Goal: Obtain resource: Download file/media

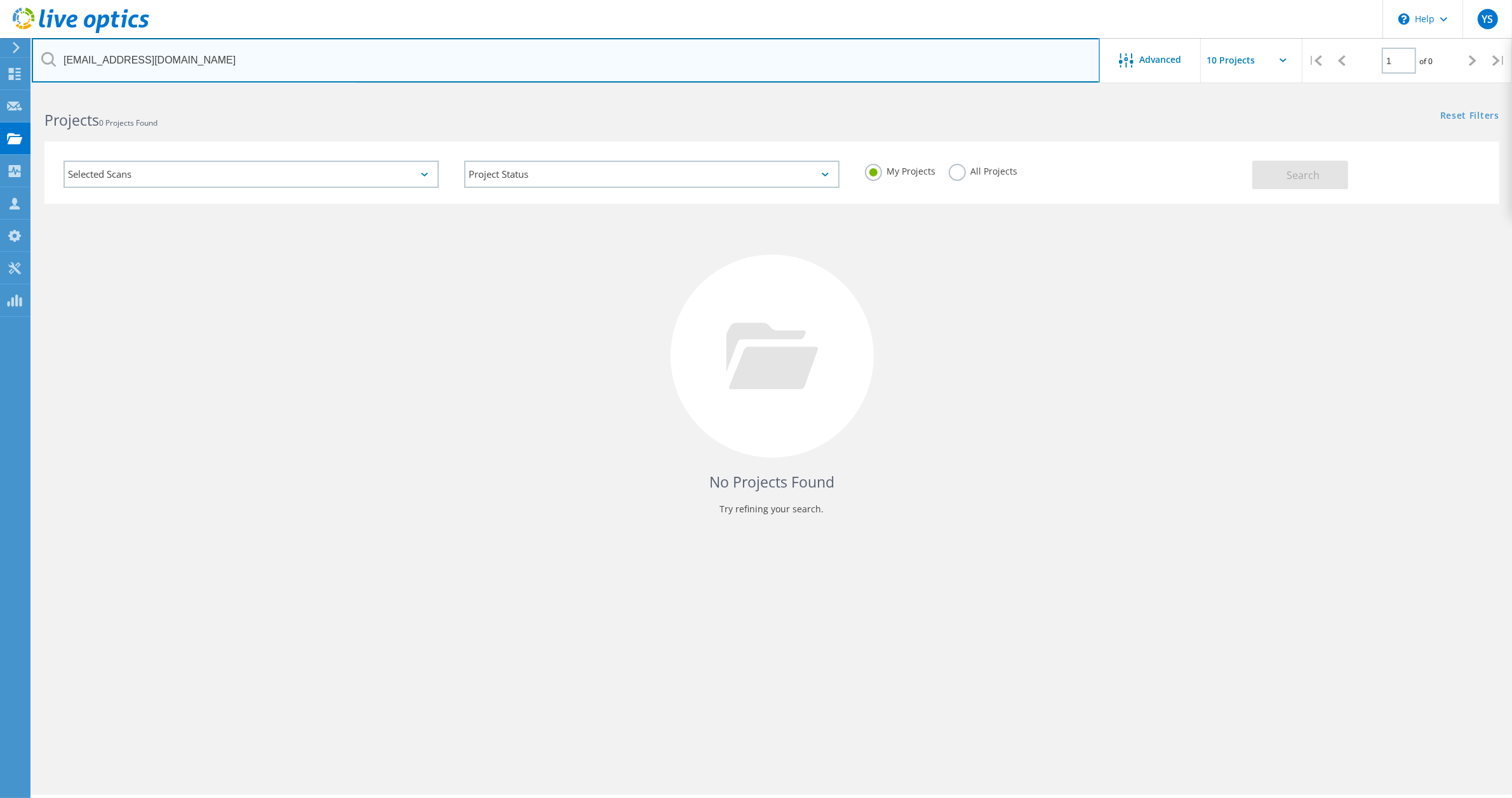
click at [156, 55] on input "cio@zefat.ac.il" at bounding box center [565, 60] width 1068 height 45
type input "c"
type input "פ"
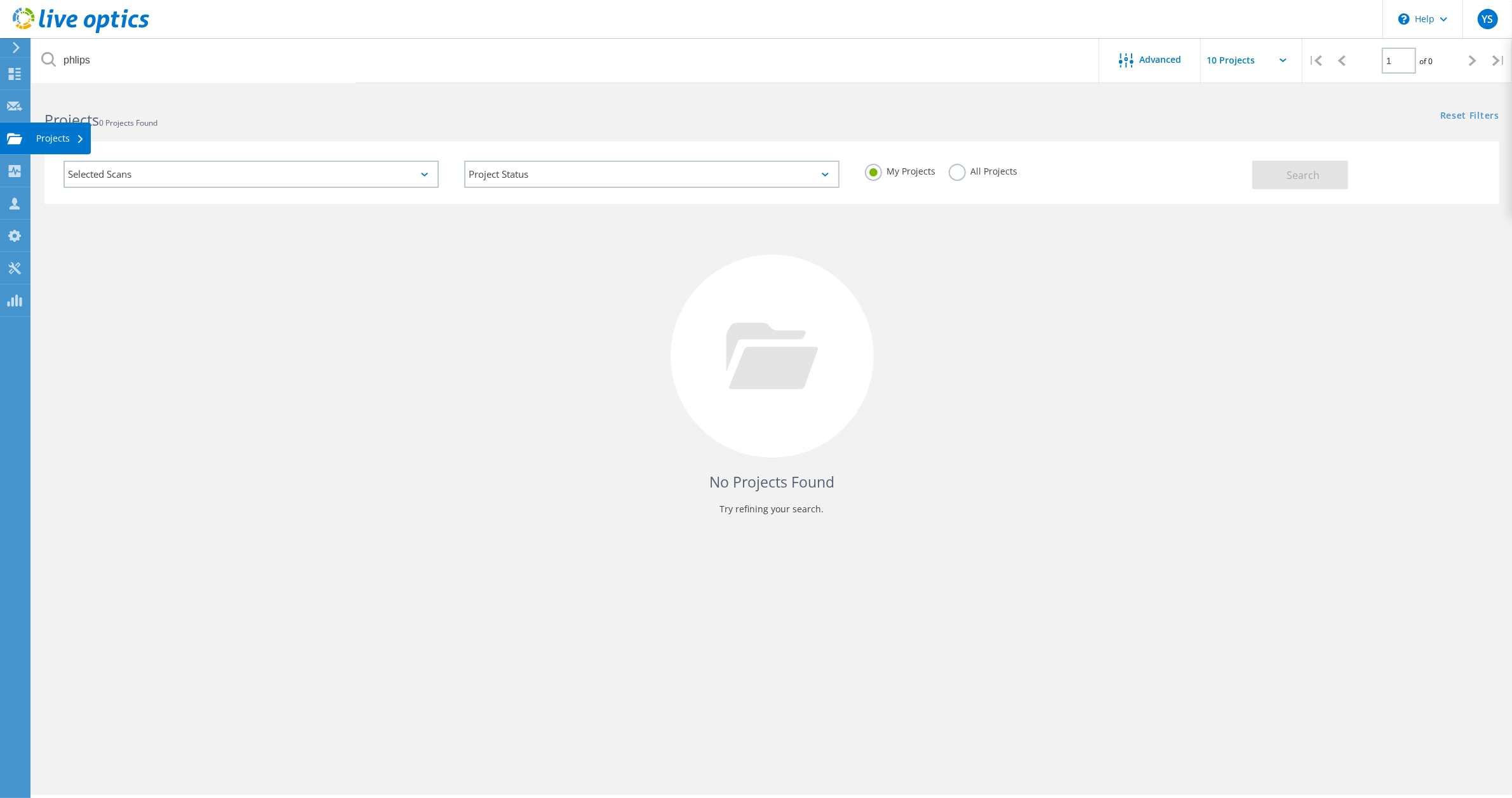
click at [16, 140] on use at bounding box center [14, 138] width 15 height 11
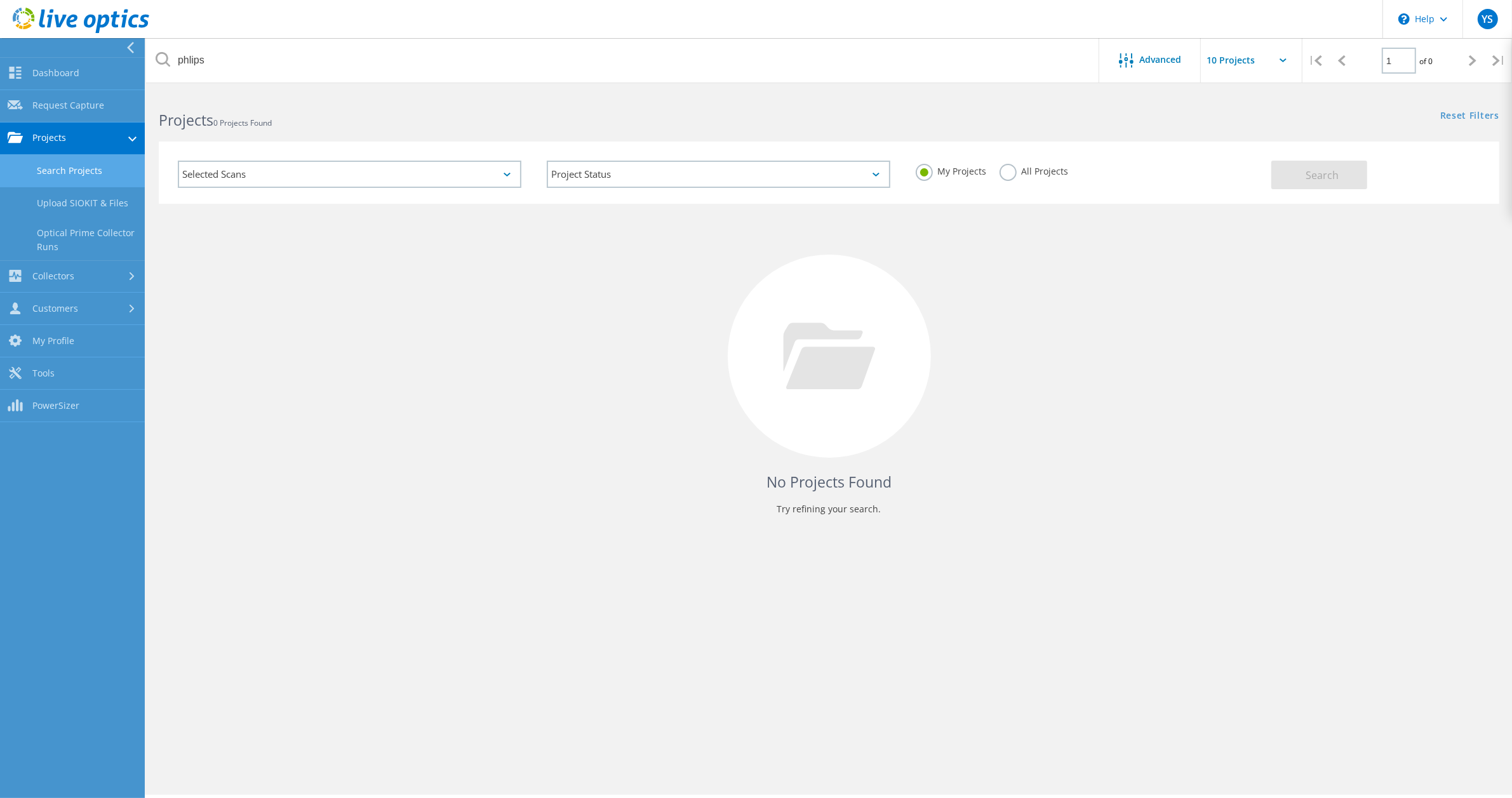
click at [65, 171] on link "Search Projects" at bounding box center [72, 171] width 144 height 32
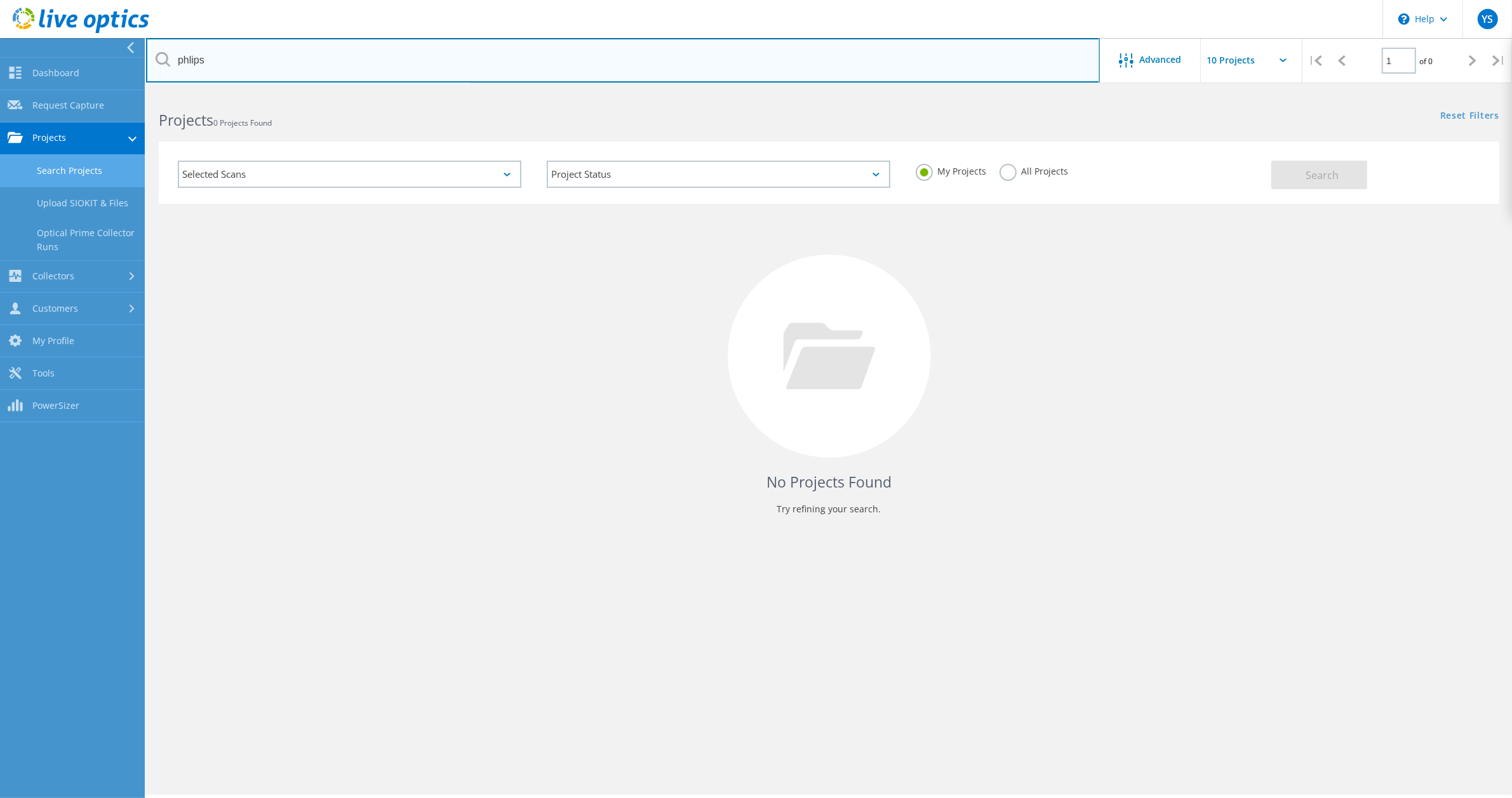
click at [237, 67] on input "phlips" at bounding box center [623, 60] width 954 height 45
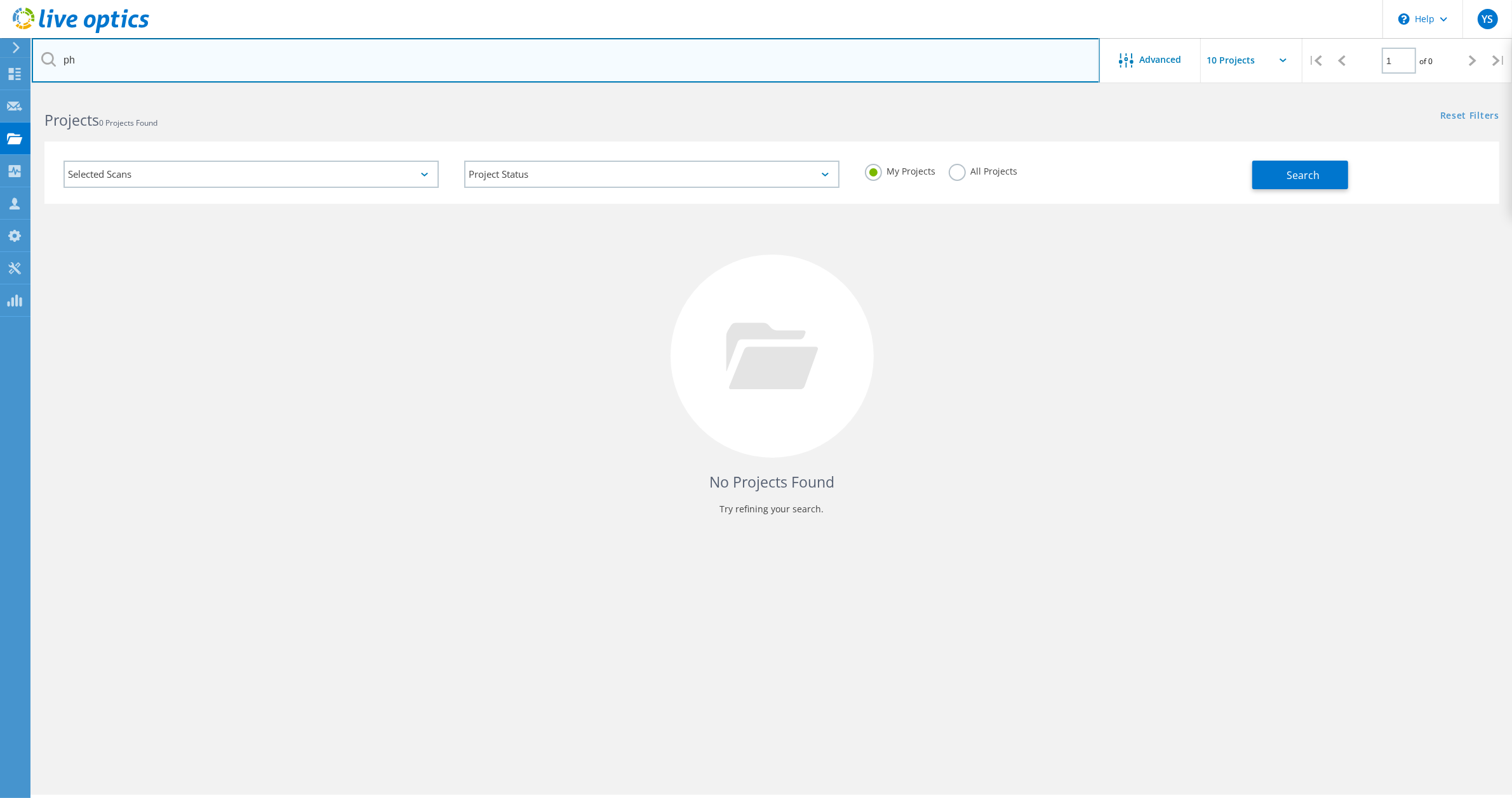
type input "p"
type input "philips"
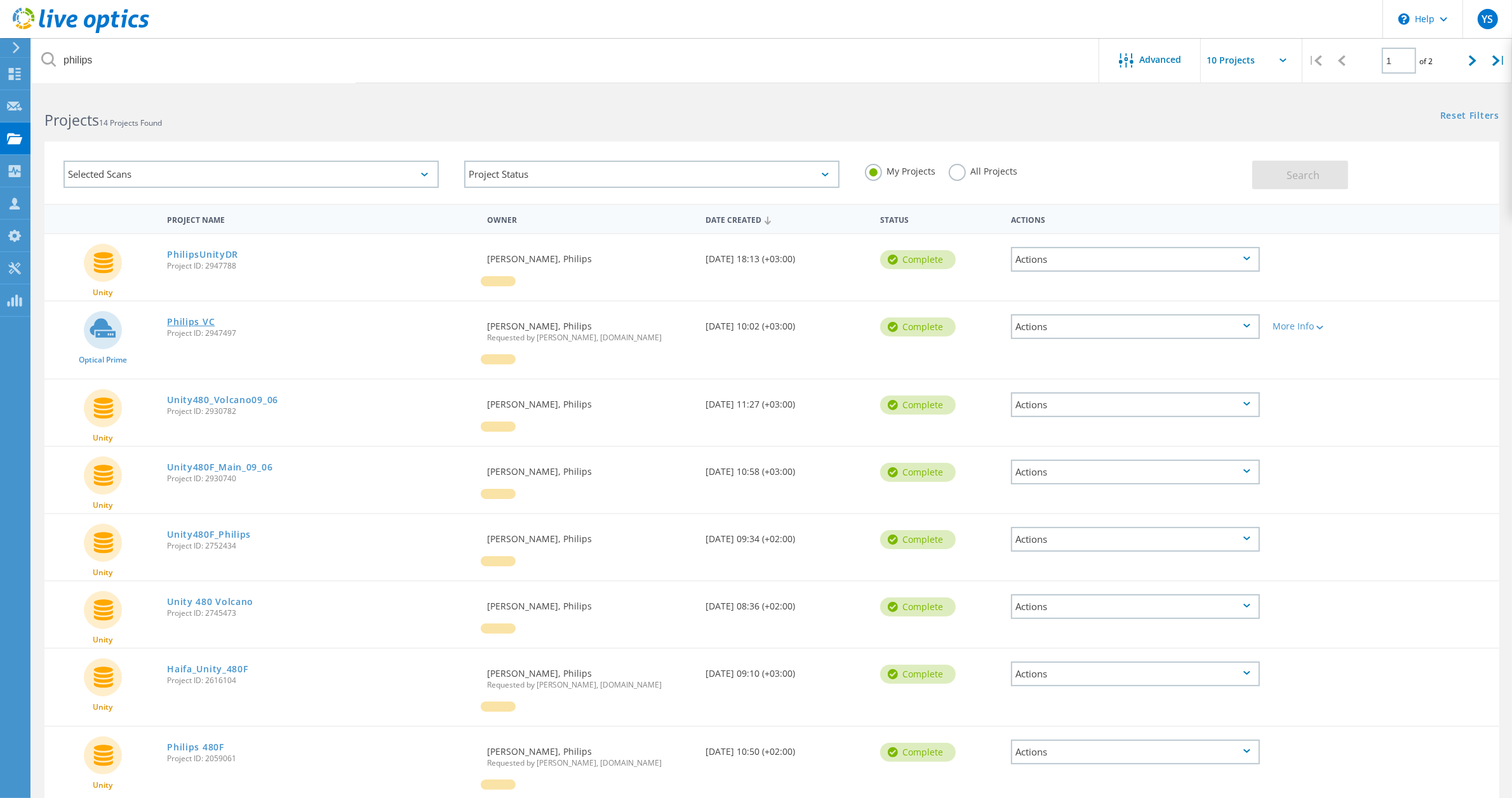
click at [191, 322] on link "Philips VC" at bounding box center [190, 322] width 48 height 9
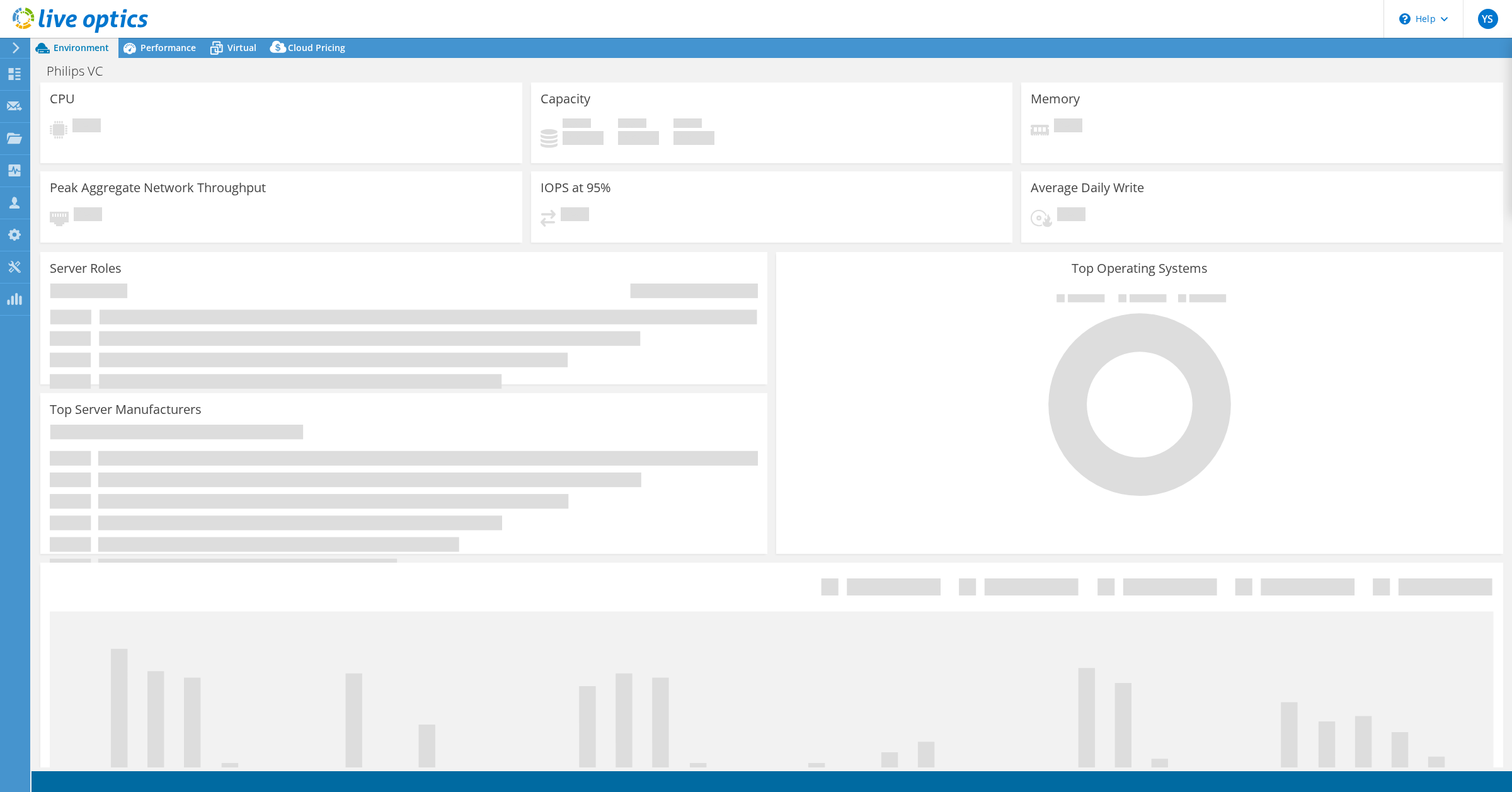
select select "USD"
select select "EUFrankfurt"
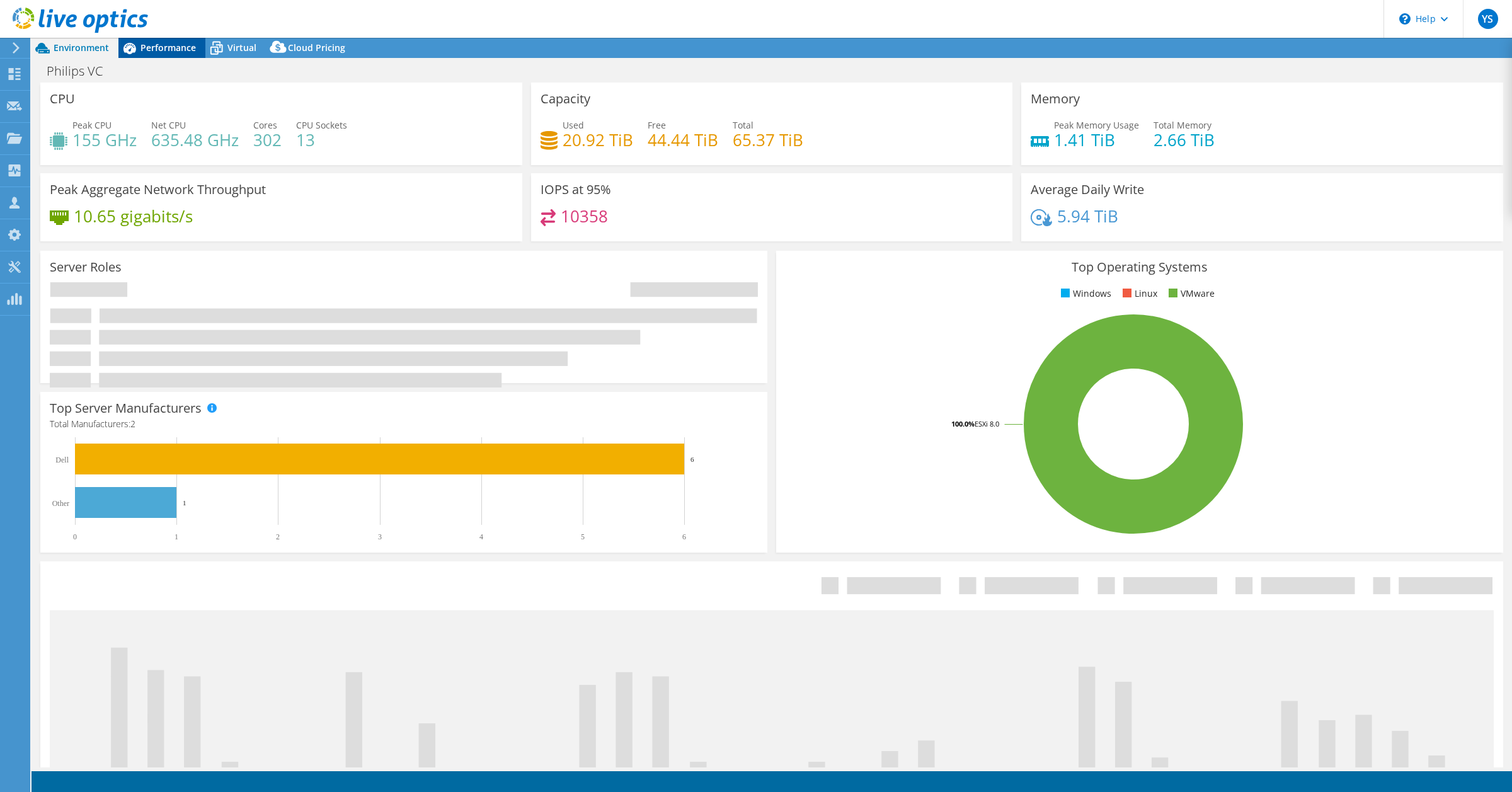
click at [169, 46] on span "Performance" at bounding box center [168, 47] width 55 height 12
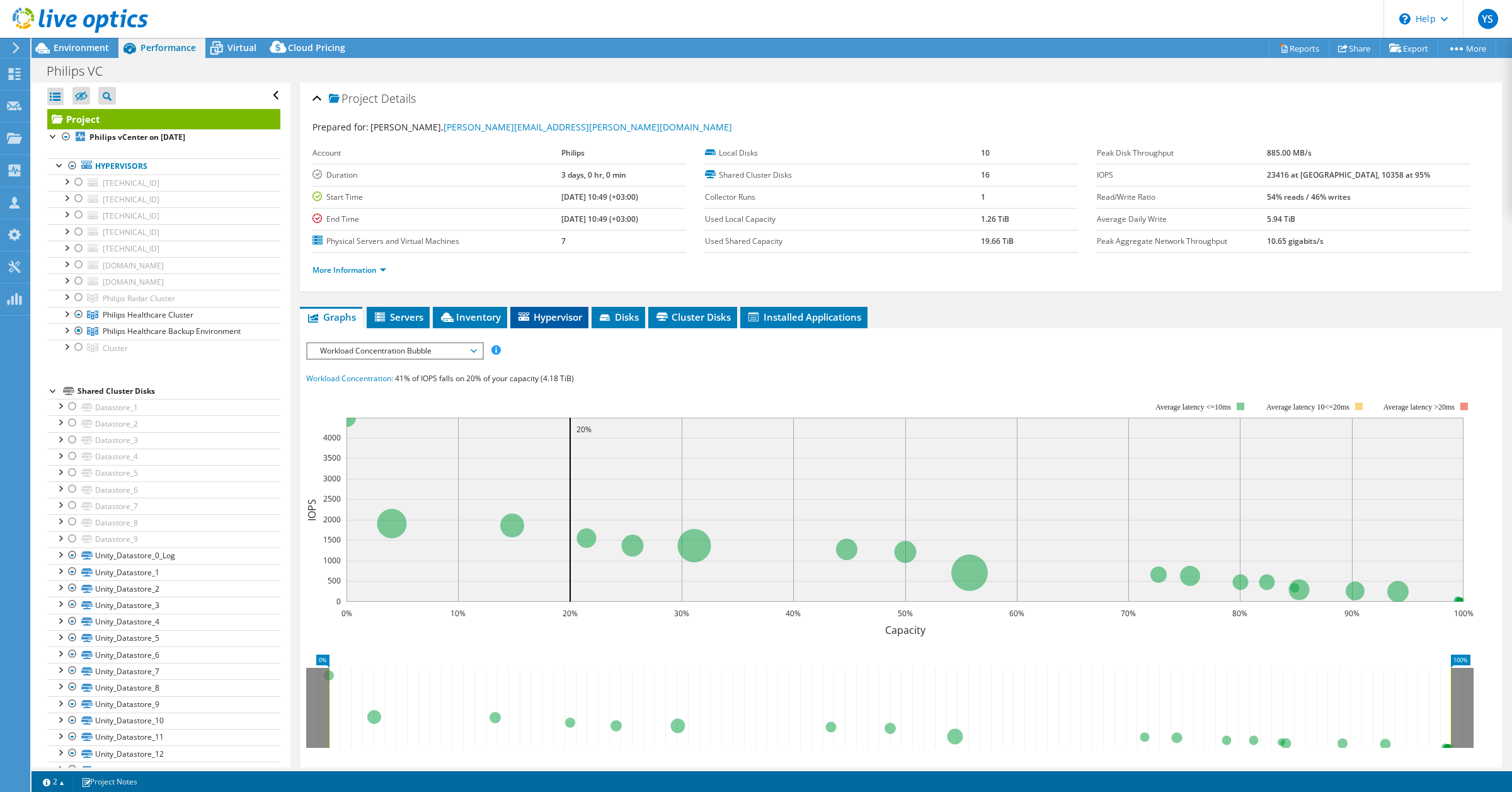
click at [546, 320] on span "Hypervisor" at bounding box center [549, 317] width 66 height 12
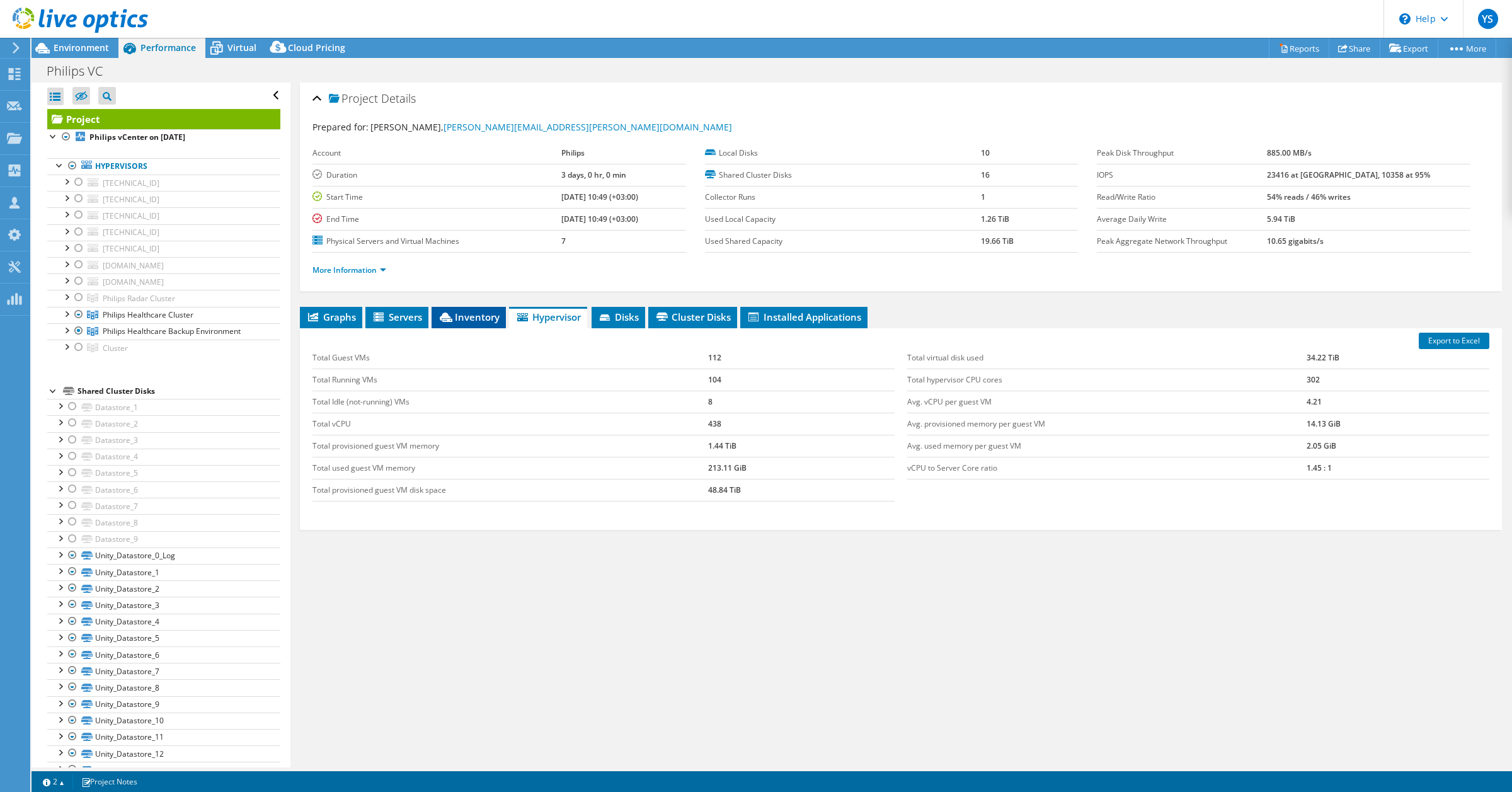
click at [463, 314] on span "Inventory" at bounding box center [468, 317] width 61 height 12
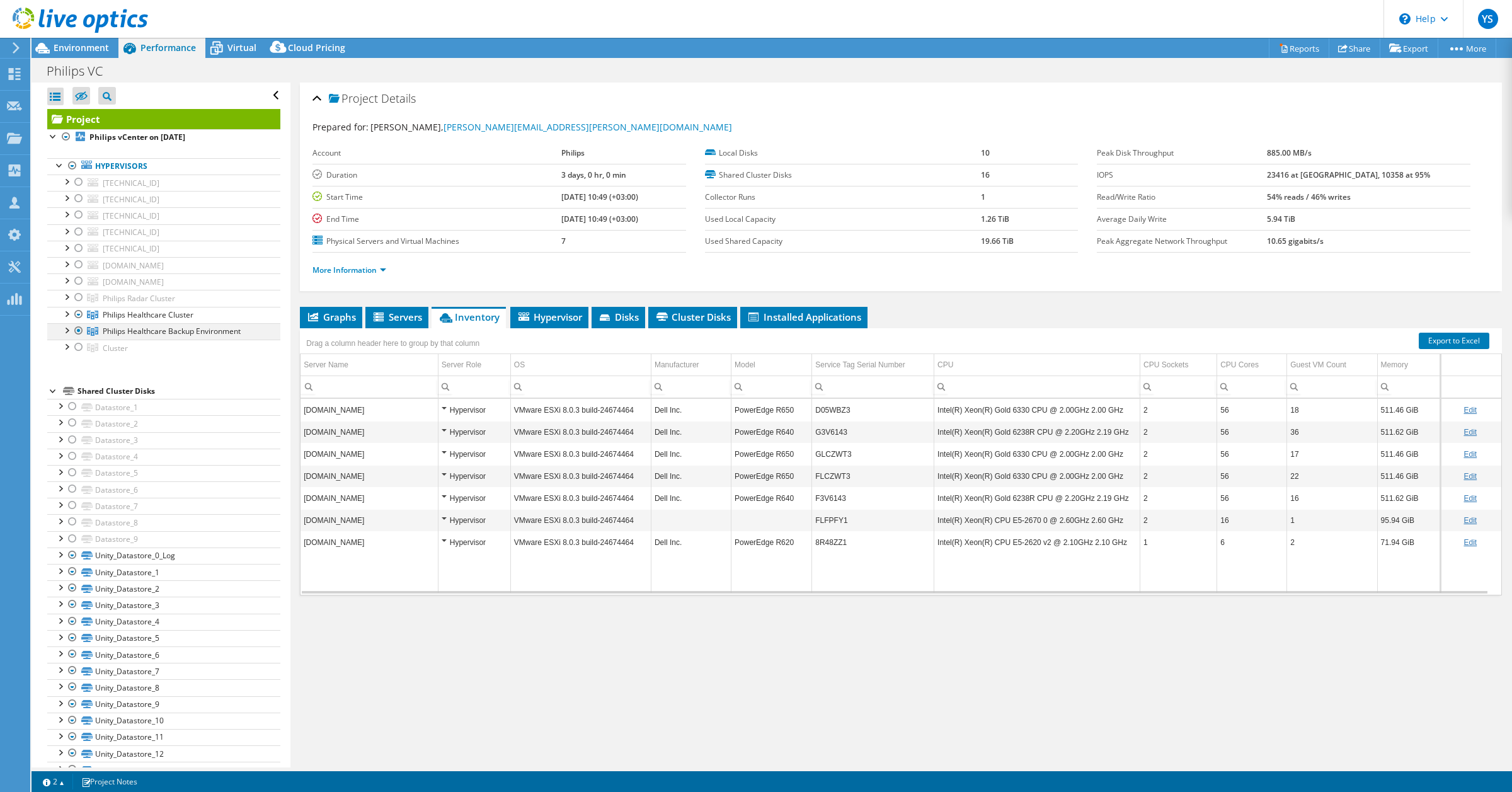
click at [69, 334] on div at bounding box center [66, 330] width 12 height 12
click at [68, 316] on div at bounding box center [66, 314] width 12 height 12
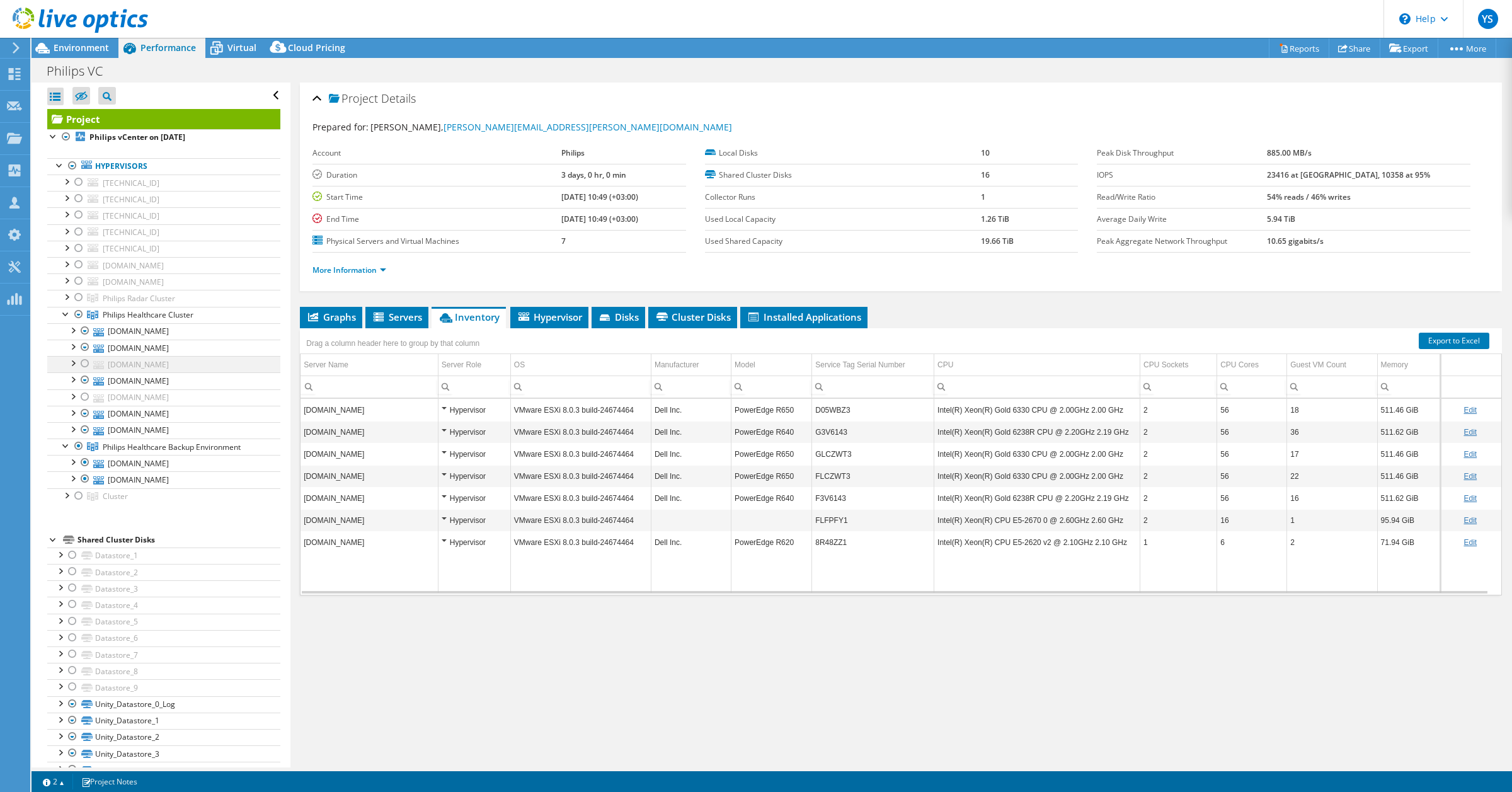
click at [85, 365] on div at bounding box center [85, 363] width 12 height 15
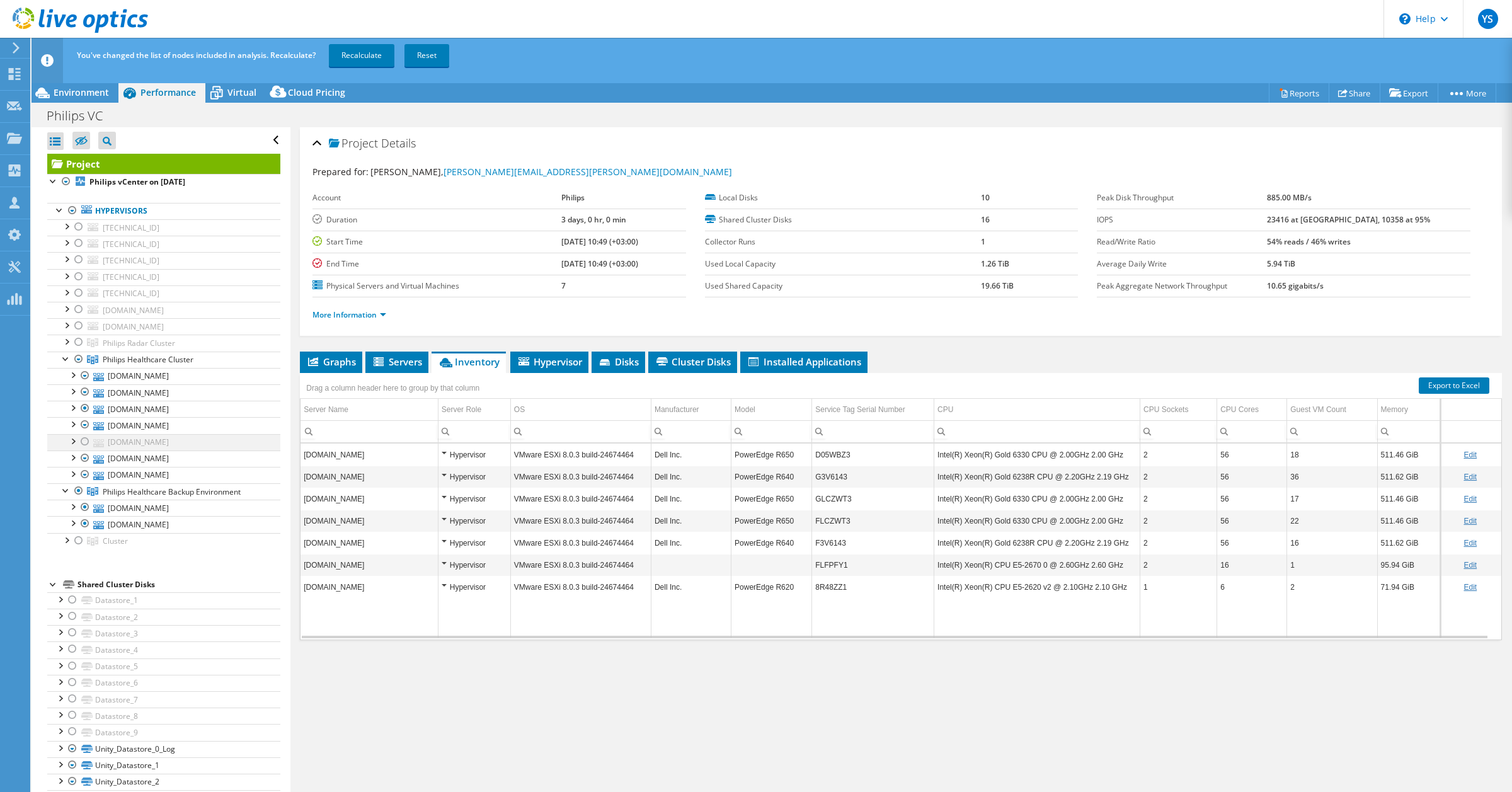
click at [84, 445] on div at bounding box center [85, 442] width 12 height 15
click at [86, 476] on div at bounding box center [85, 474] width 12 height 15
click at [84, 458] on div at bounding box center [85, 458] width 12 height 15
click at [85, 461] on div at bounding box center [85, 458] width 12 height 15
click at [118, 461] on link "[DOMAIN_NAME]" at bounding box center [164, 459] width 233 height 16
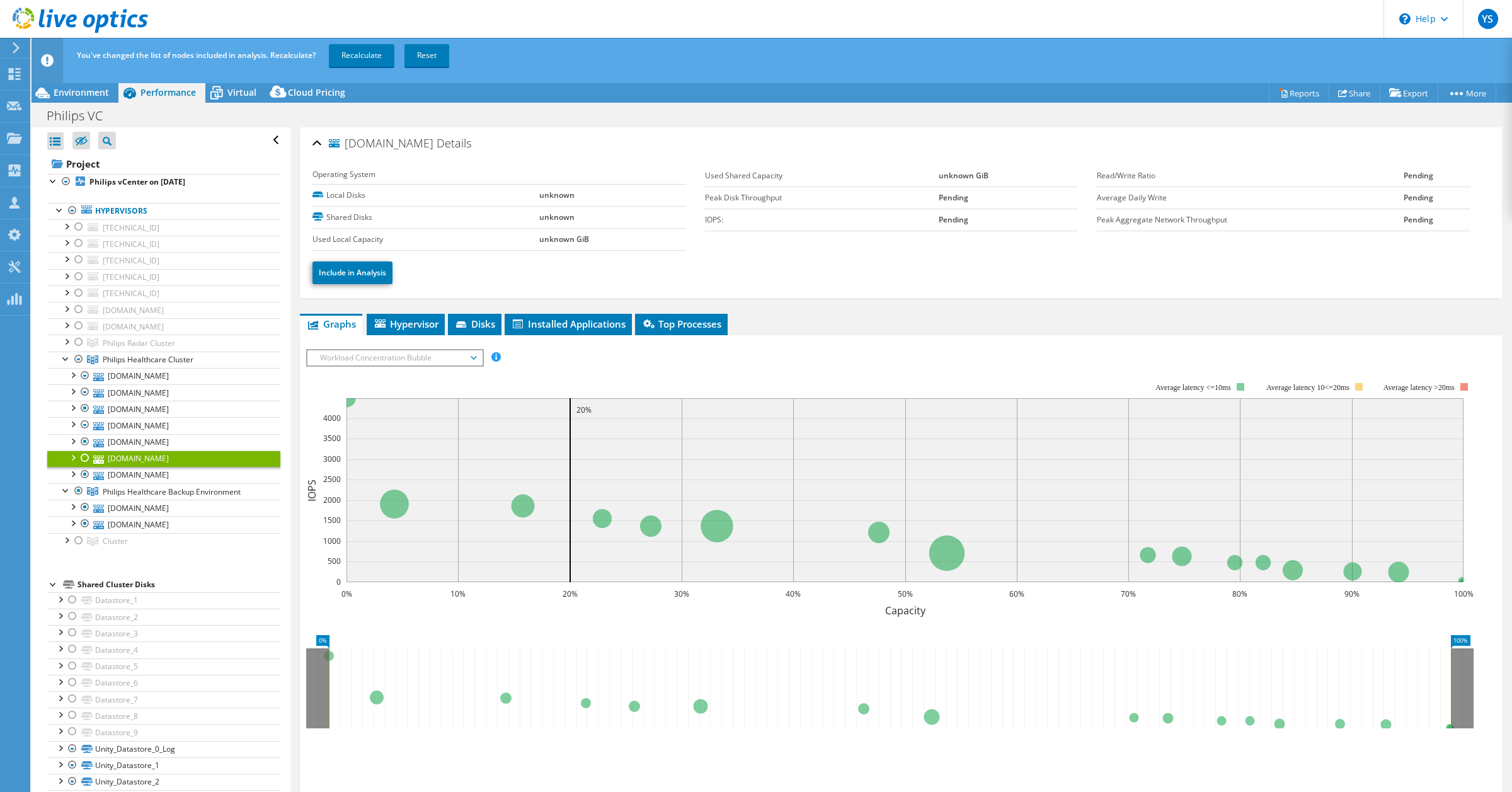
click at [73, 461] on div at bounding box center [72, 457] width 12 height 12
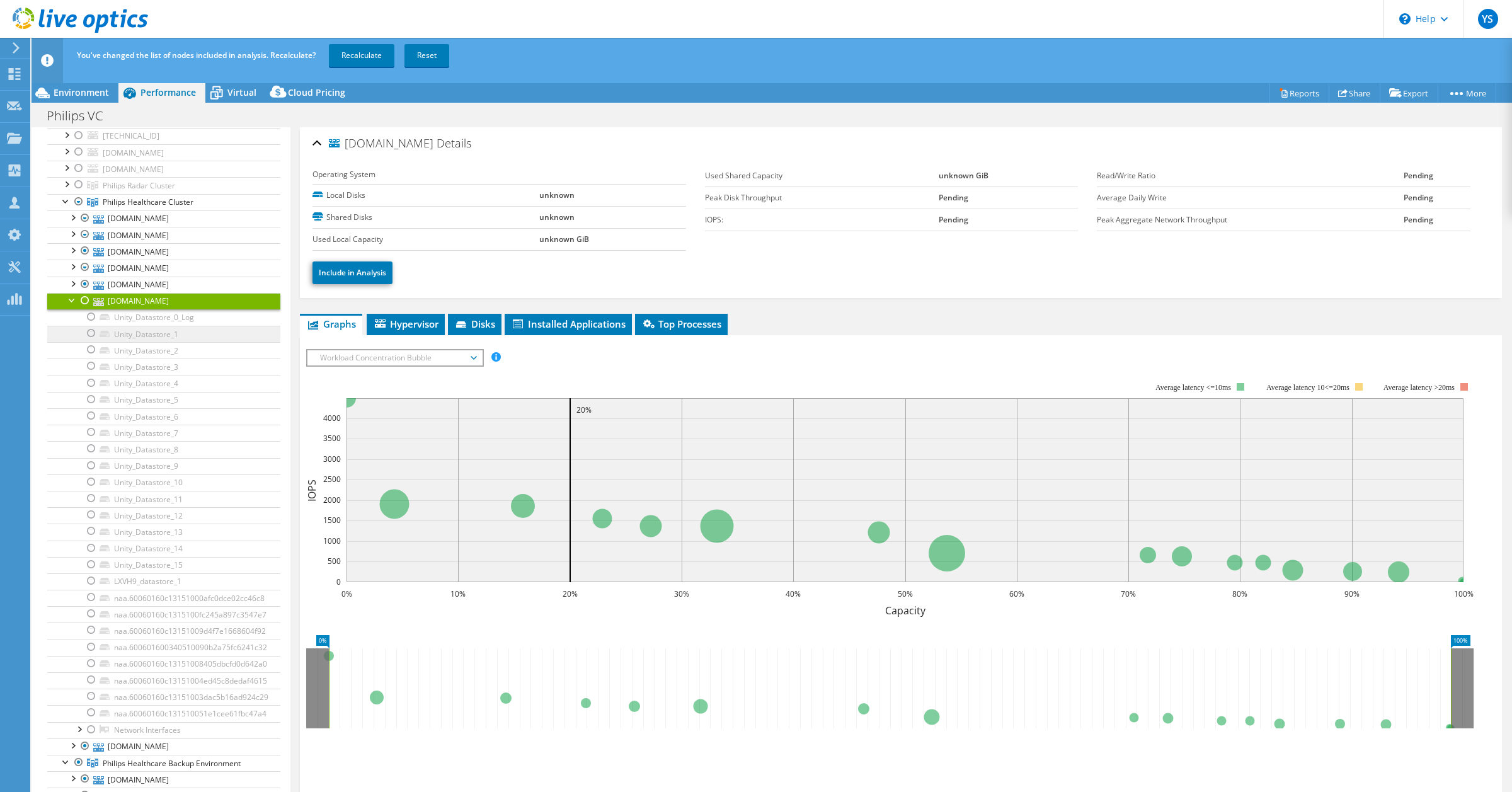
scroll to position [78, 0]
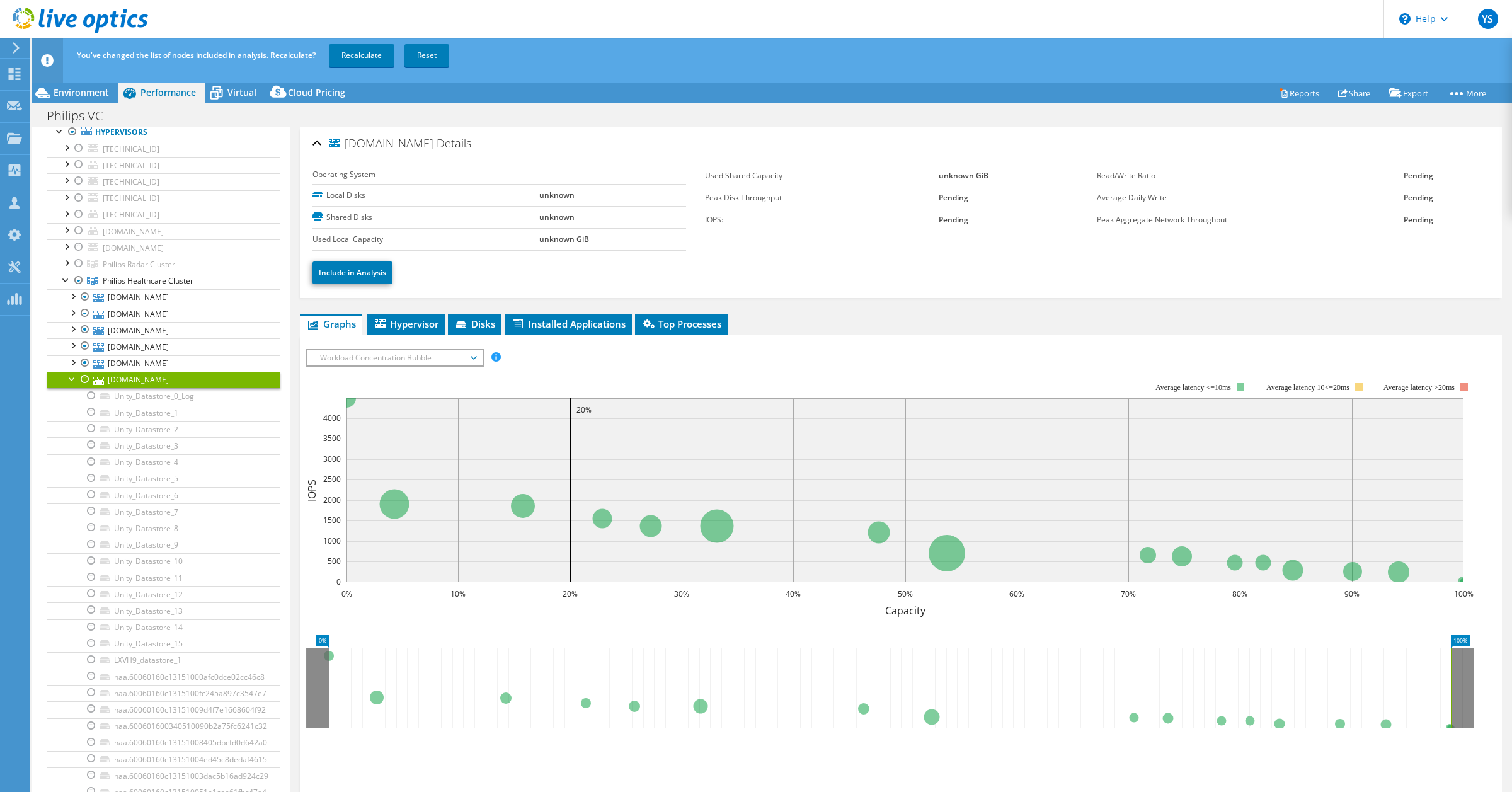
click at [85, 382] on div at bounding box center [85, 379] width 12 height 15
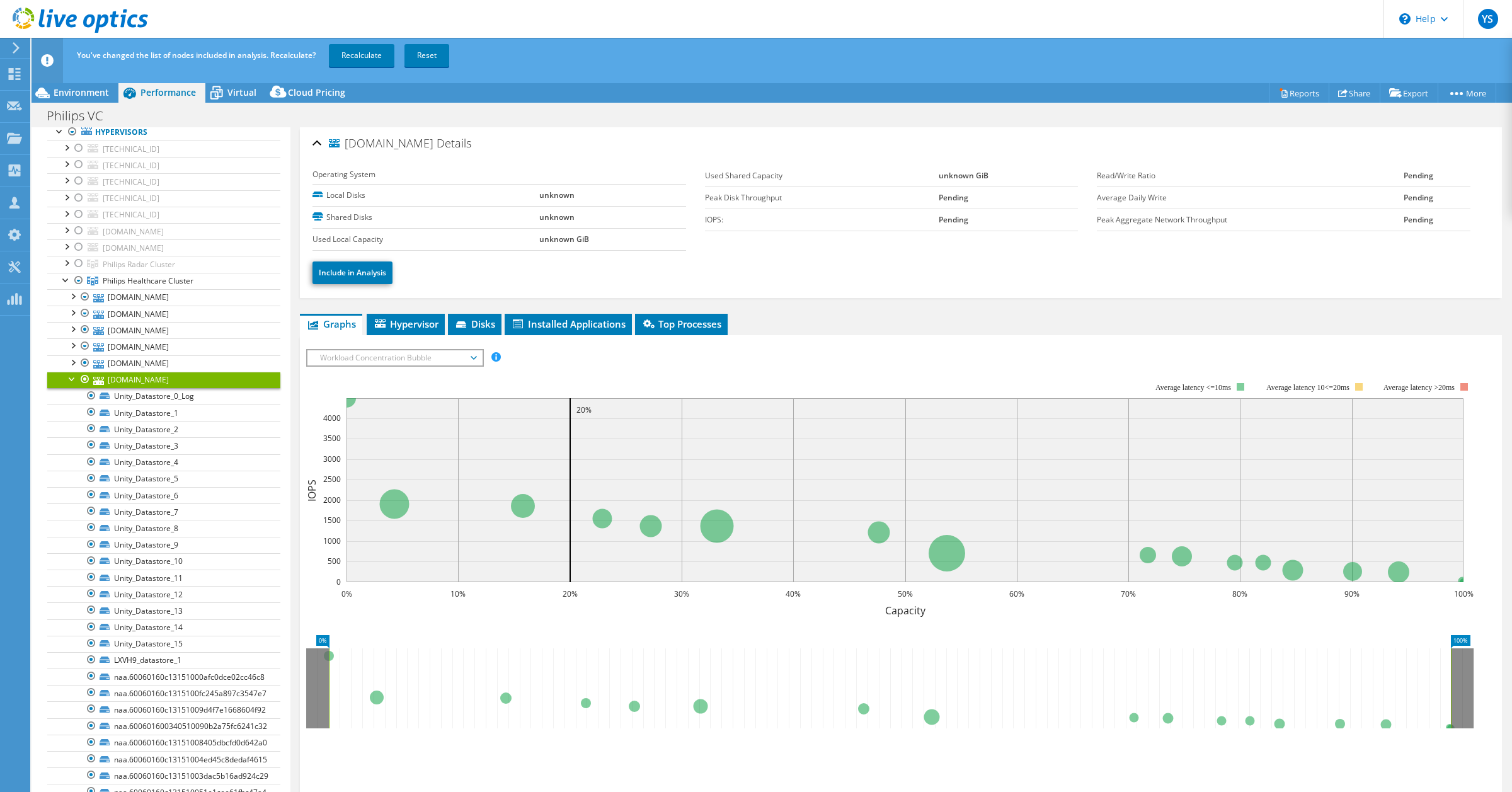
click at [72, 382] on div at bounding box center [72, 378] width 12 height 12
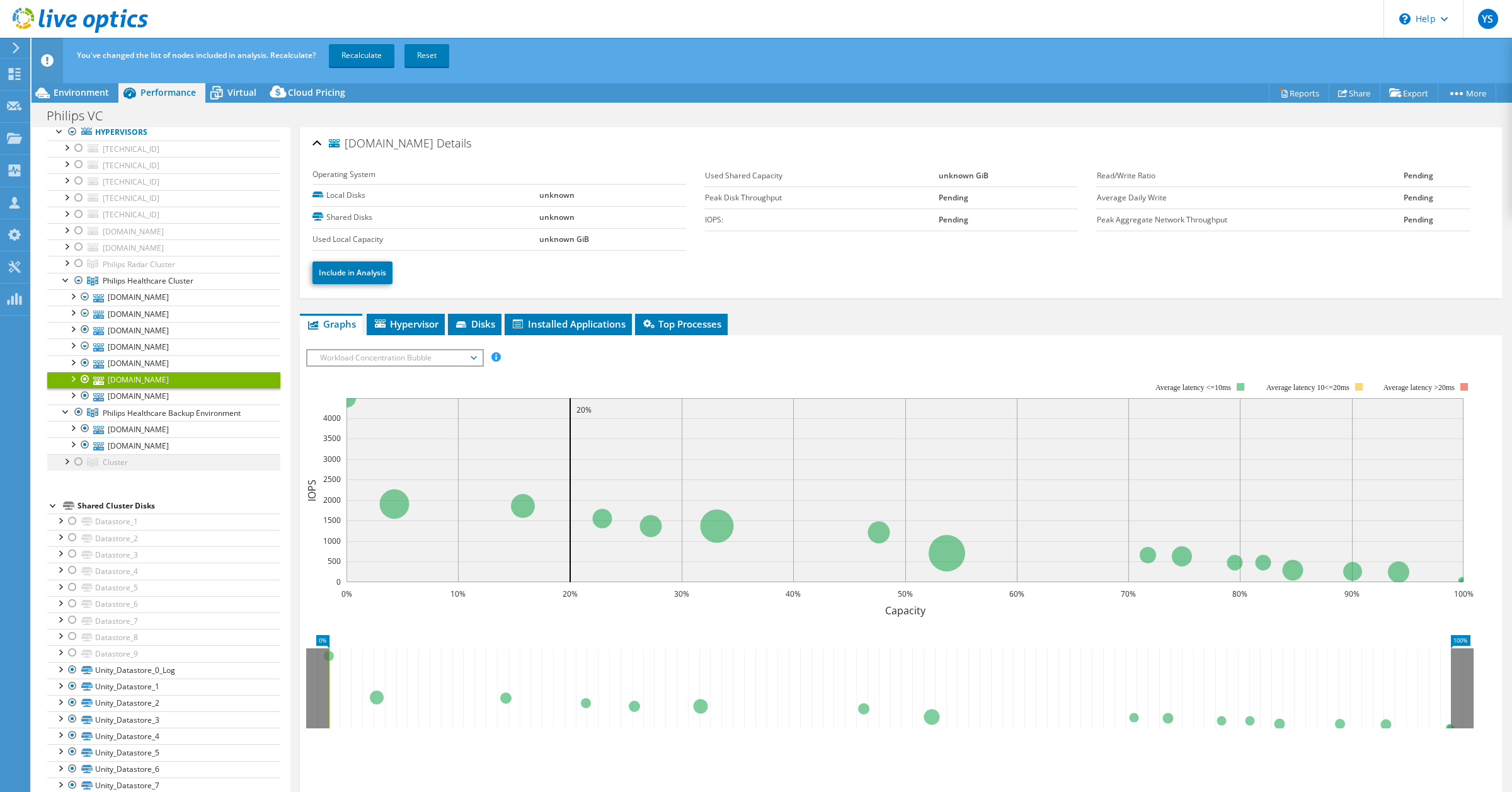
click at [66, 464] on div at bounding box center [66, 461] width 12 height 12
click at [72, 347] on div at bounding box center [72, 345] width 12 height 12
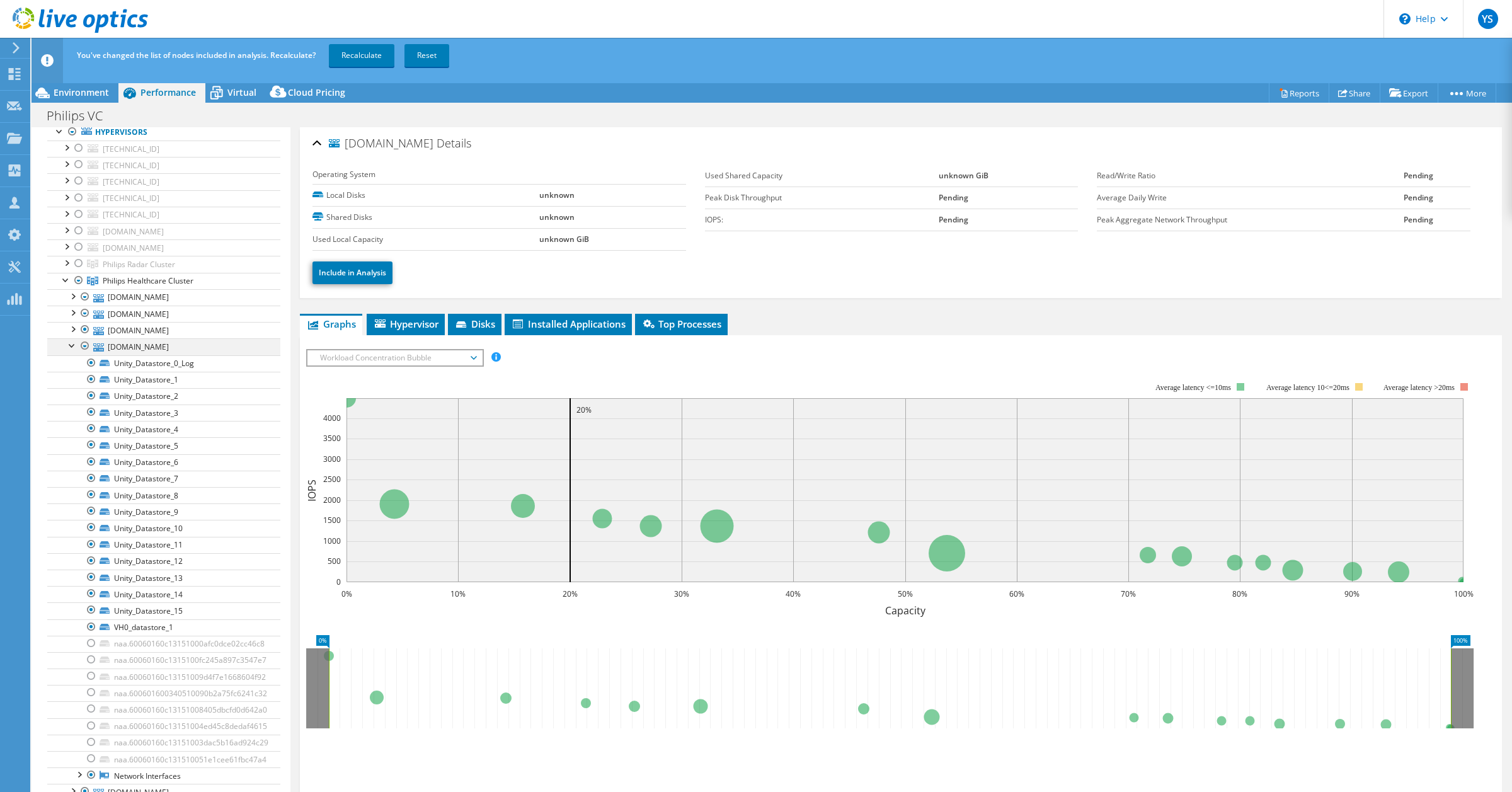
click at [72, 347] on div at bounding box center [72, 345] width 12 height 12
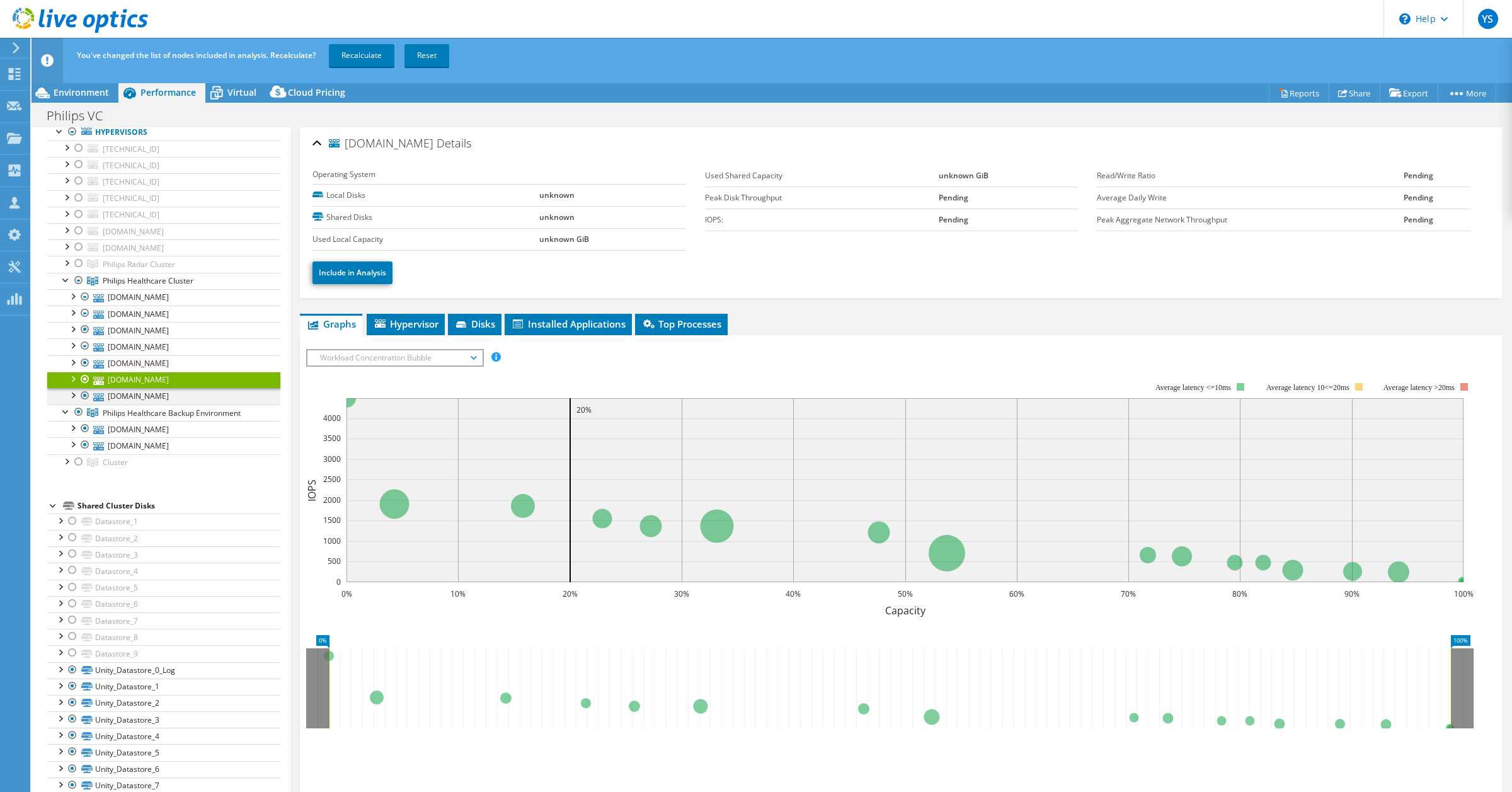
click at [71, 397] on div at bounding box center [72, 395] width 12 height 12
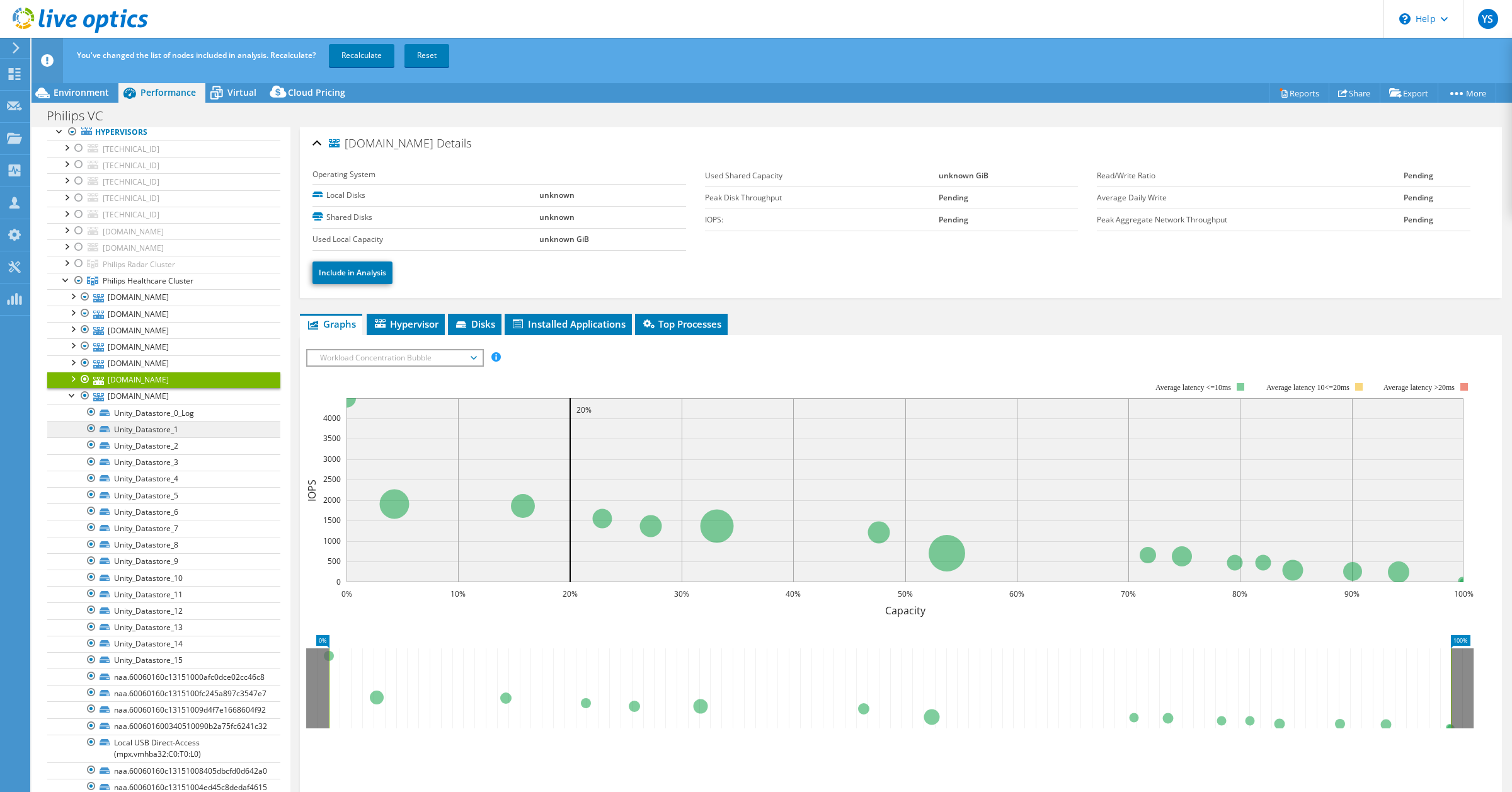
scroll to position [315, 0]
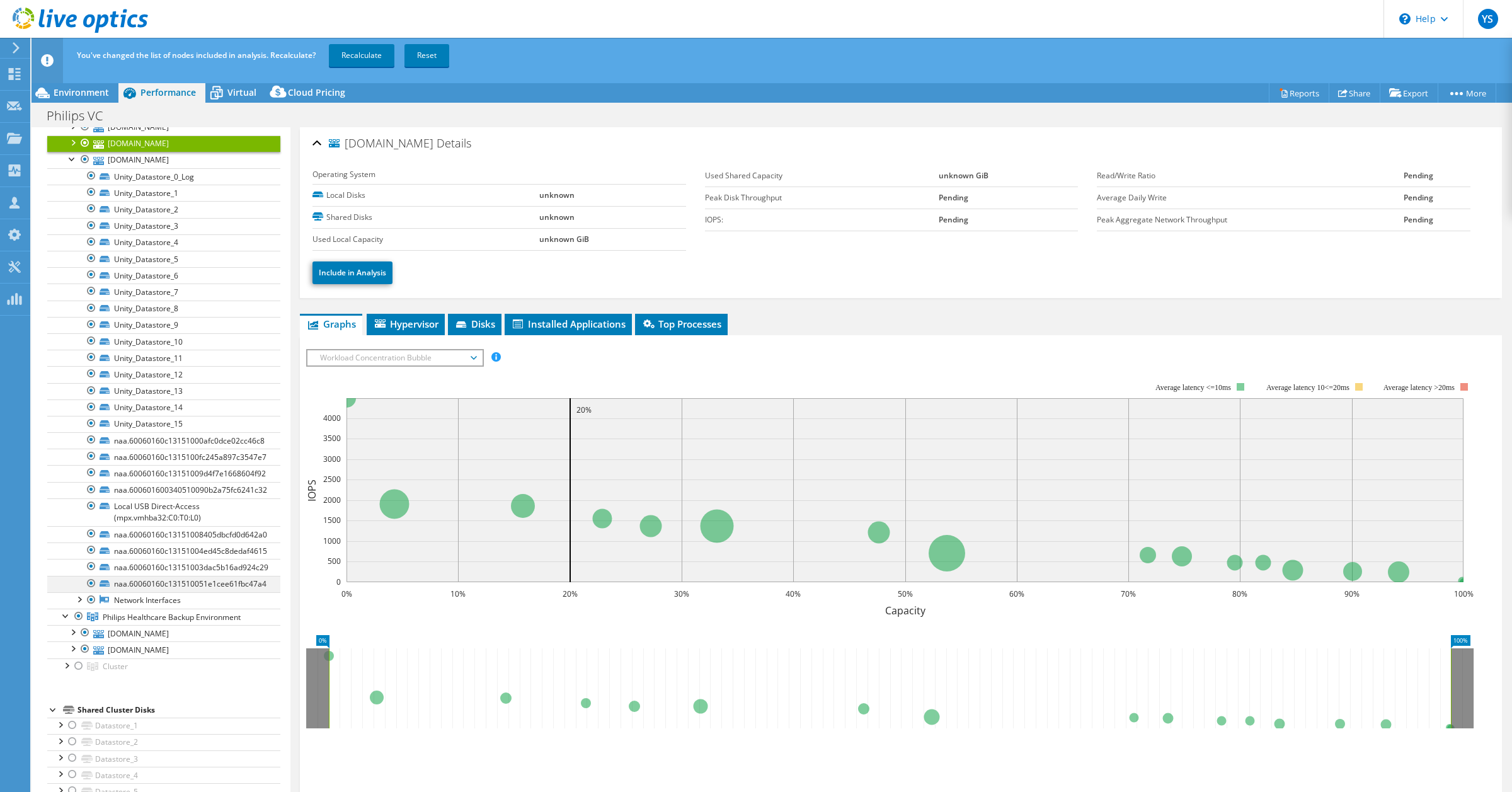
click at [89, 587] on div at bounding box center [92, 584] width 12 height 15
click at [92, 575] on div at bounding box center [92, 567] width 12 height 15
click at [92, 556] on div at bounding box center [92, 550] width 12 height 15
click at [92, 542] on div at bounding box center [92, 534] width 12 height 15
click at [89, 510] on div at bounding box center [92, 506] width 12 height 15
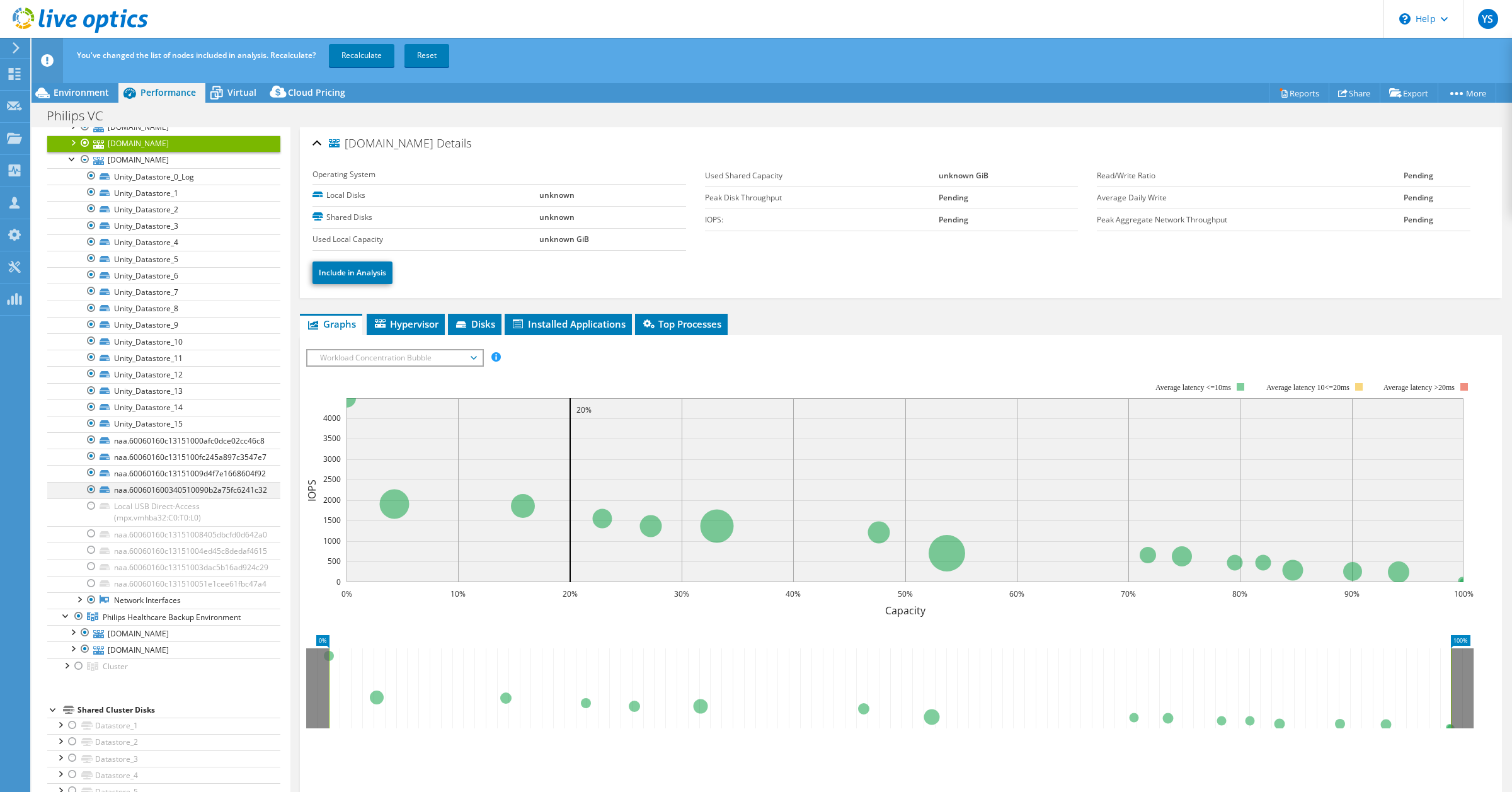
click at [89, 496] on div at bounding box center [92, 489] width 12 height 15
click at [92, 478] on div at bounding box center [92, 472] width 12 height 15
click at [89, 458] on div at bounding box center [92, 456] width 12 height 15
click at [89, 445] on div at bounding box center [92, 439] width 12 height 15
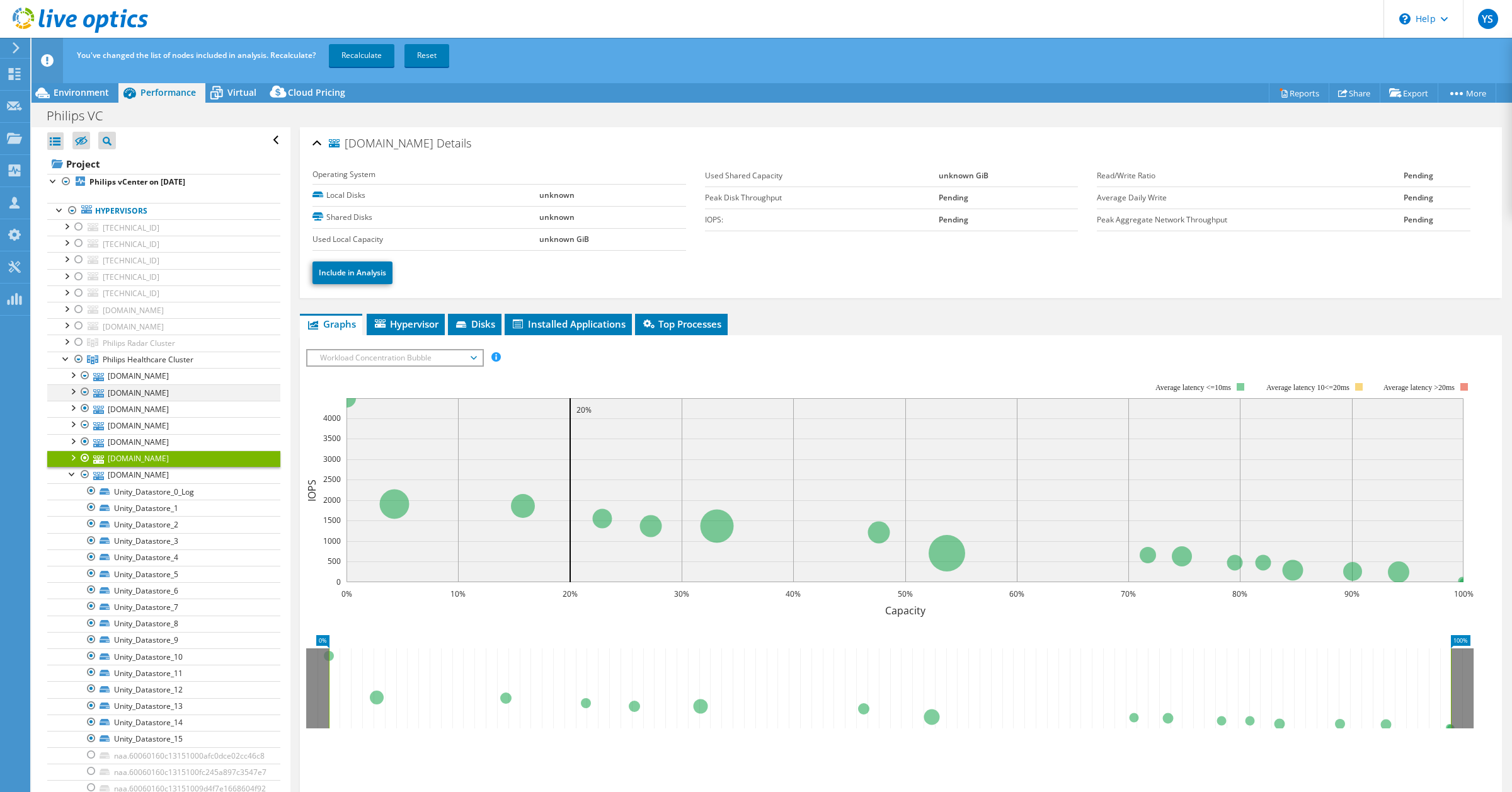
click at [72, 394] on div at bounding box center [72, 391] width 12 height 12
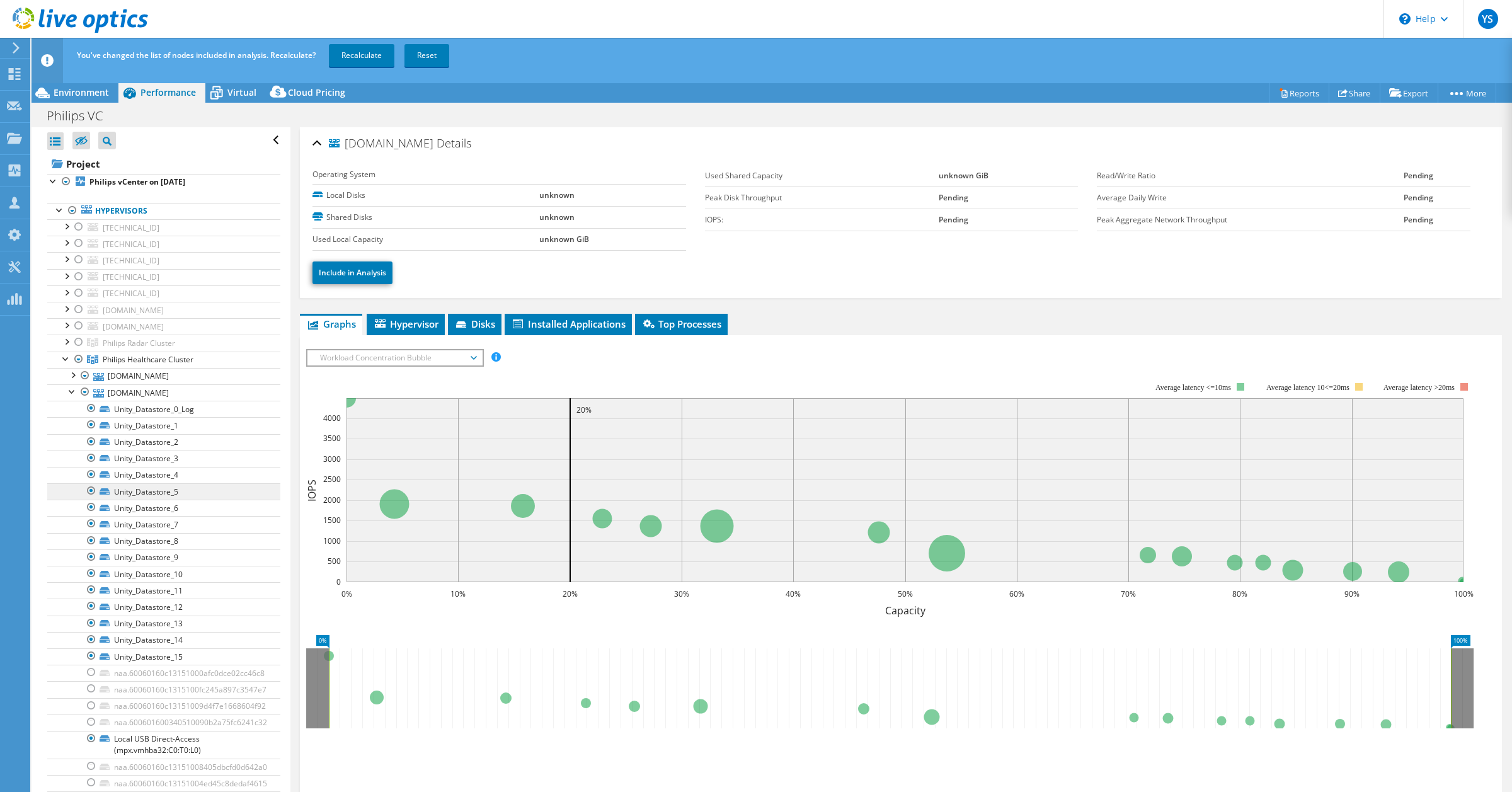
scroll to position [236, 0]
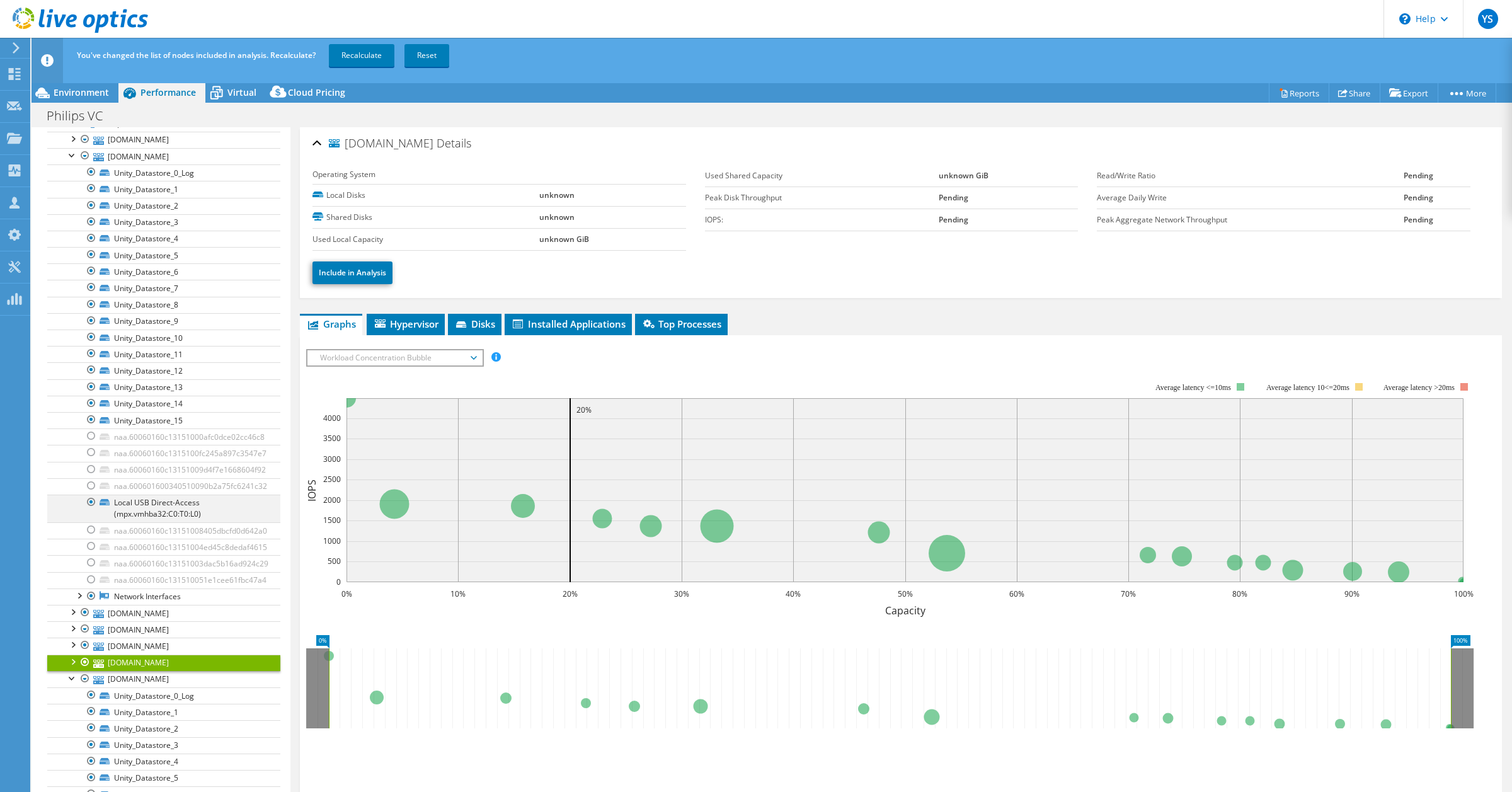
click at [89, 508] on div at bounding box center [92, 502] width 12 height 15
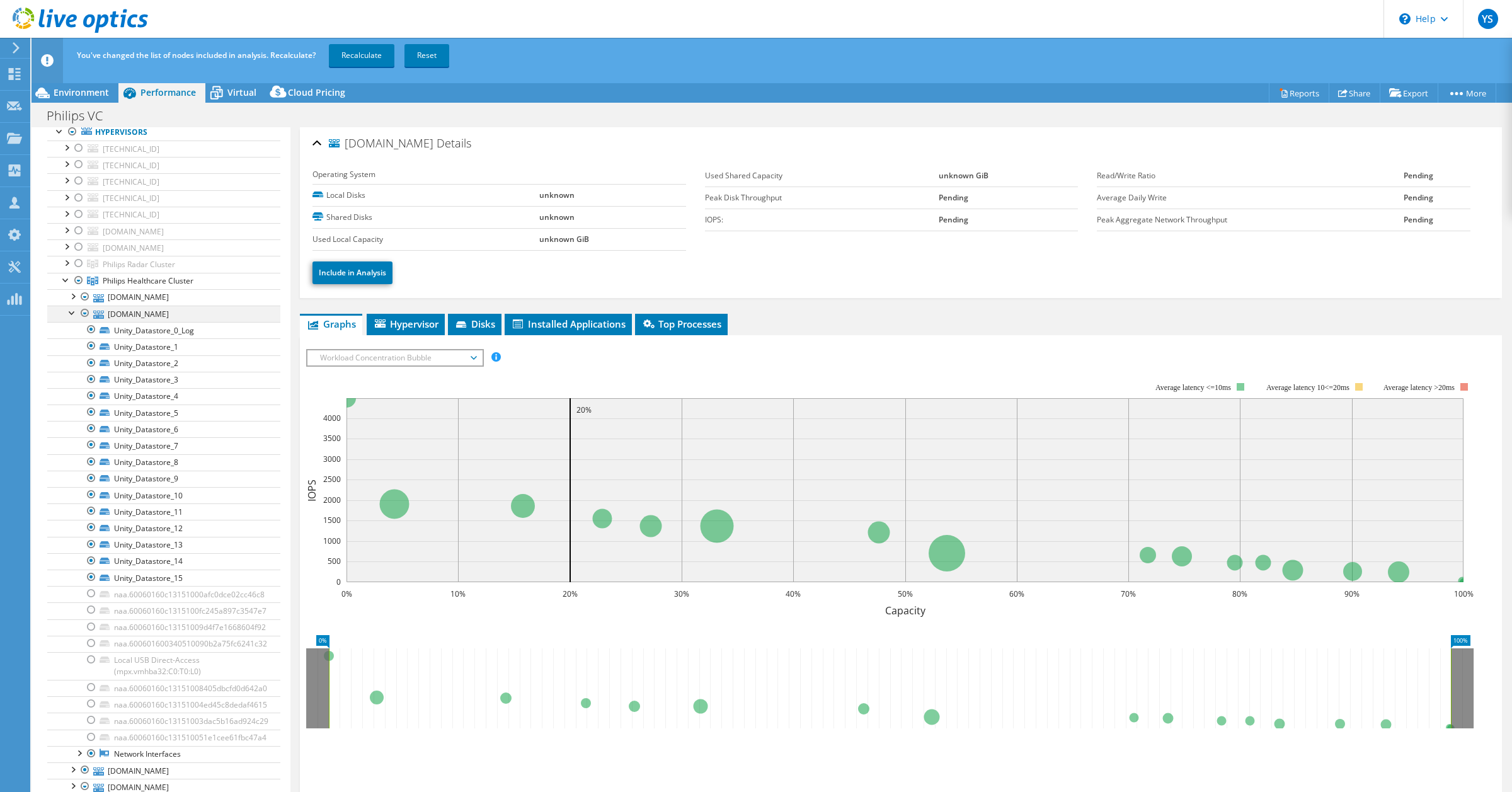
click at [71, 313] on div at bounding box center [72, 312] width 12 height 12
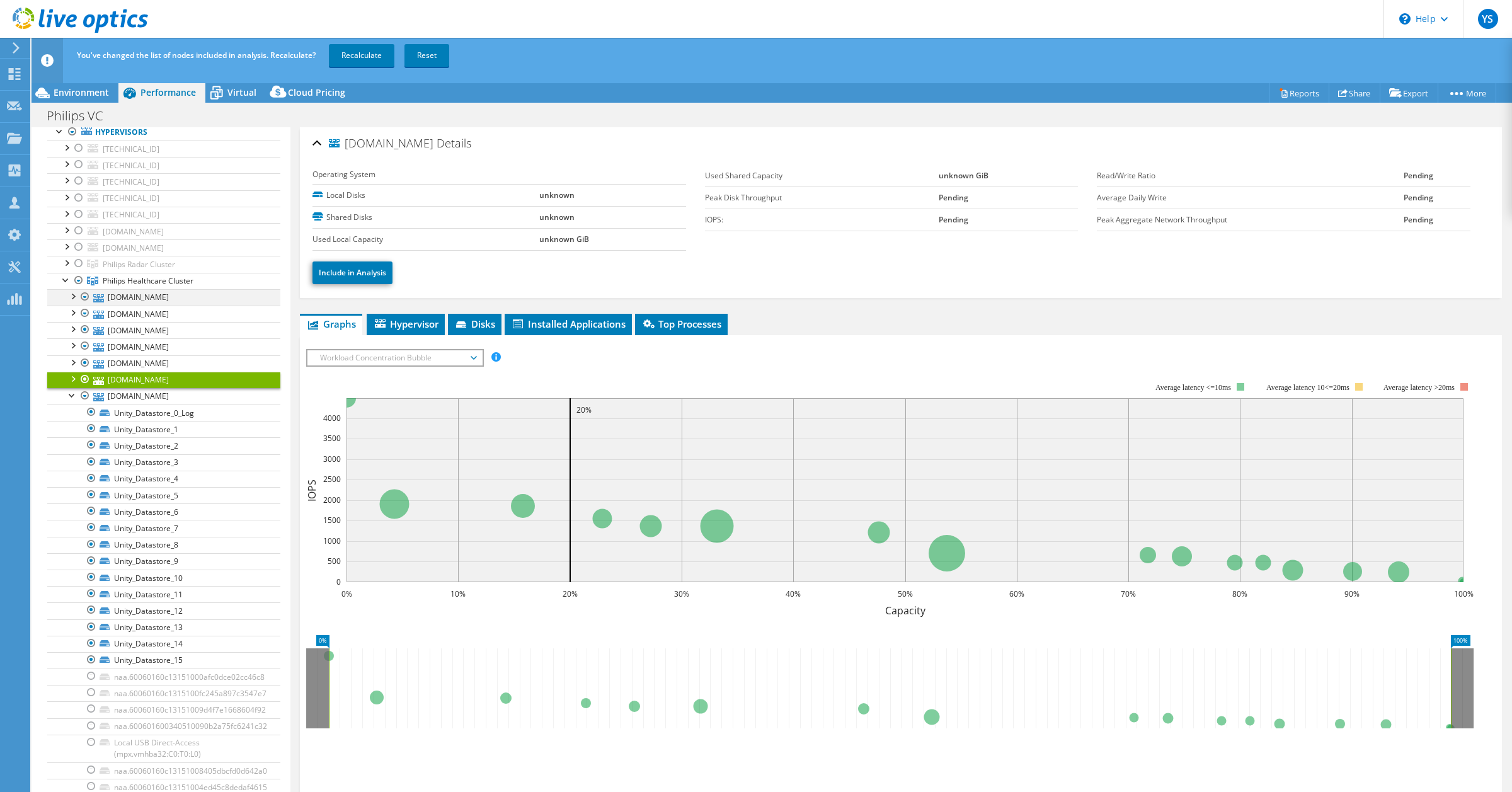
click at [70, 301] on div at bounding box center [72, 296] width 12 height 12
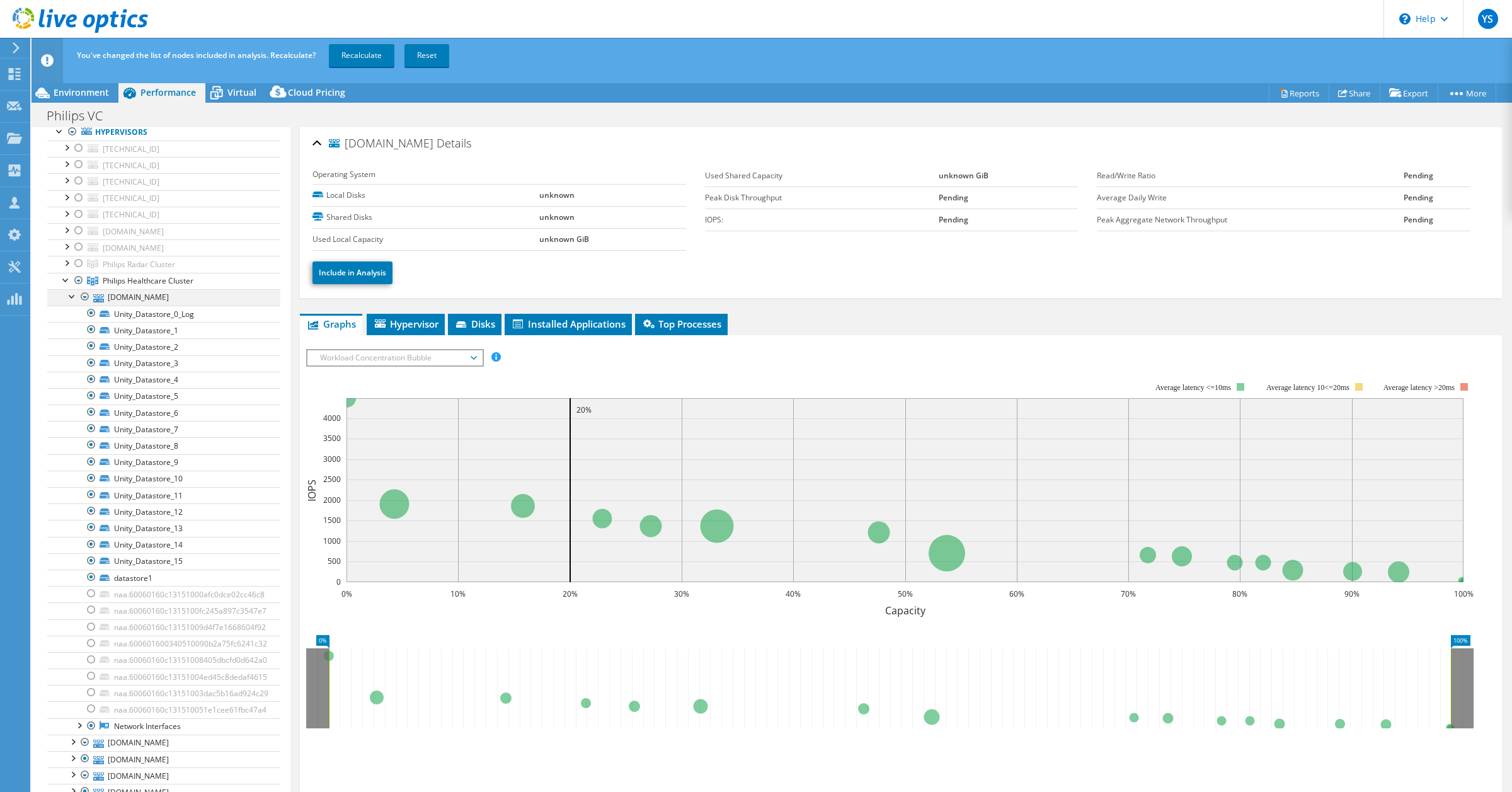
click at [70, 301] on div at bounding box center [72, 296] width 12 height 12
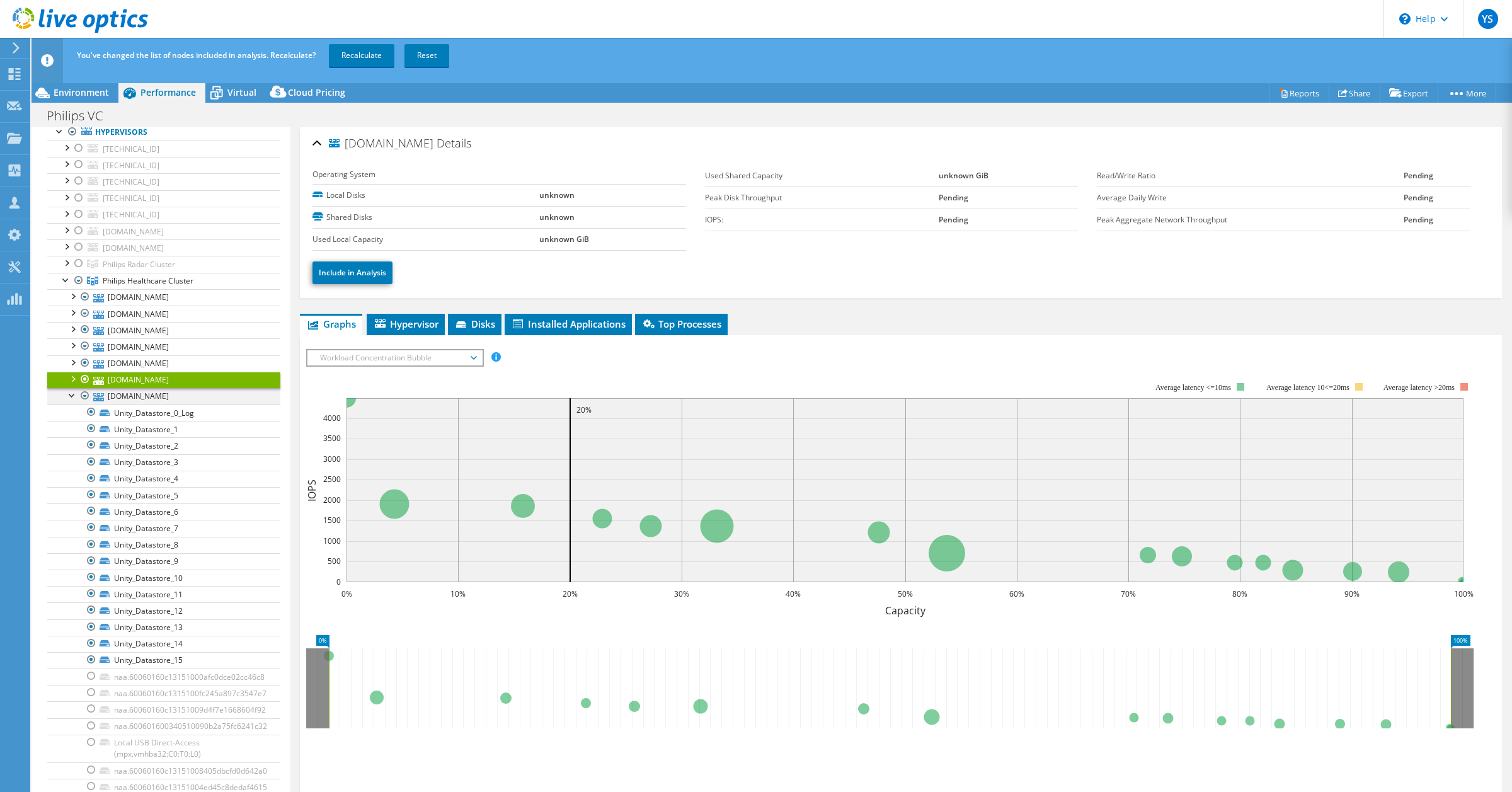
click at [70, 397] on div at bounding box center [72, 395] width 12 height 12
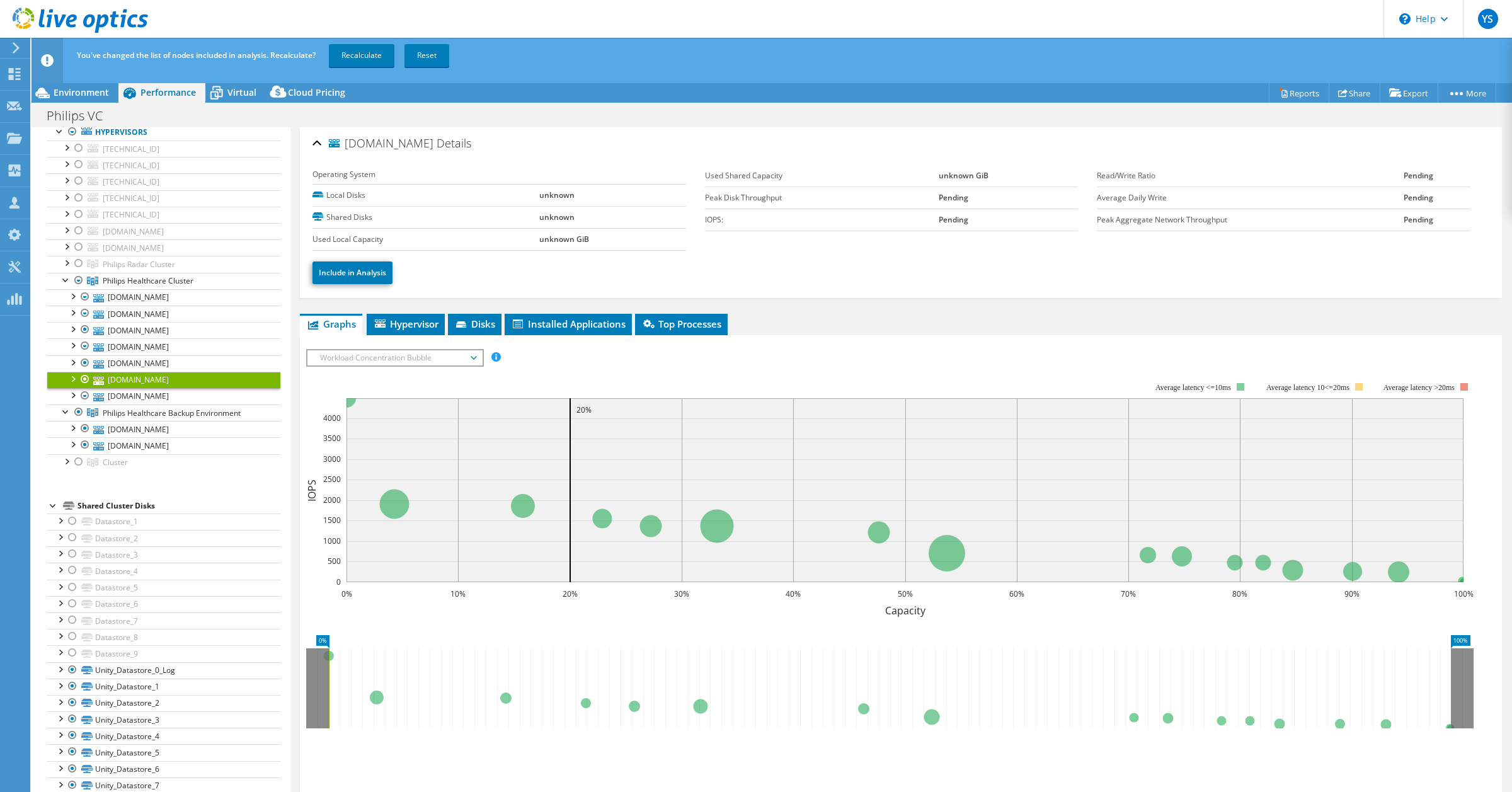
click at [65, 380] on link "[DOMAIN_NAME]" at bounding box center [164, 380] width 233 height 16
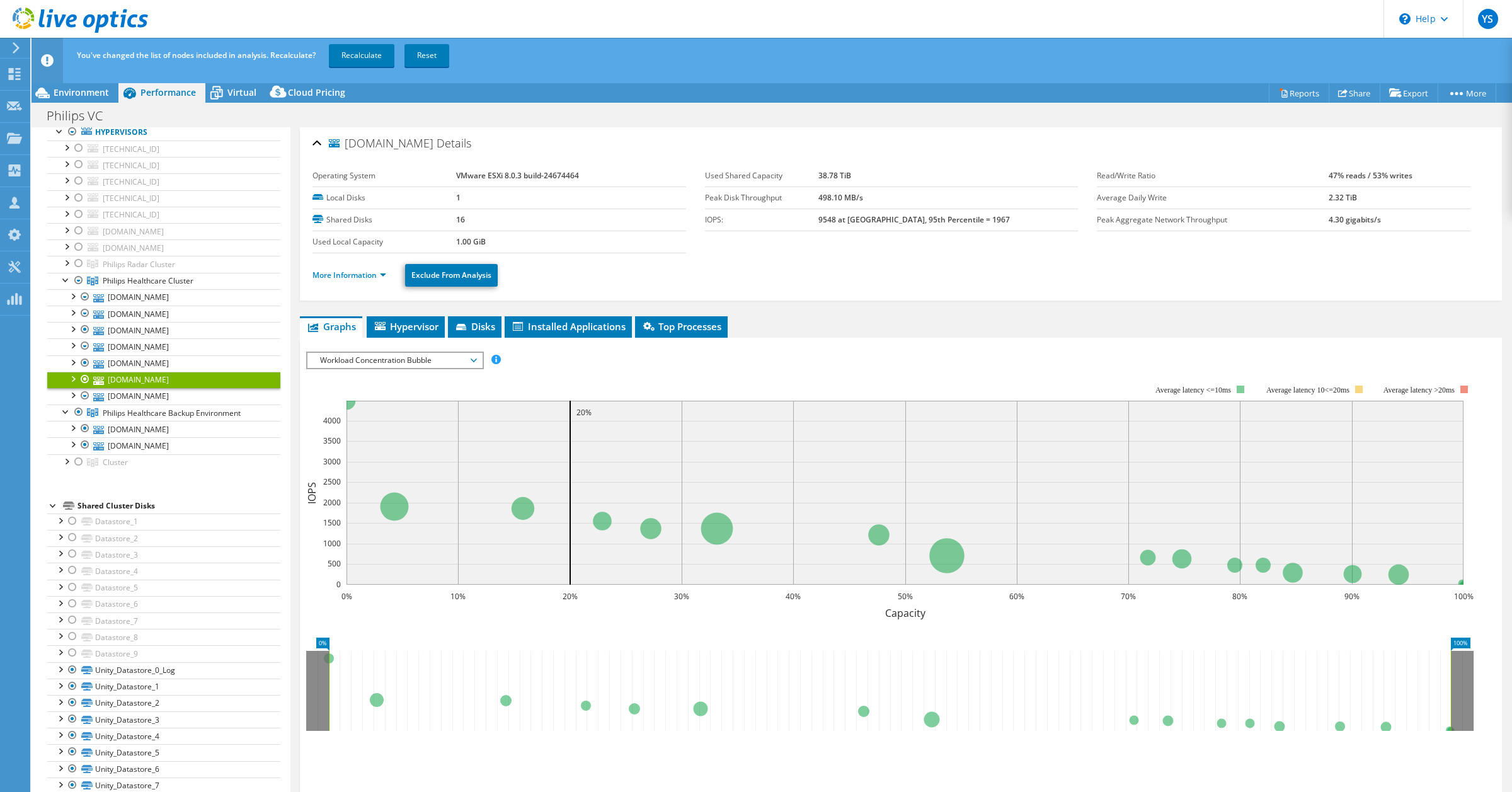
click at [76, 381] on div at bounding box center [72, 378] width 12 height 12
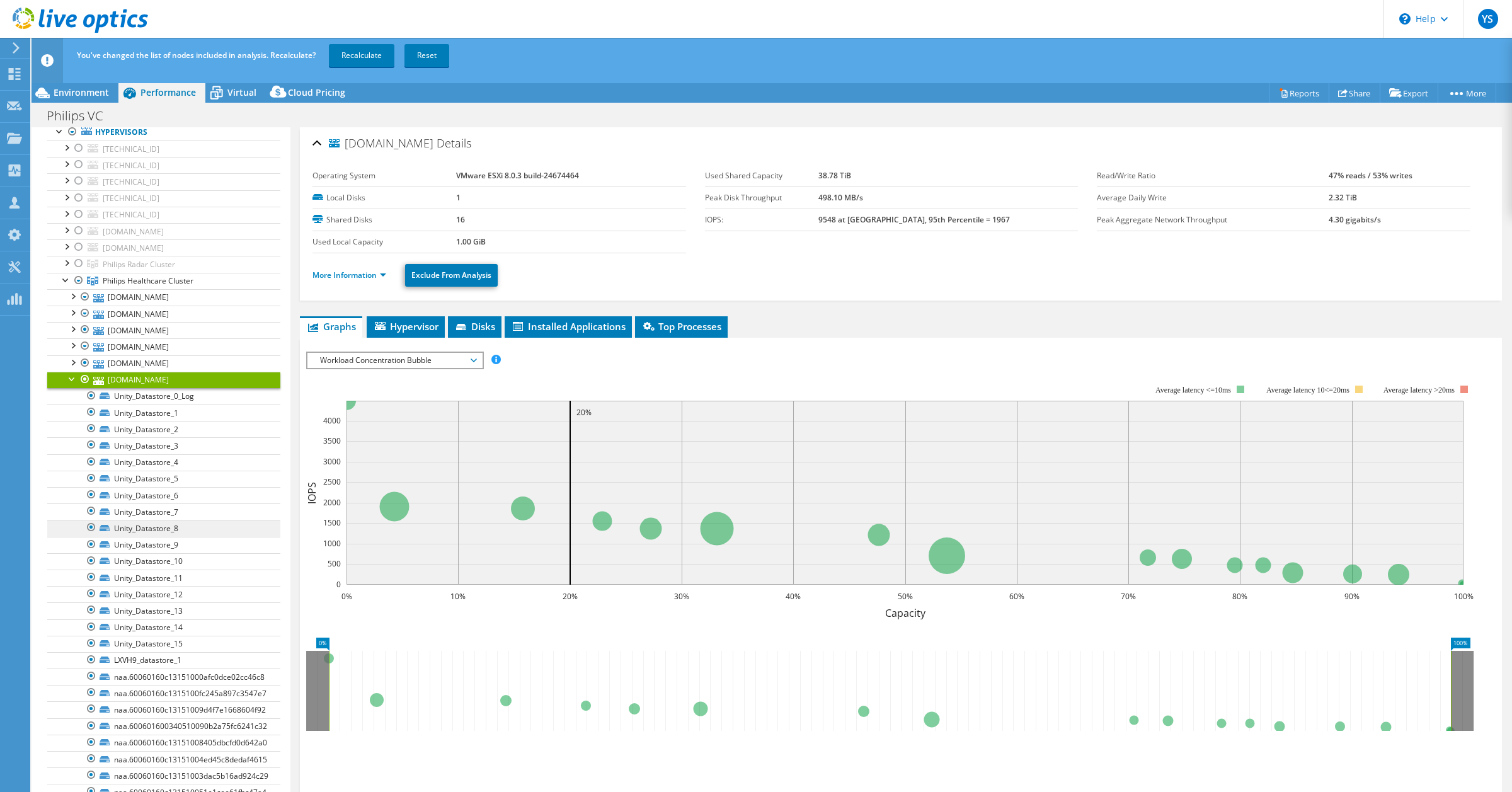
scroll to position [236, 0]
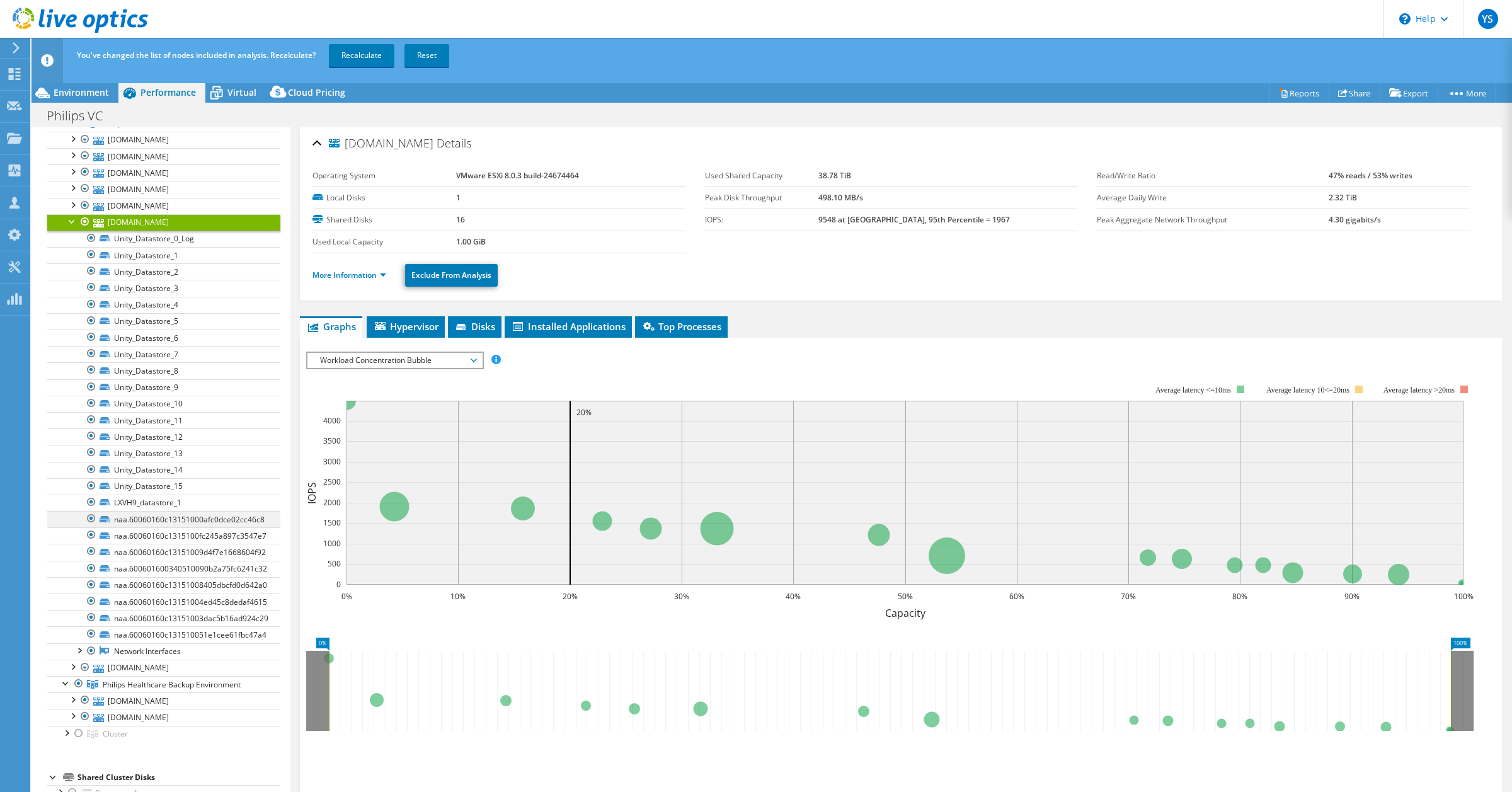
click at [92, 522] on div at bounding box center [92, 518] width 12 height 15
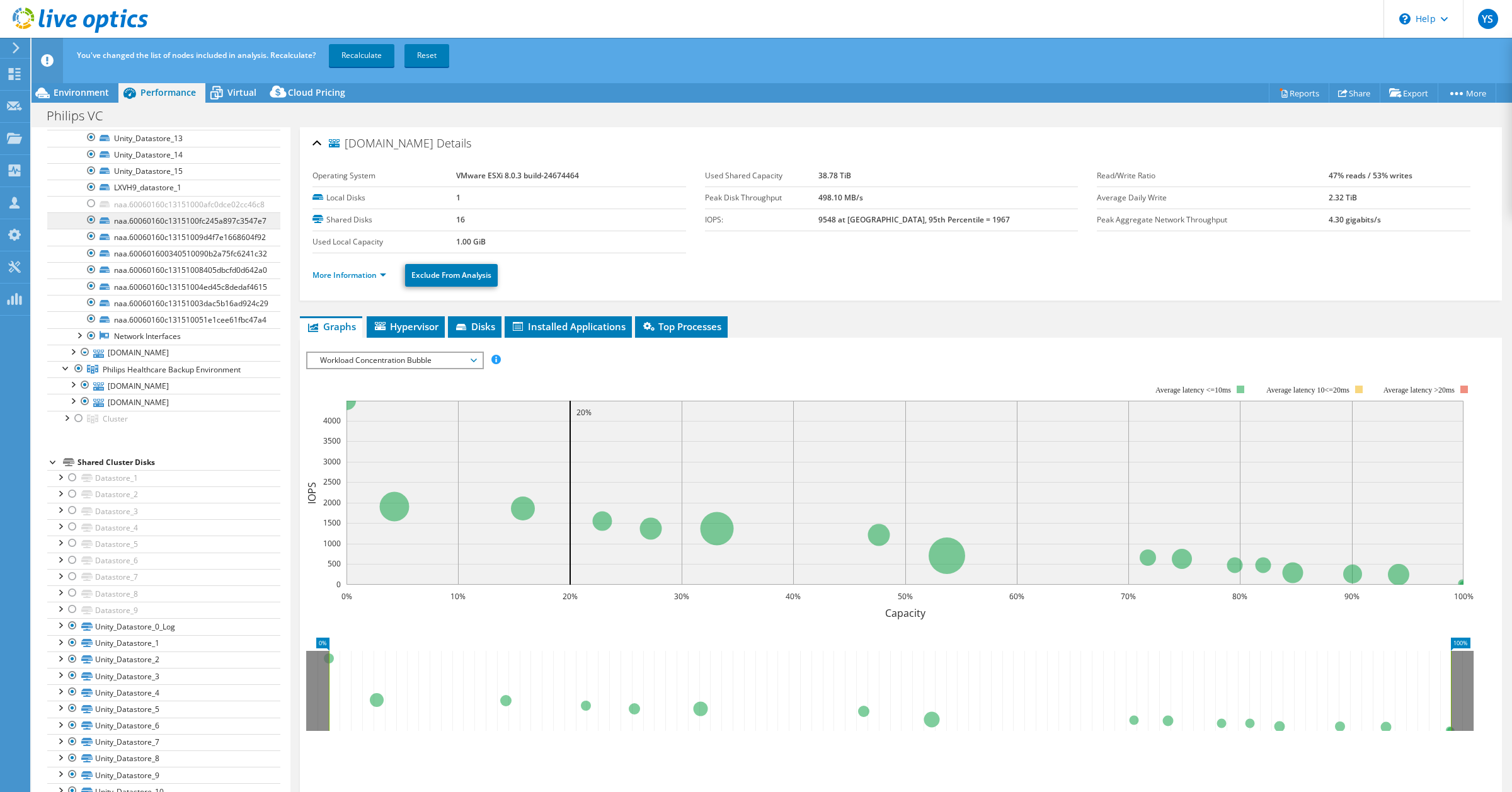
scroll to position [865, 0]
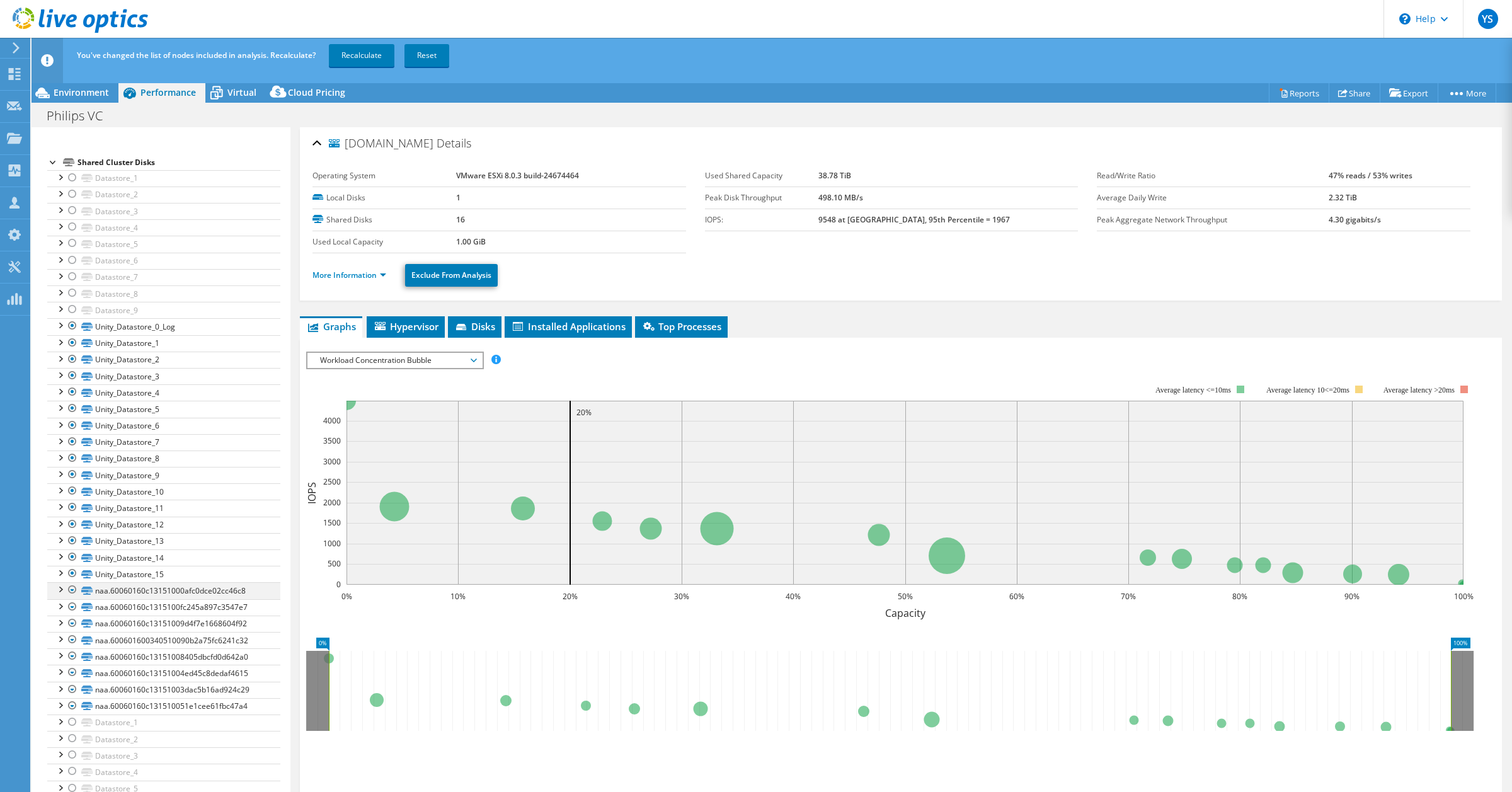
click at [72, 587] on div at bounding box center [72, 590] width 12 height 15
click at [73, 587] on div at bounding box center [72, 590] width 12 height 15
click at [76, 607] on div at bounding box center [72, 607] width 12 height 15
click at [73, 608] on div at bounding box center [72, 607] width 12 height 15
click at [73, 622] on div at bounding box center [72, 623] width 12 height 15
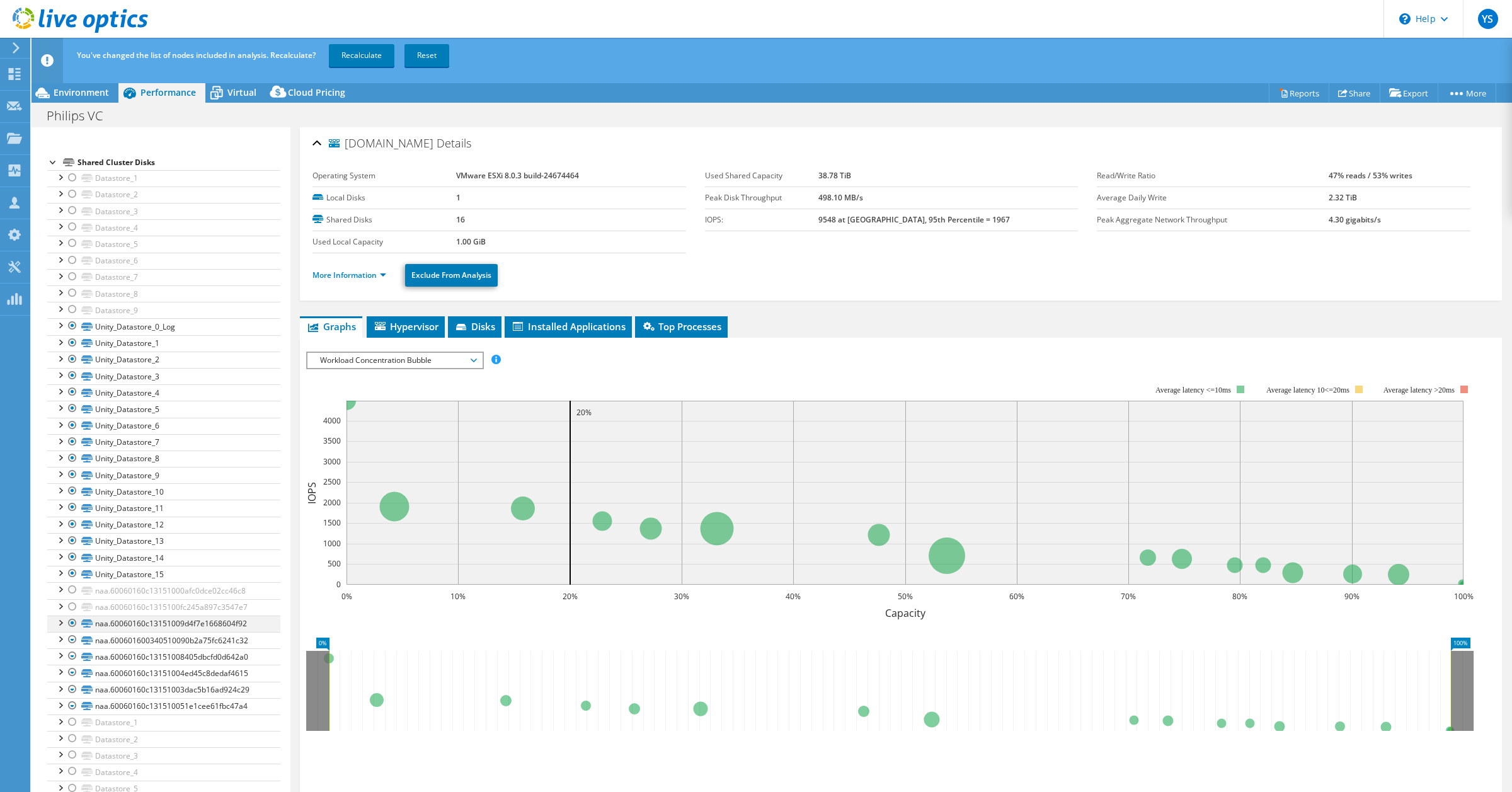
click at [72, 623] on div at bounding box center [72, 623] width 12 height 15
click at [74, 644] on div at bounding box center [72, 640] width 12 height 15
click at [74, 640] on div at bounding box center [72, 640] width 12 height 15
click at [74, 657] on div at bounding box center [72, 656] width 12 height 15
click at [69, 654] on div at bounding box center [72, 656] width 12 height 15
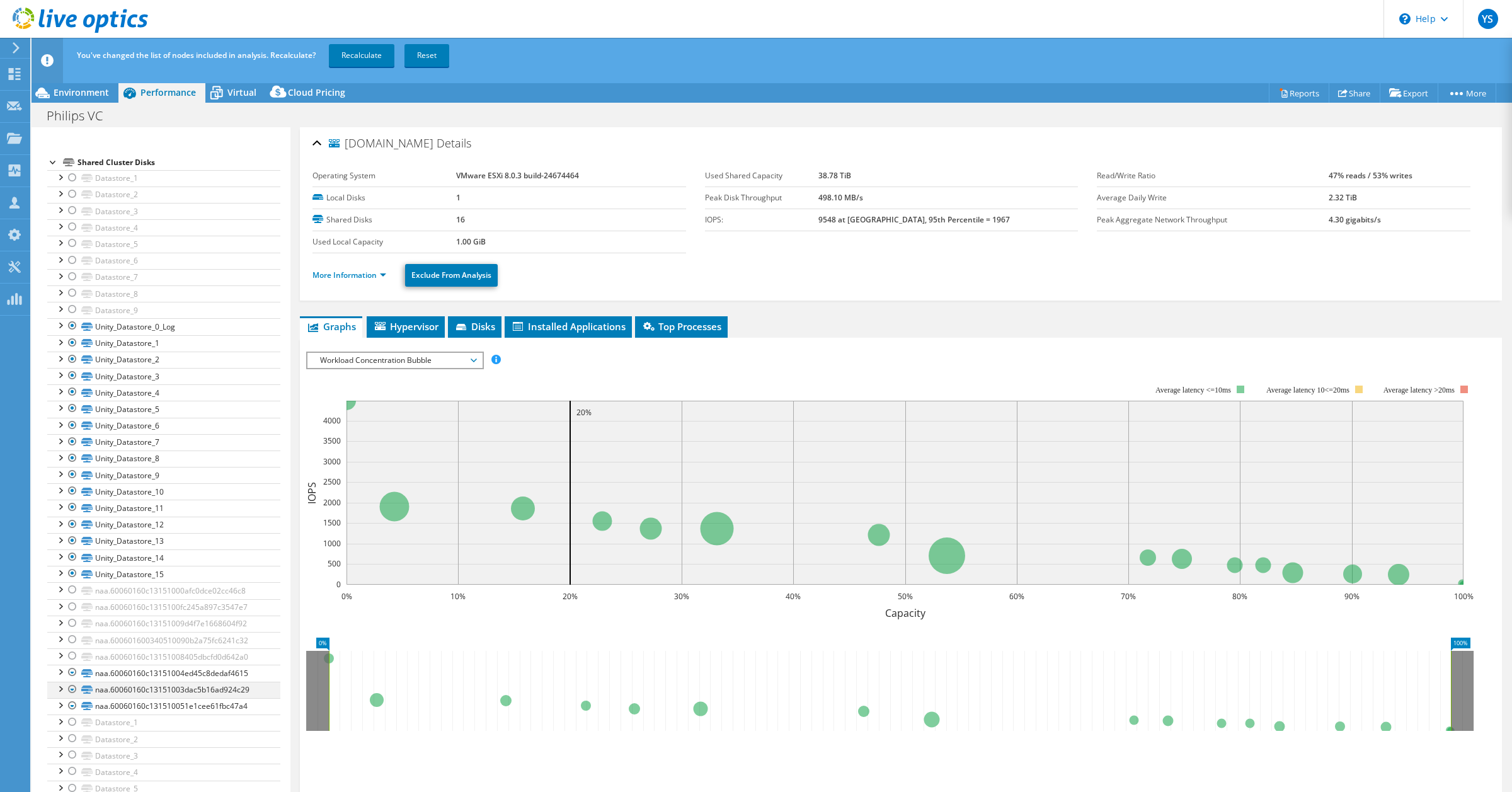
drag, startPoint x: 72, startPoint y: 666, endPoint x: 74, endPoint y: 682, distance: 16.1
click at [72, 668] on div at bounding box center [72, 673] width 12 height 15
click at [73, 669] on div at bounding box center [72, 673] width 12 height 15
click at [73, 684] on div at bounding box center [72, 690] width 12 height 15
click at [71, 688] on div at bounding box center [72, 690] width 12 height 15
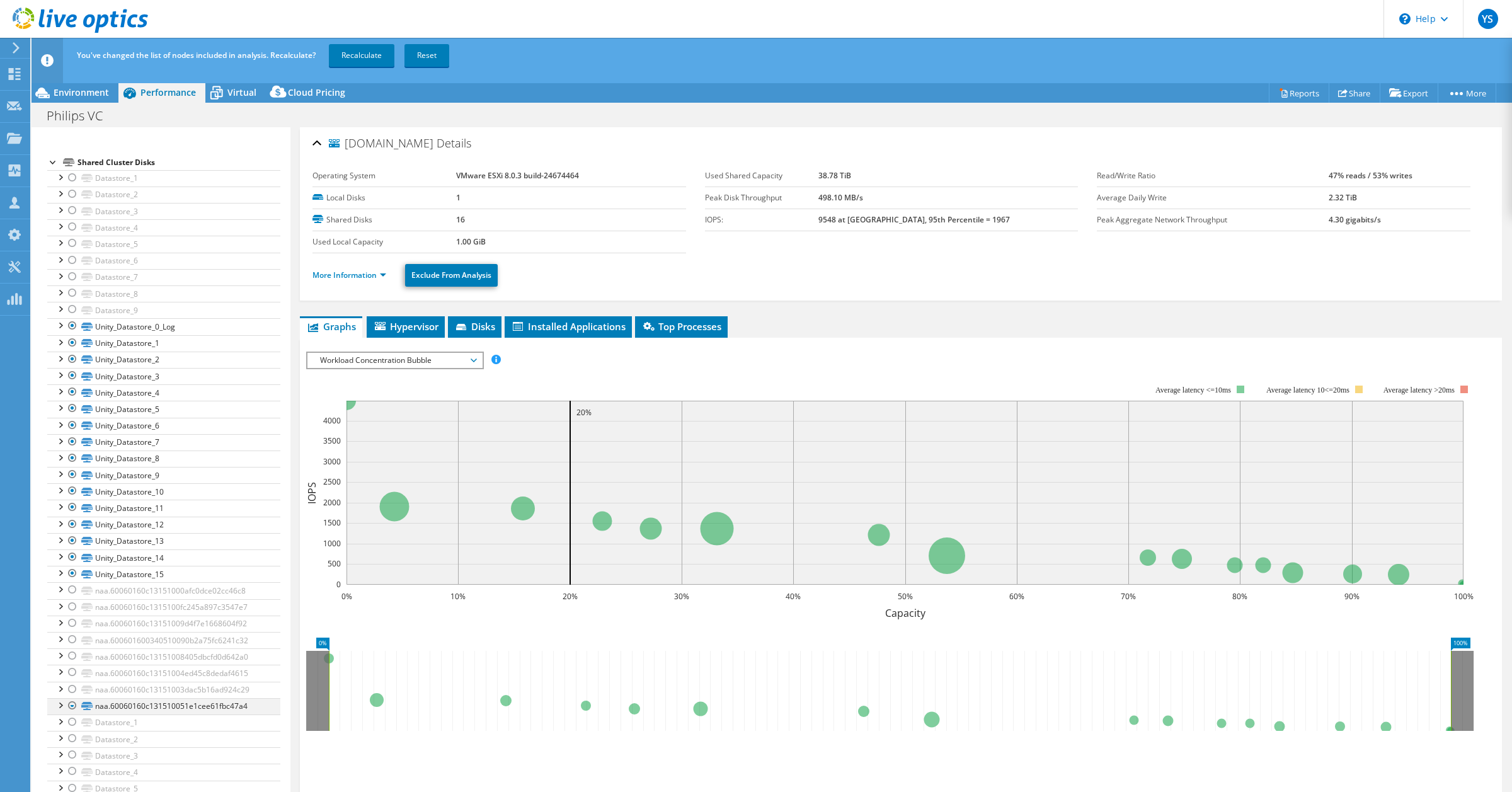
click at [73, 704] on div at bounding box center [72, 706] width 12 height 15
click at [76, 706] on div at bounding box center [72, 706] width 12 height 15
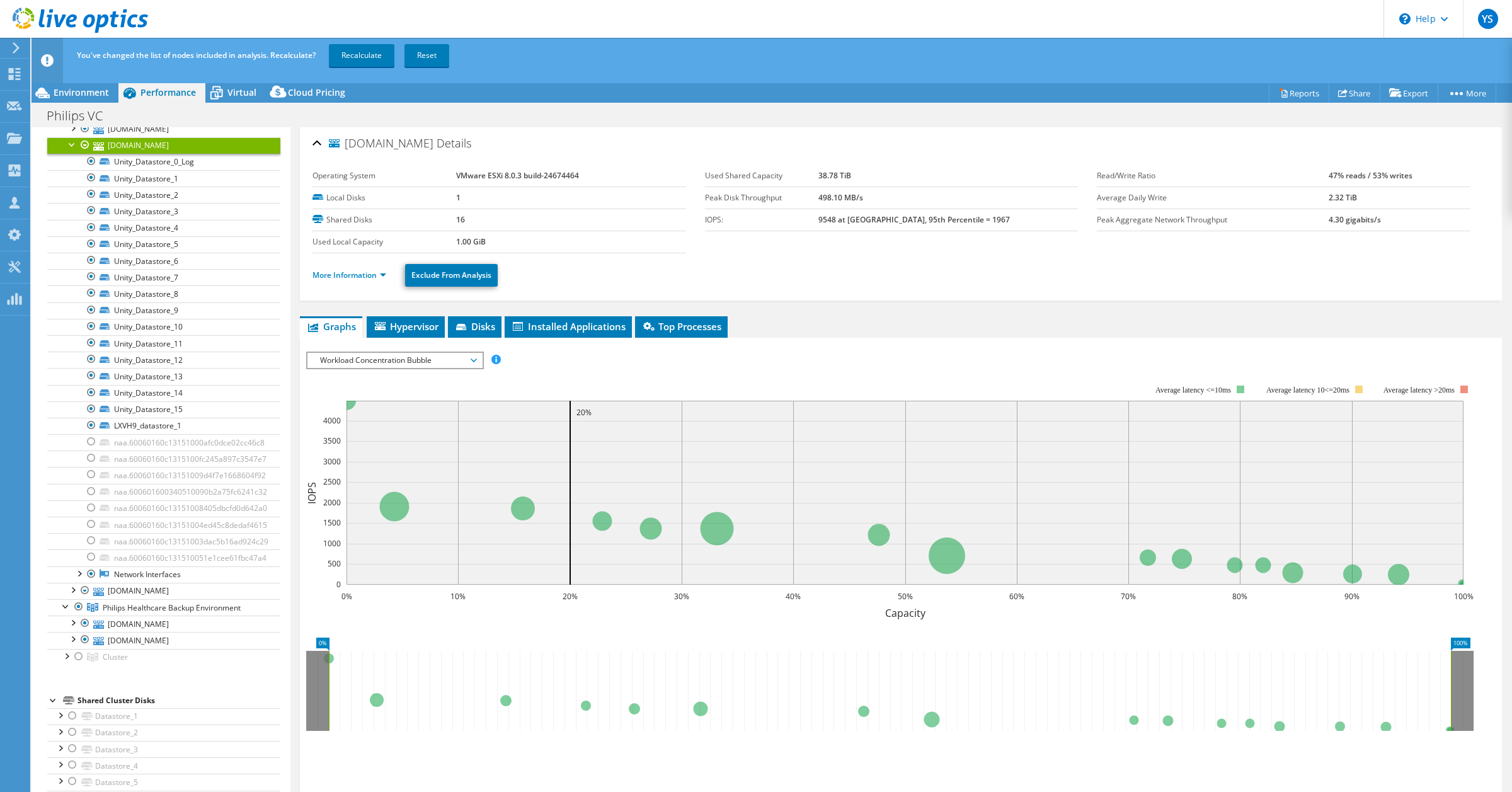
scroll to position [0, 0]
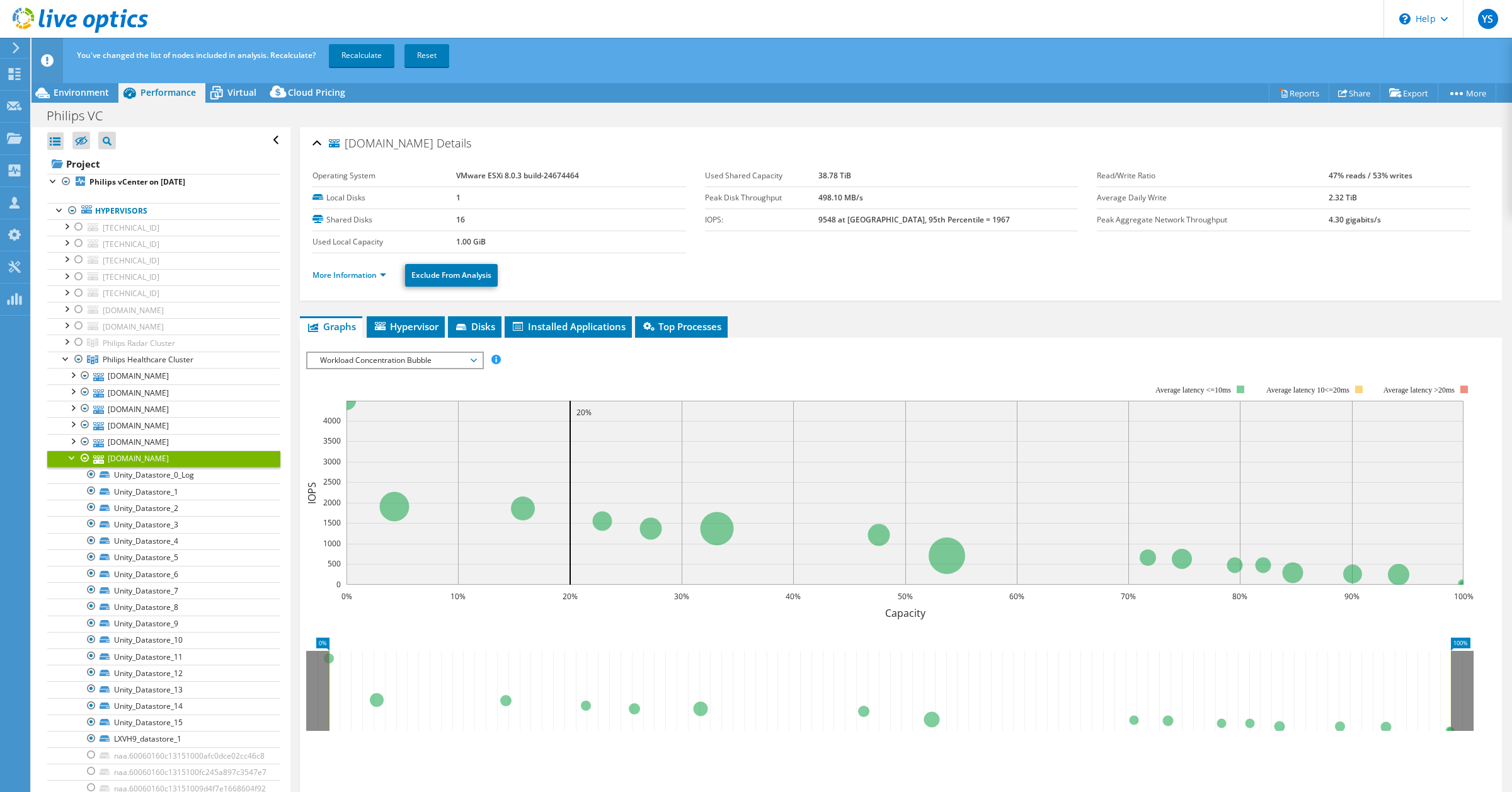
click at [68, 458] on div at bounding box center [72, 457] width 12 height 12
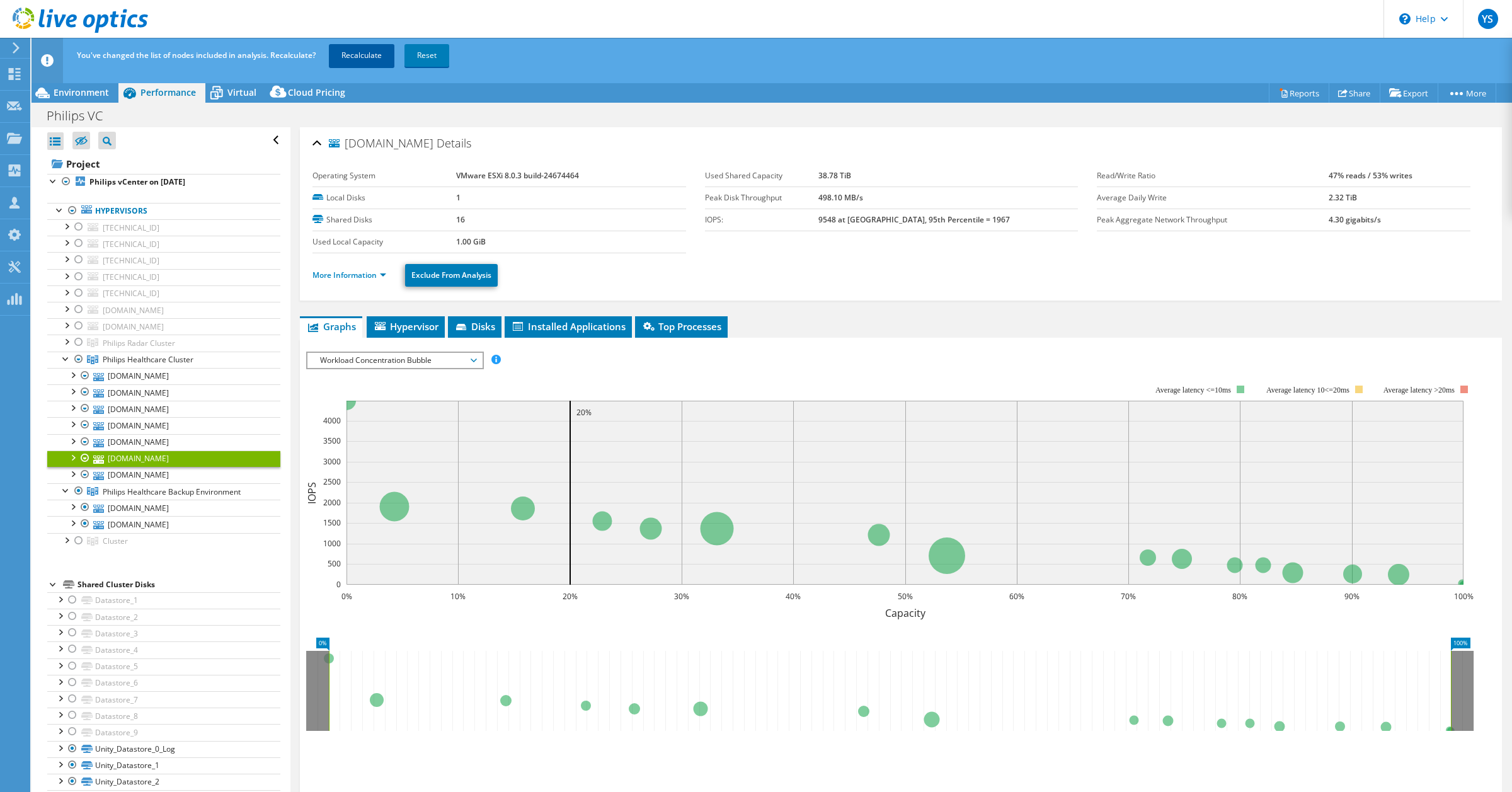
click at [370, 45] on link "Recalculate" at bounding box center [362, 55] width 66 height 22
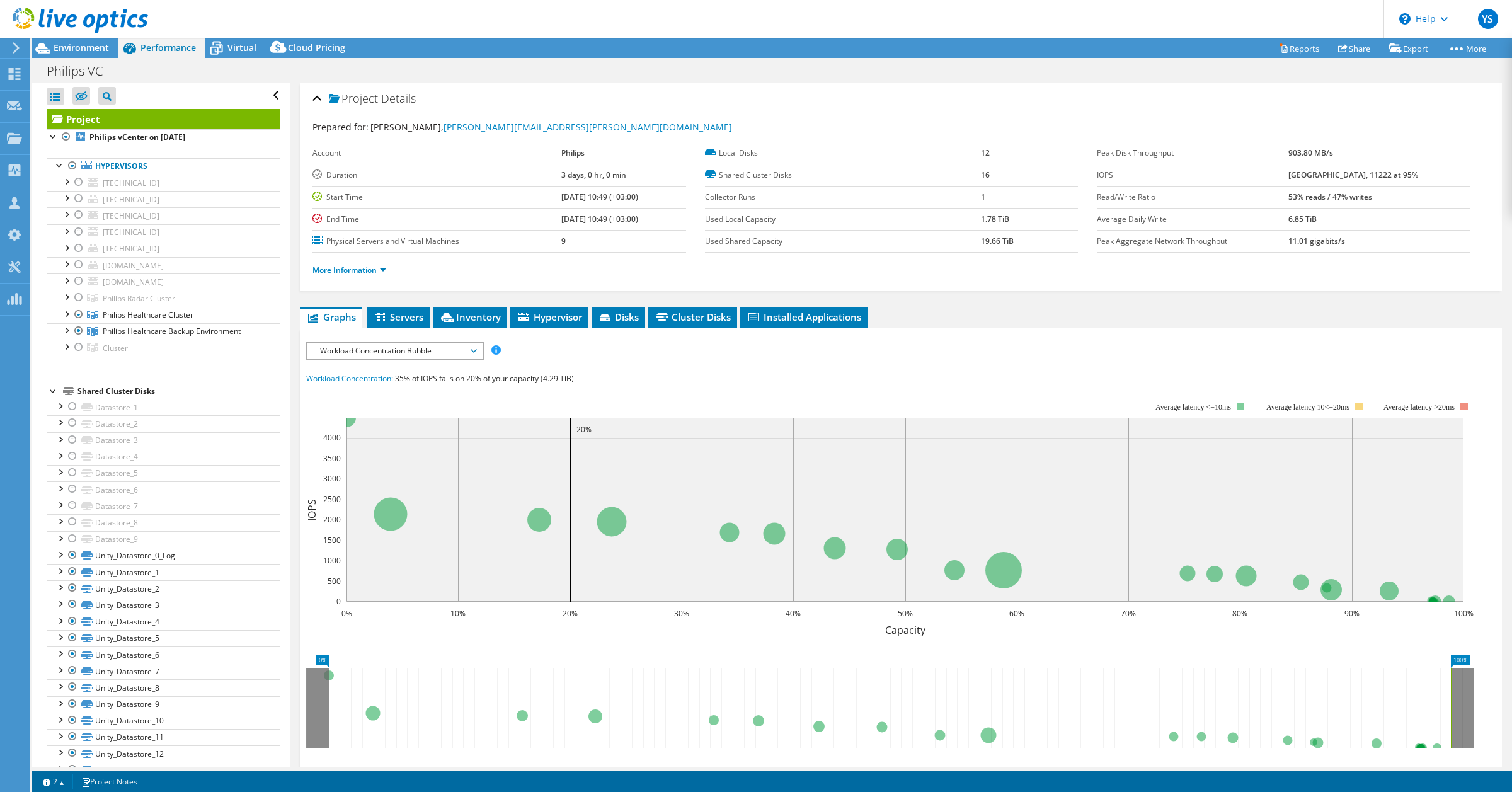
click at [51, 391] on div at bounding box center [53, 390] width 12 height 12
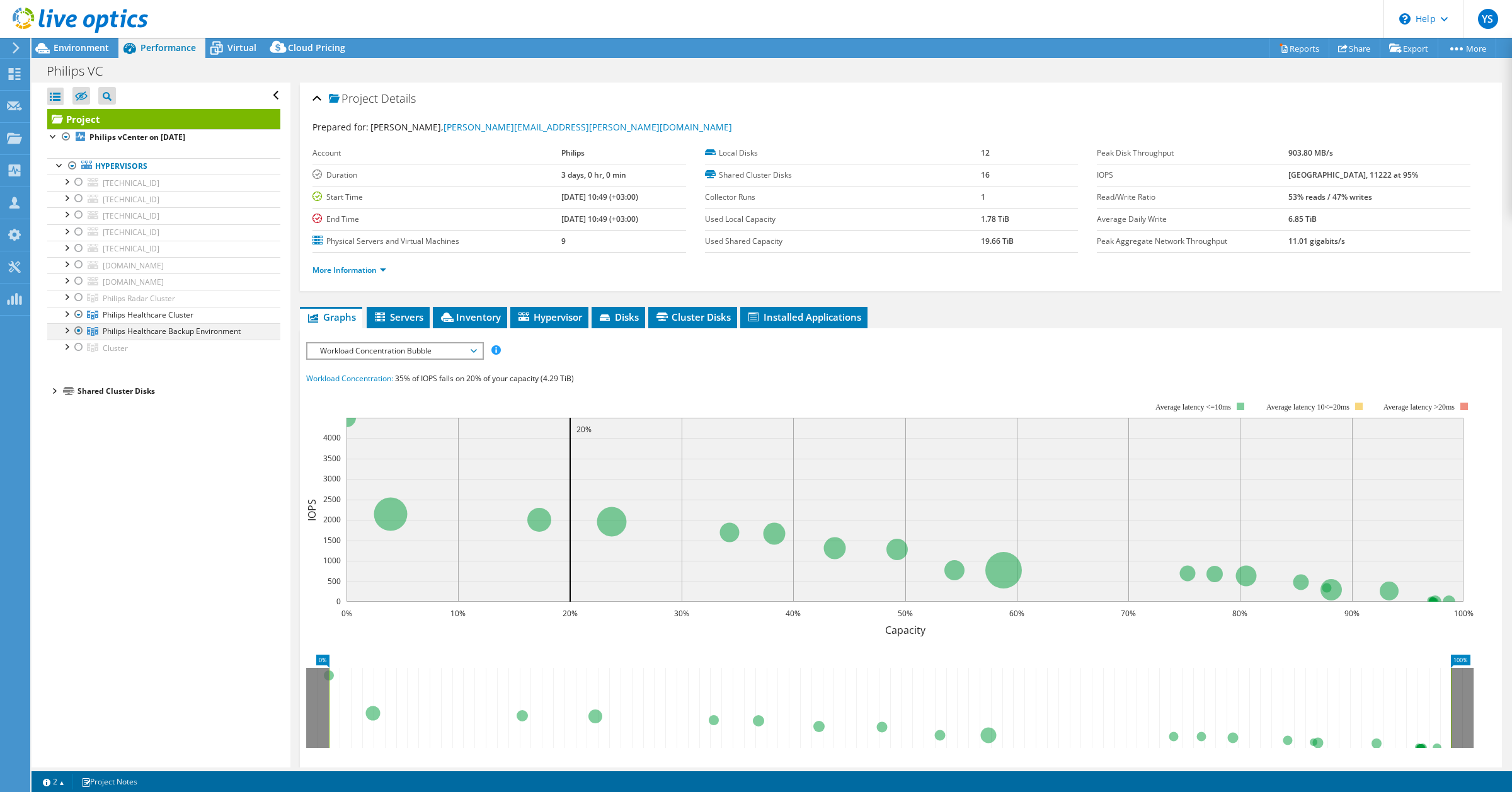
click at [65, 330] on div at bounding box center [66, 330] width 12 height 12
click at [65, 315] on div at bounding box center [66, 314] width 12 height 12
click at [54, 510] on div at bounding box center [53, 505] width 12 height 12
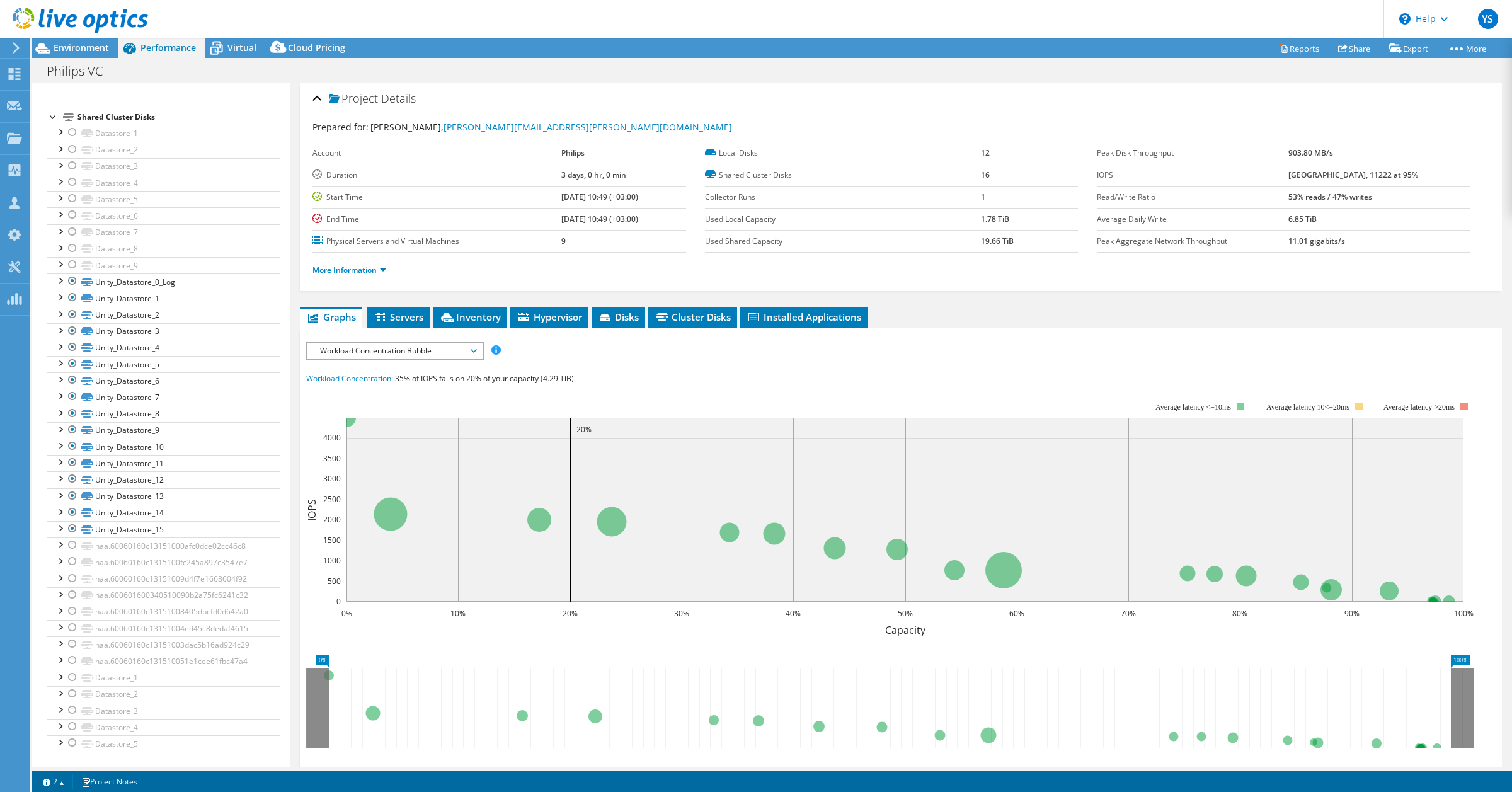
scroll to position [83, 0]
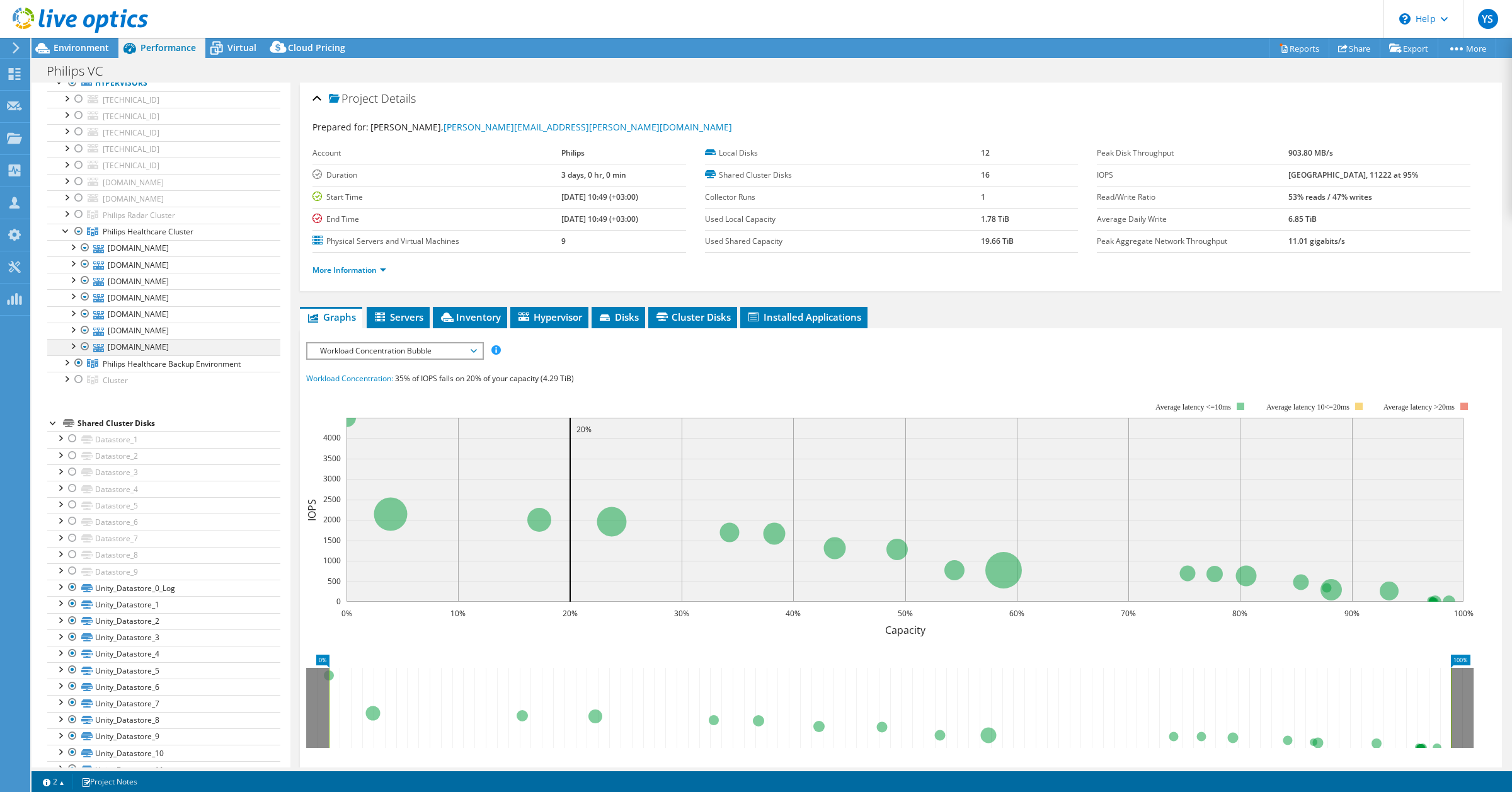
click at [72, 351] on div at bounding box center [72, 346] width 12 height 12
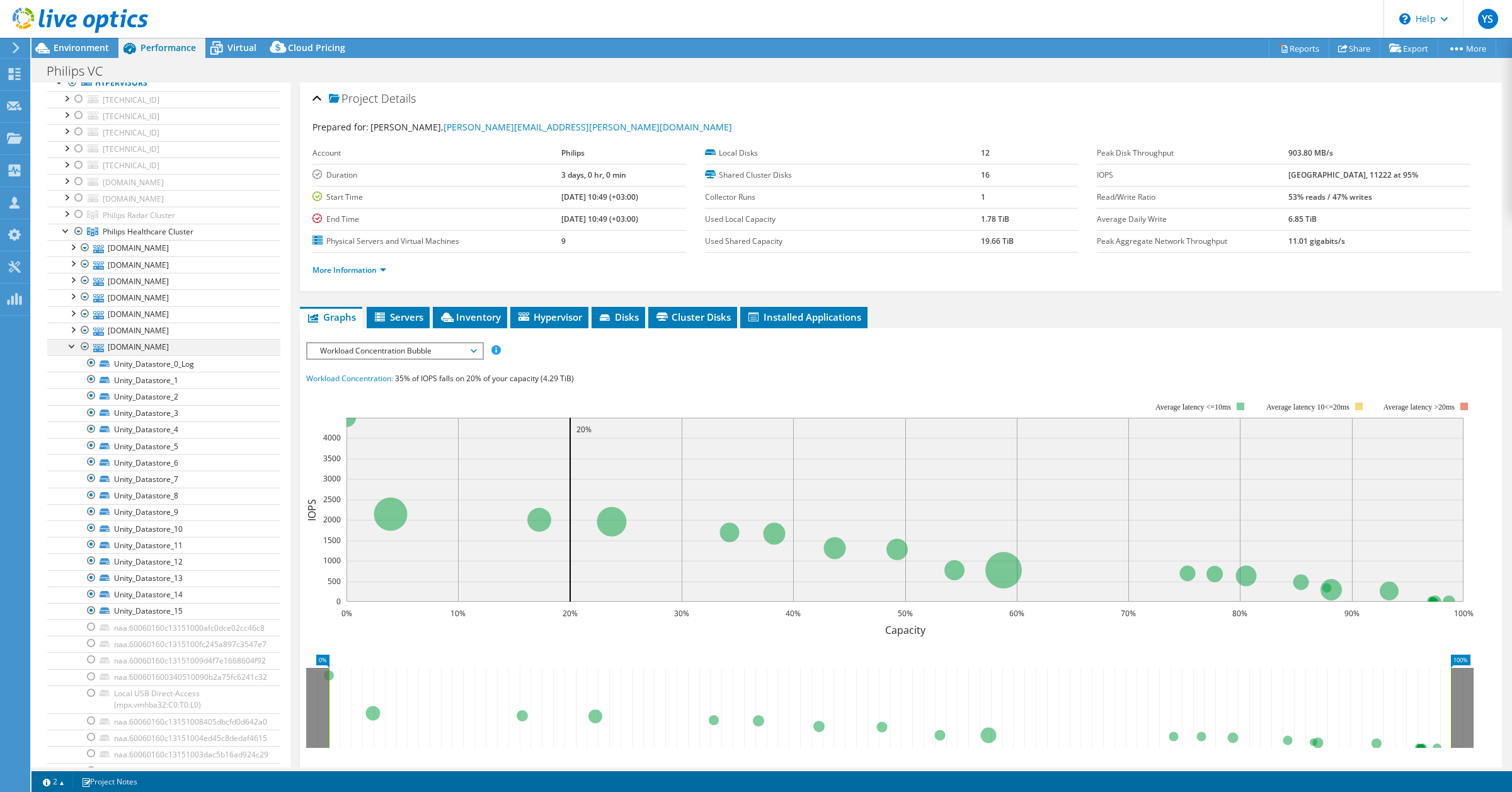
click at [68, 348] on div at bounding box center [72, 346] width 12 height 12
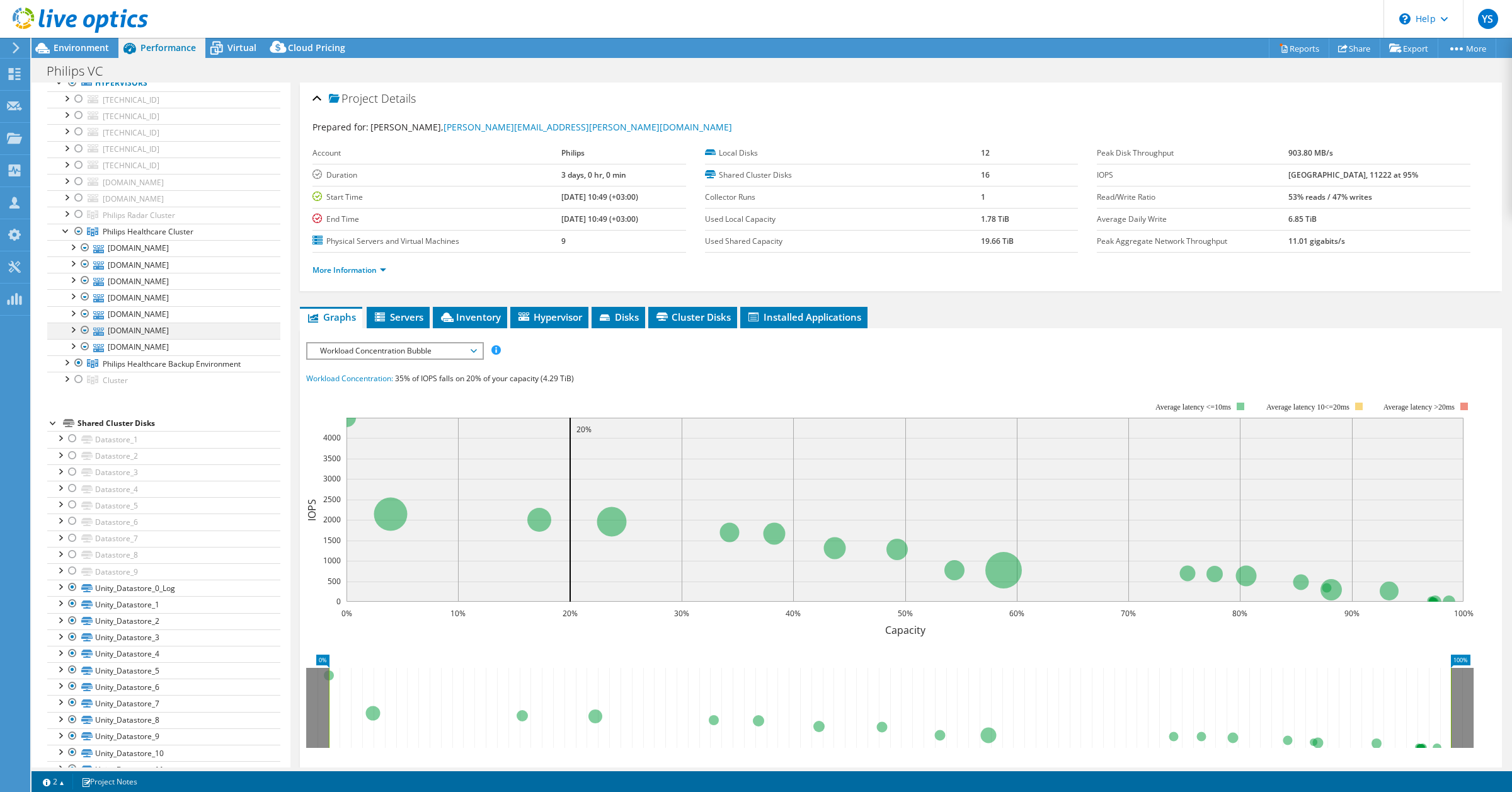
click at [71, 332] on div at bounding box center [72, 329] width 12 height 12
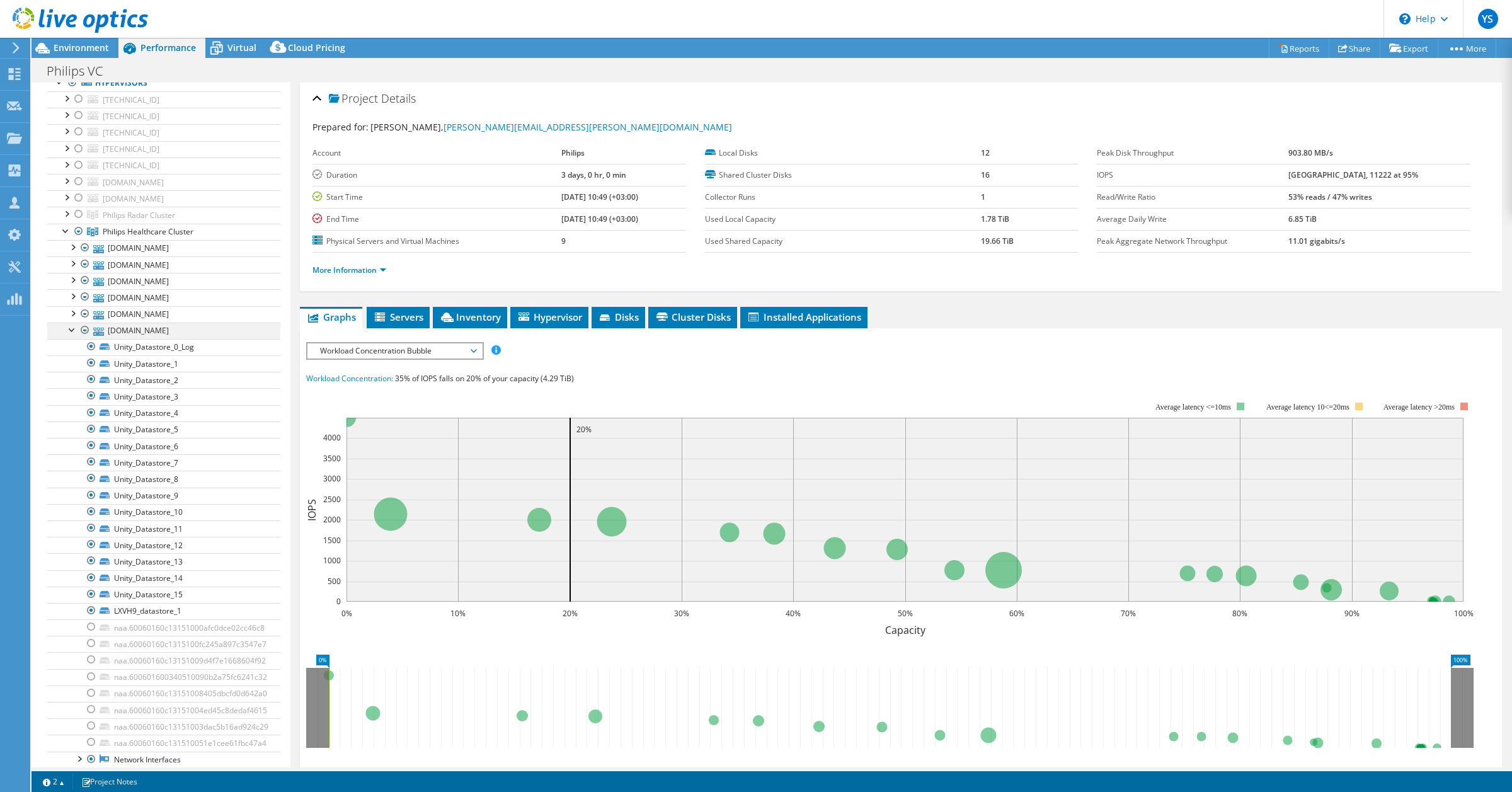
click at [71, 332] on div at bounding box center [72, 329] width 12 height 12
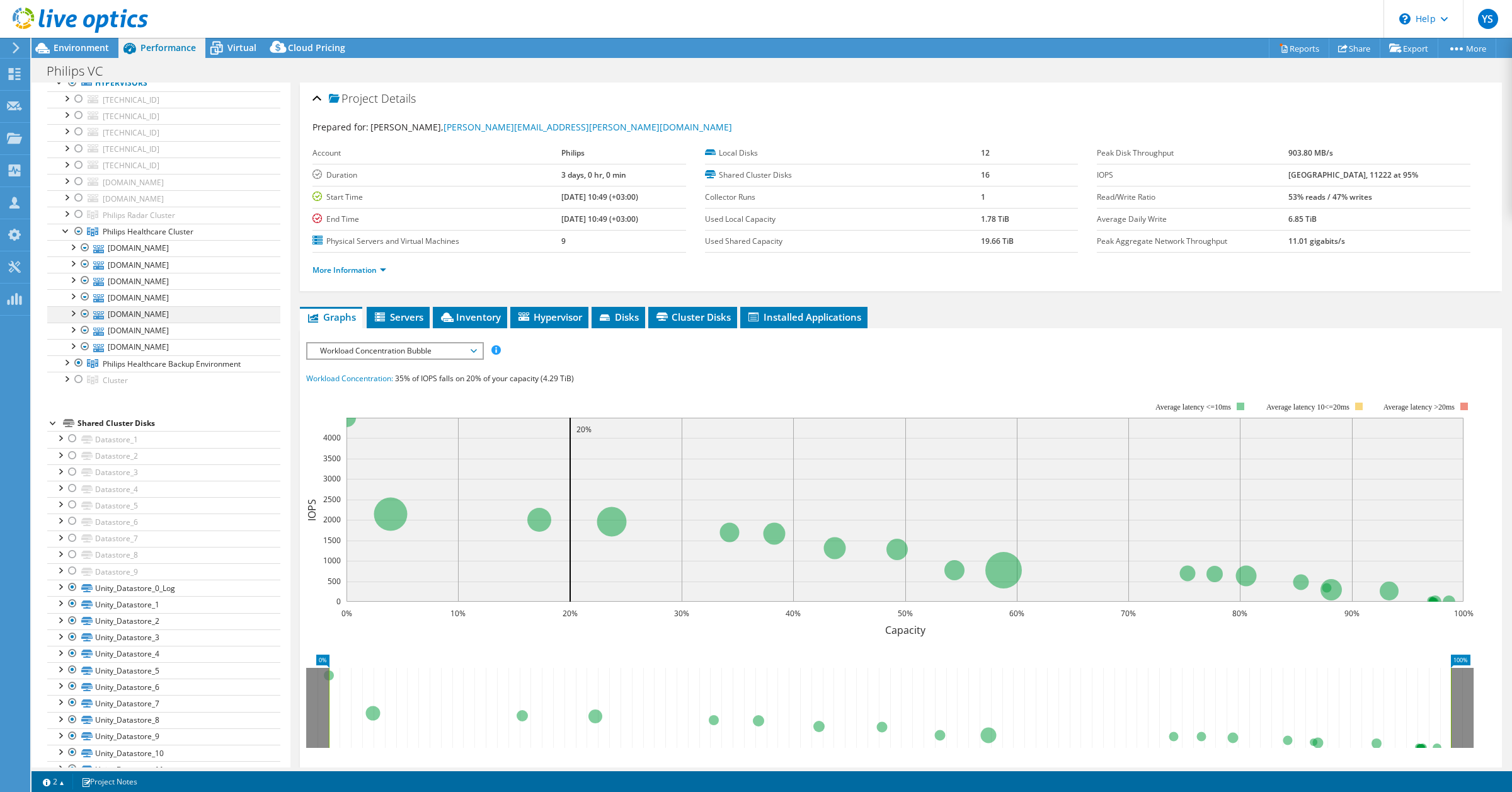
click at [73, 315] on div at bounding box center [72, 313] width 12 height 12
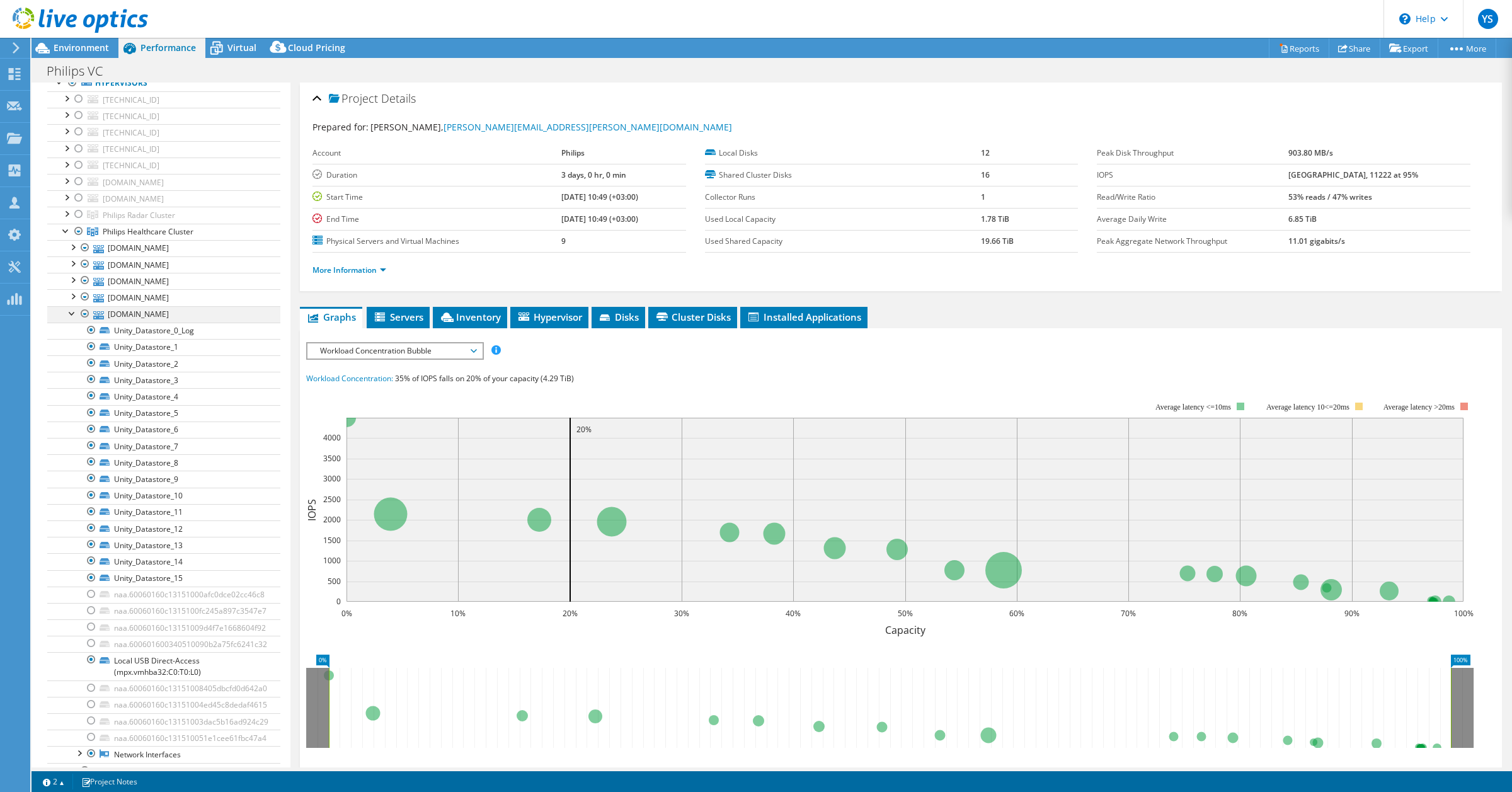
click at [73, 315] on div at bounding box center [72, 313] width 12 height 12
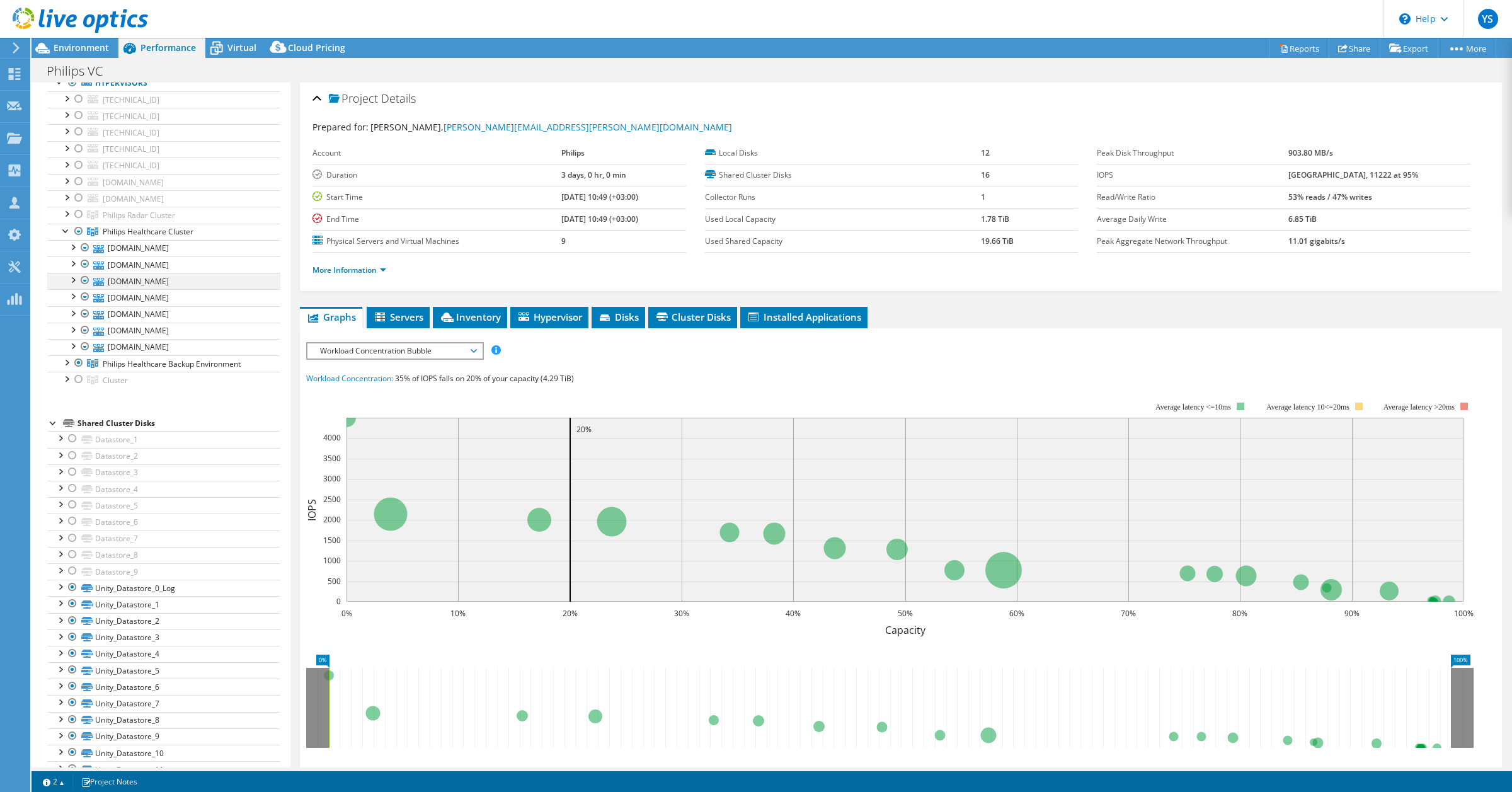
click at [72, 283] on div at bounding box center [72, 279] width 12 height 12
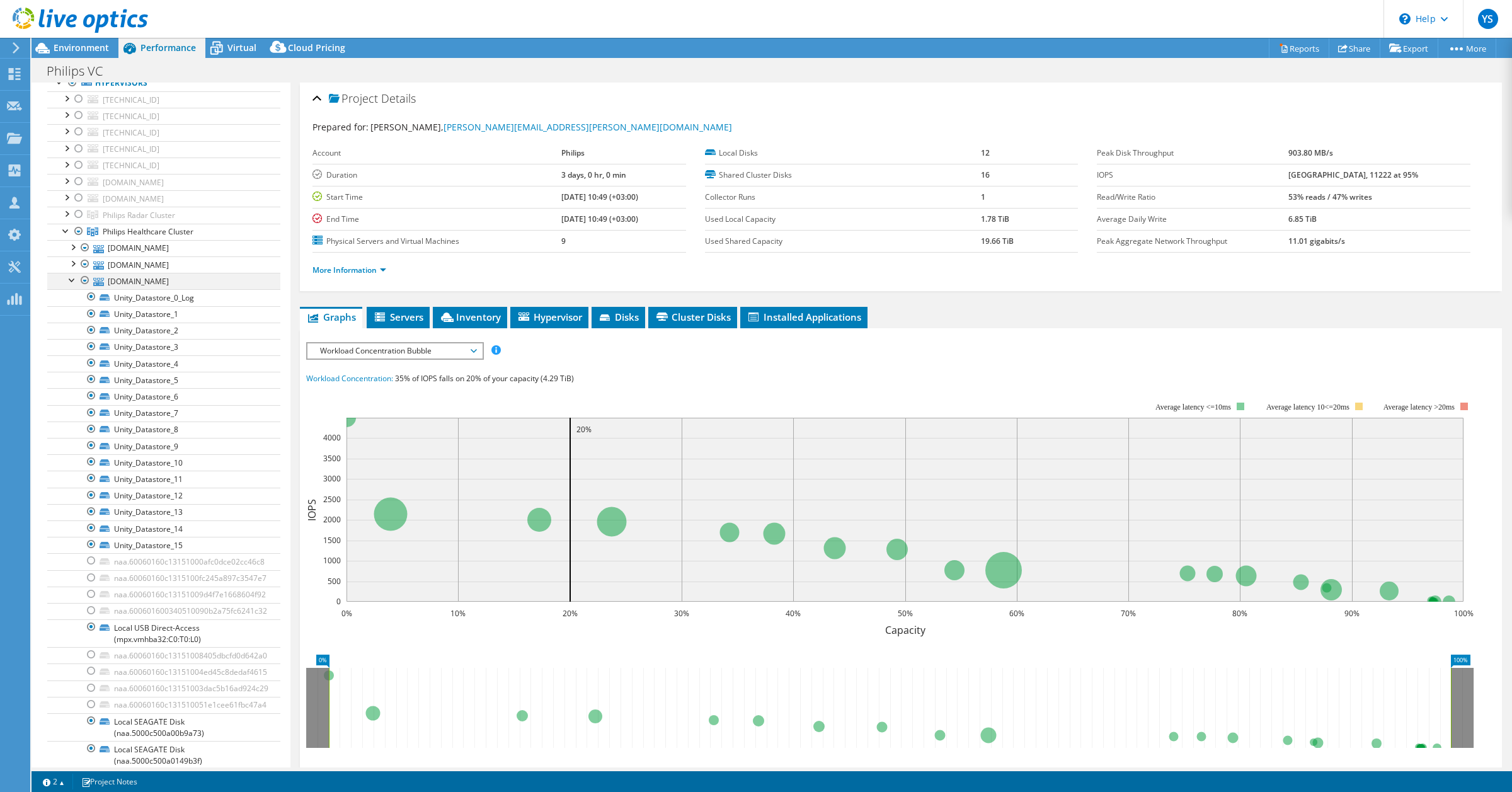
click at [72, 283] on div at bounding box center [72, 279] width 12 height 12
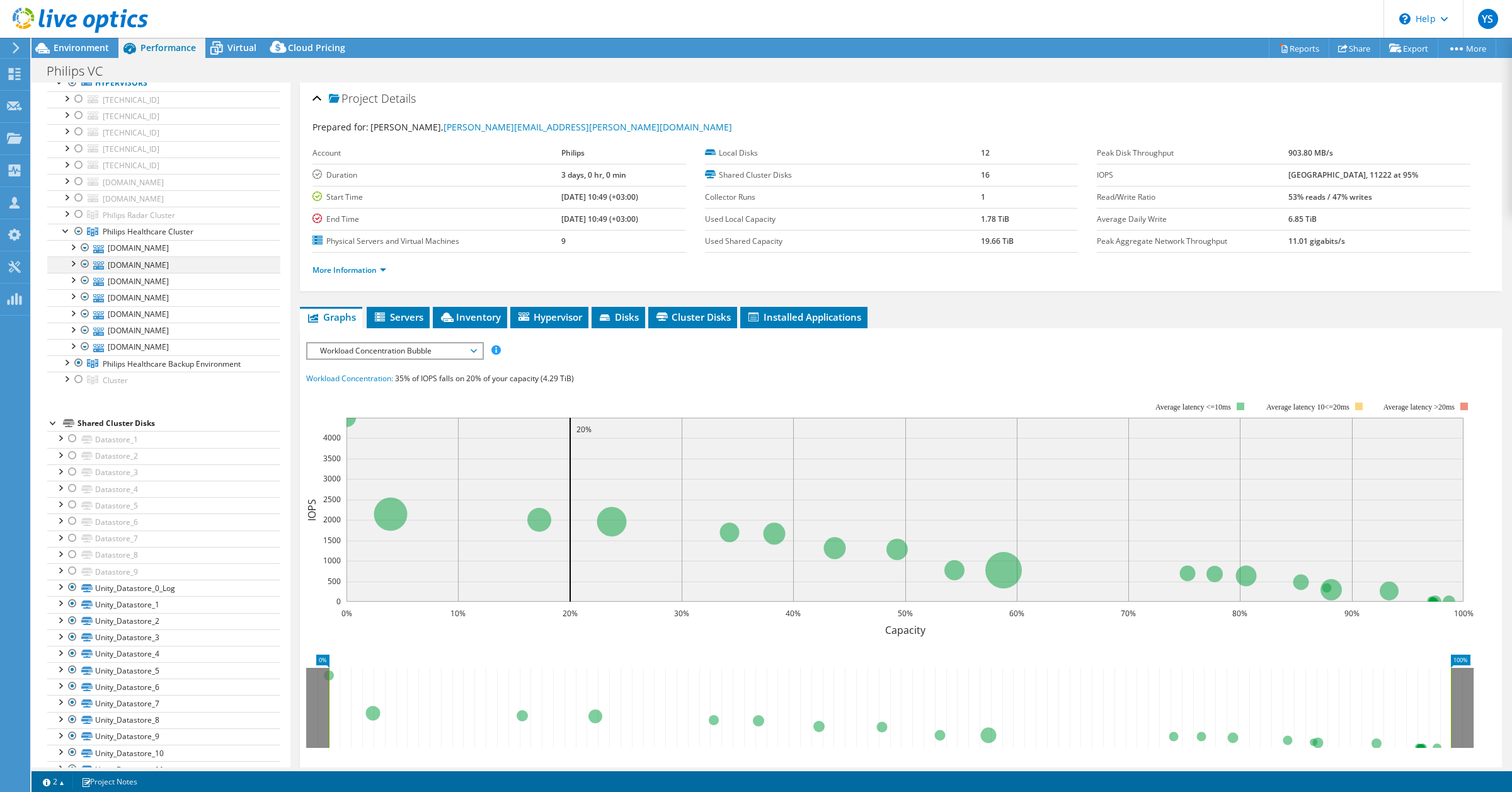
click at [72, 265] on div at bounding box center [72, 263] width 12 height 12
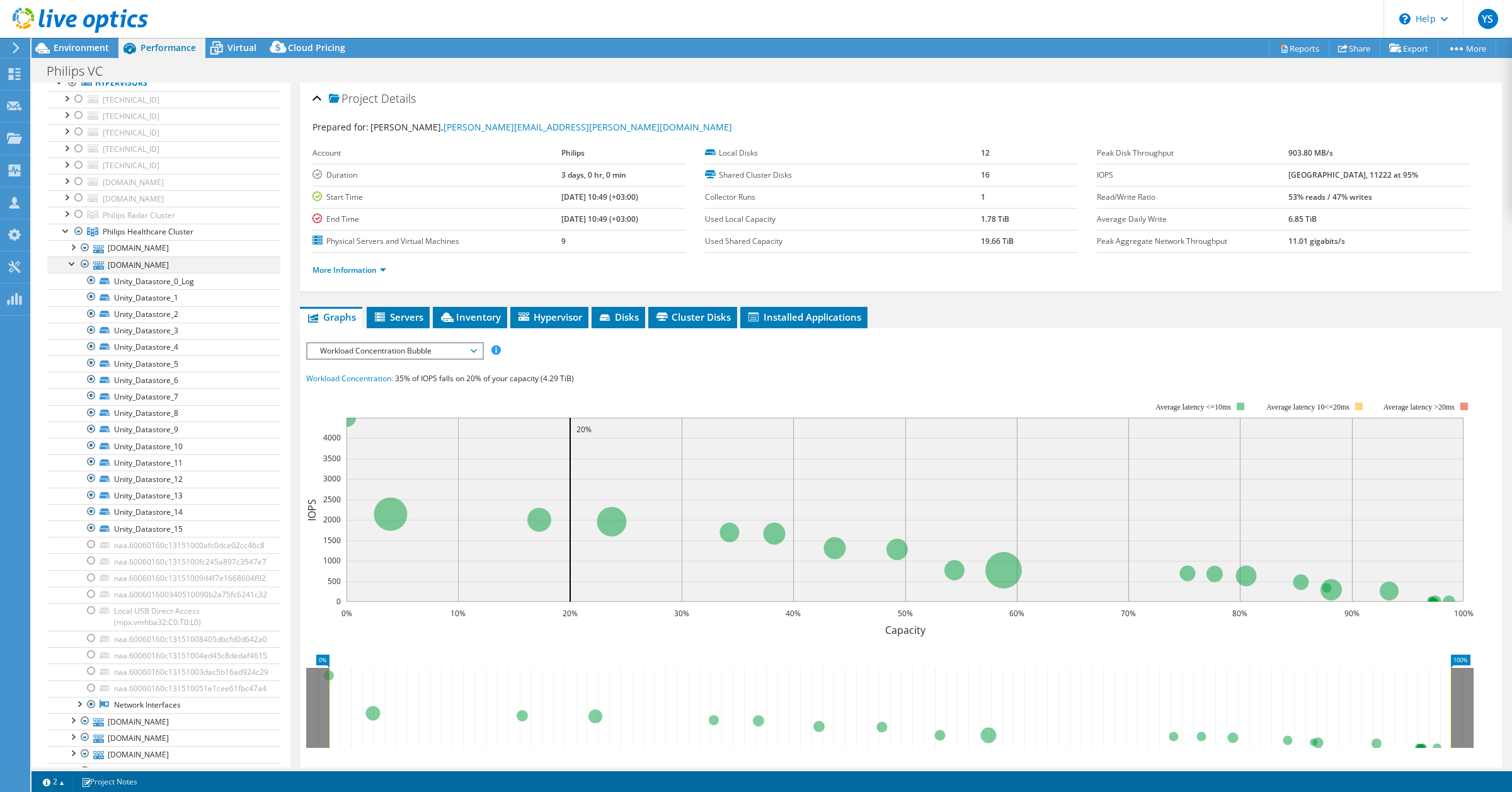
click at [72, 265] on div at bounding box center [72, 263] width 12 height 12
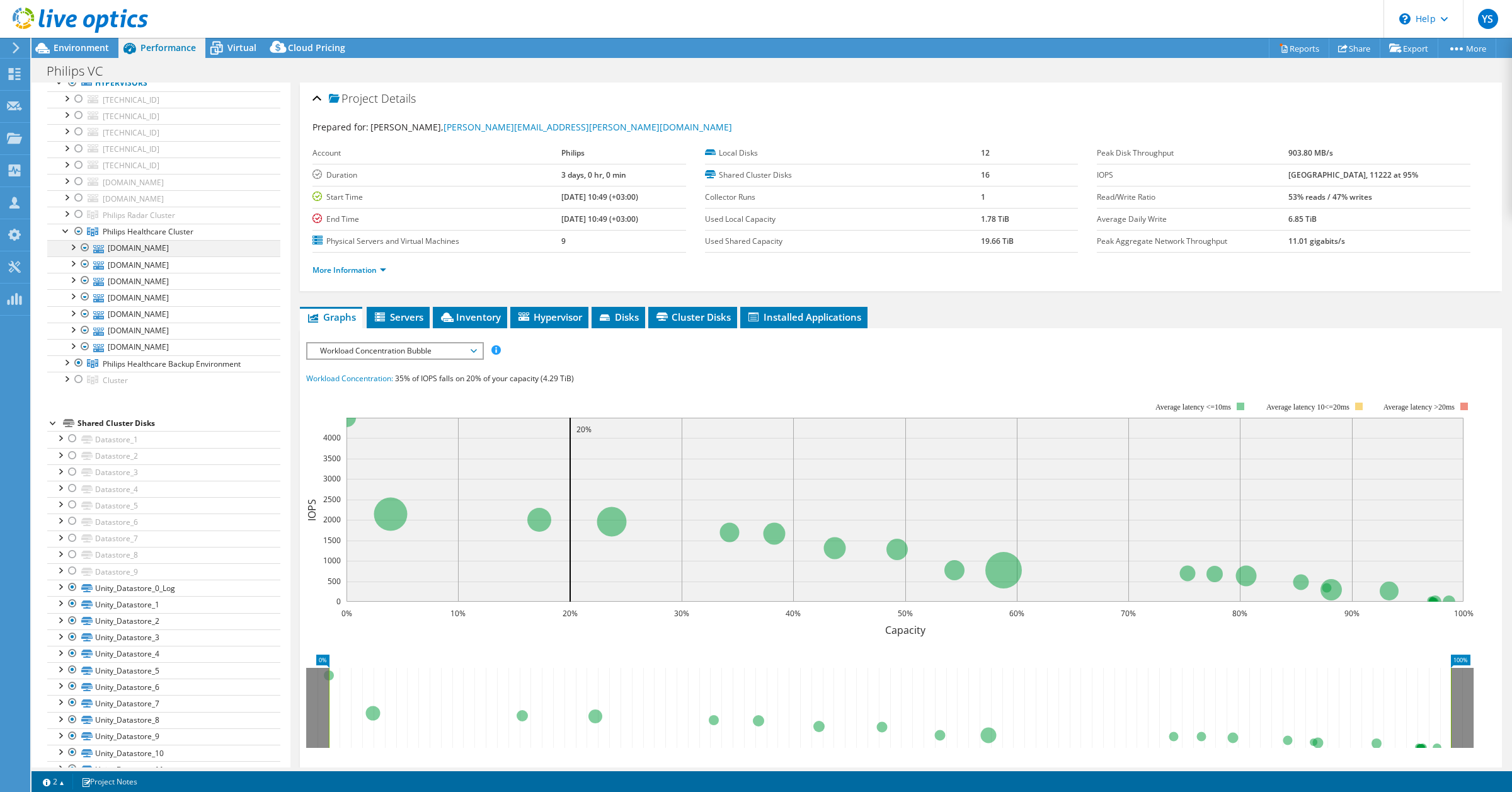
click at [73, 251] on div at bounding box center [72, 247] width 12 height 12
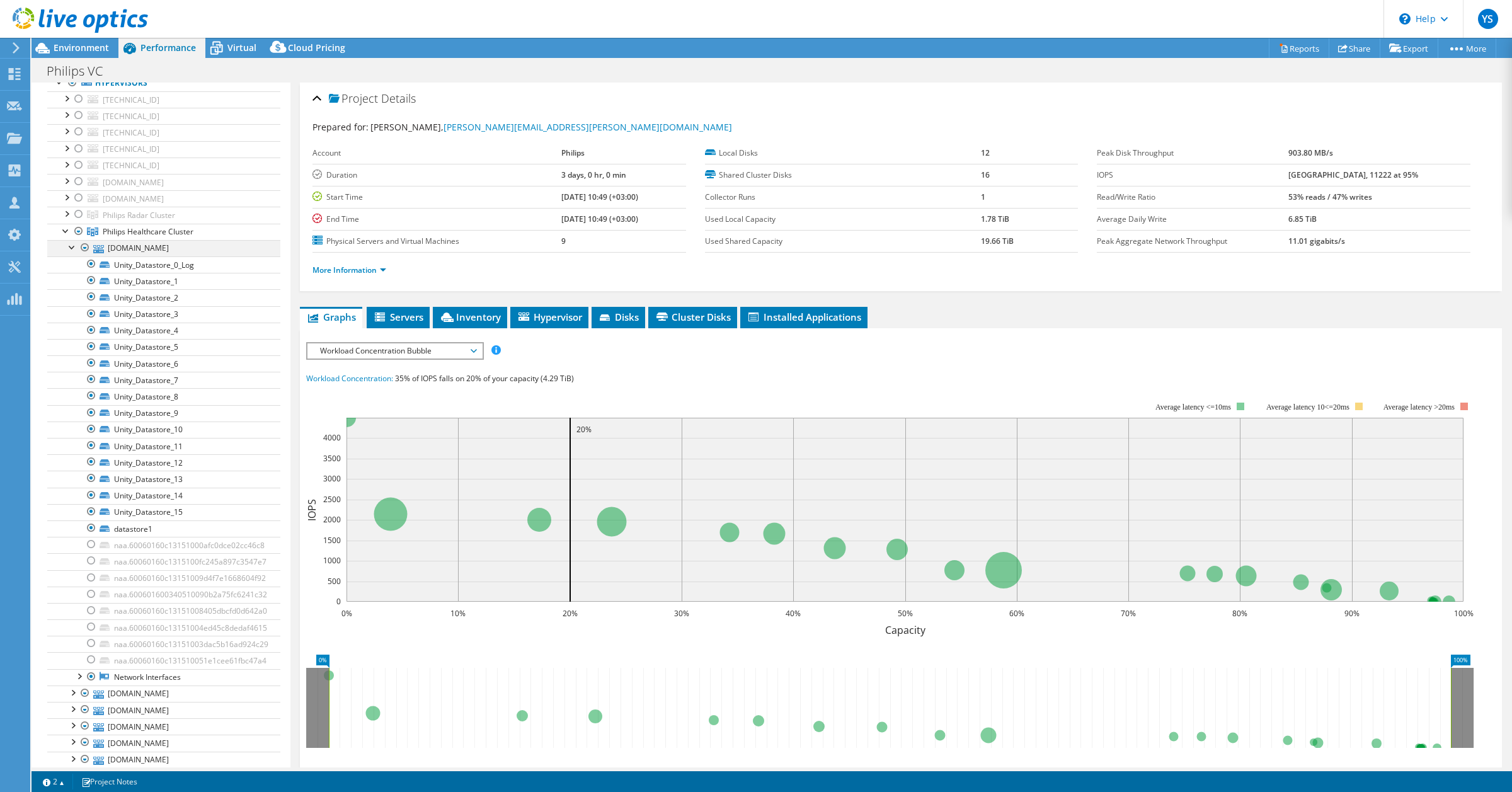
click at [73, 251] on div at bounding box center [72, 247] width 12 height 12
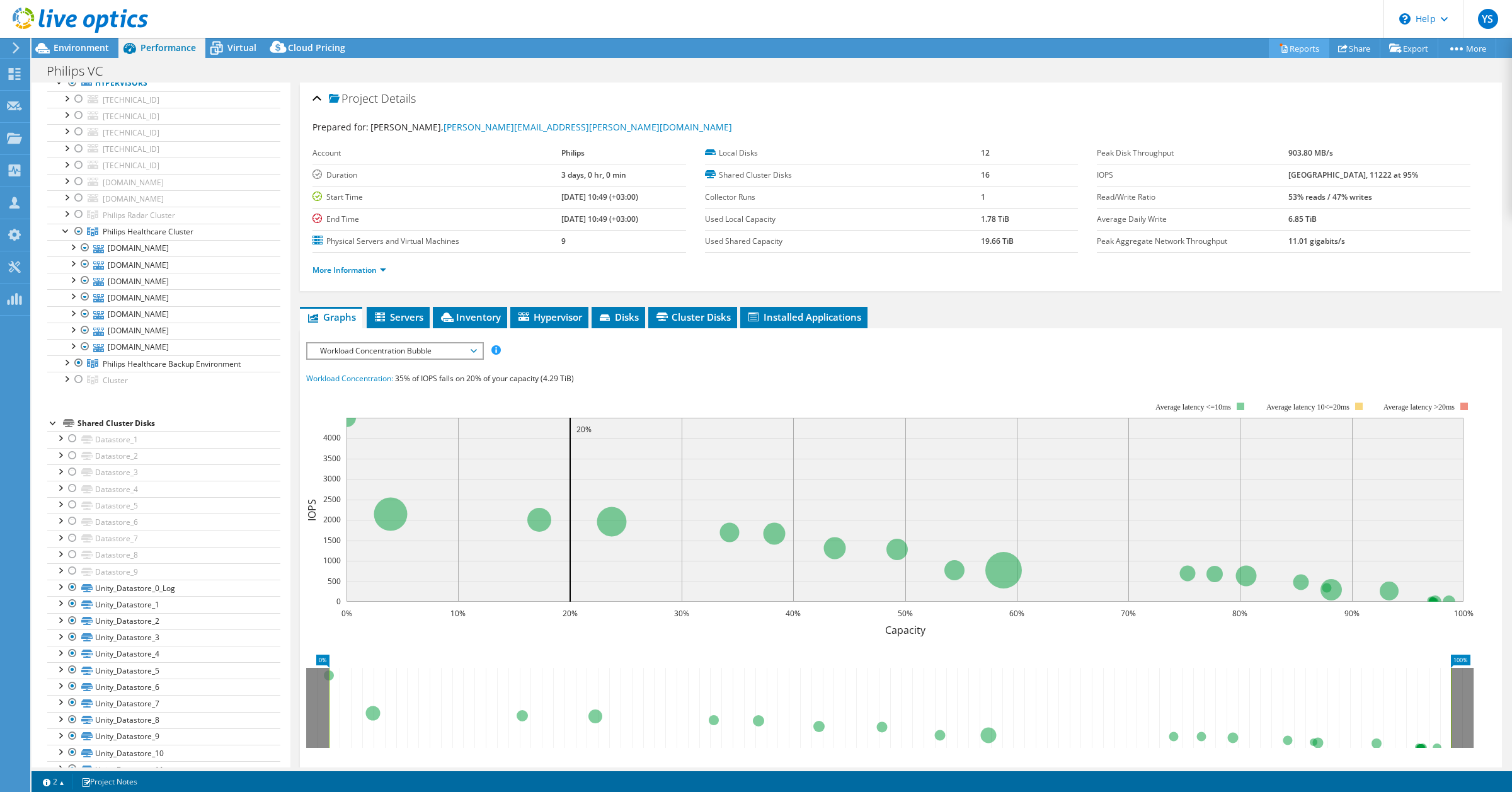
click at [1289, 46] on link "Reports" at bounding box center [1299, 48] width 61 height 20
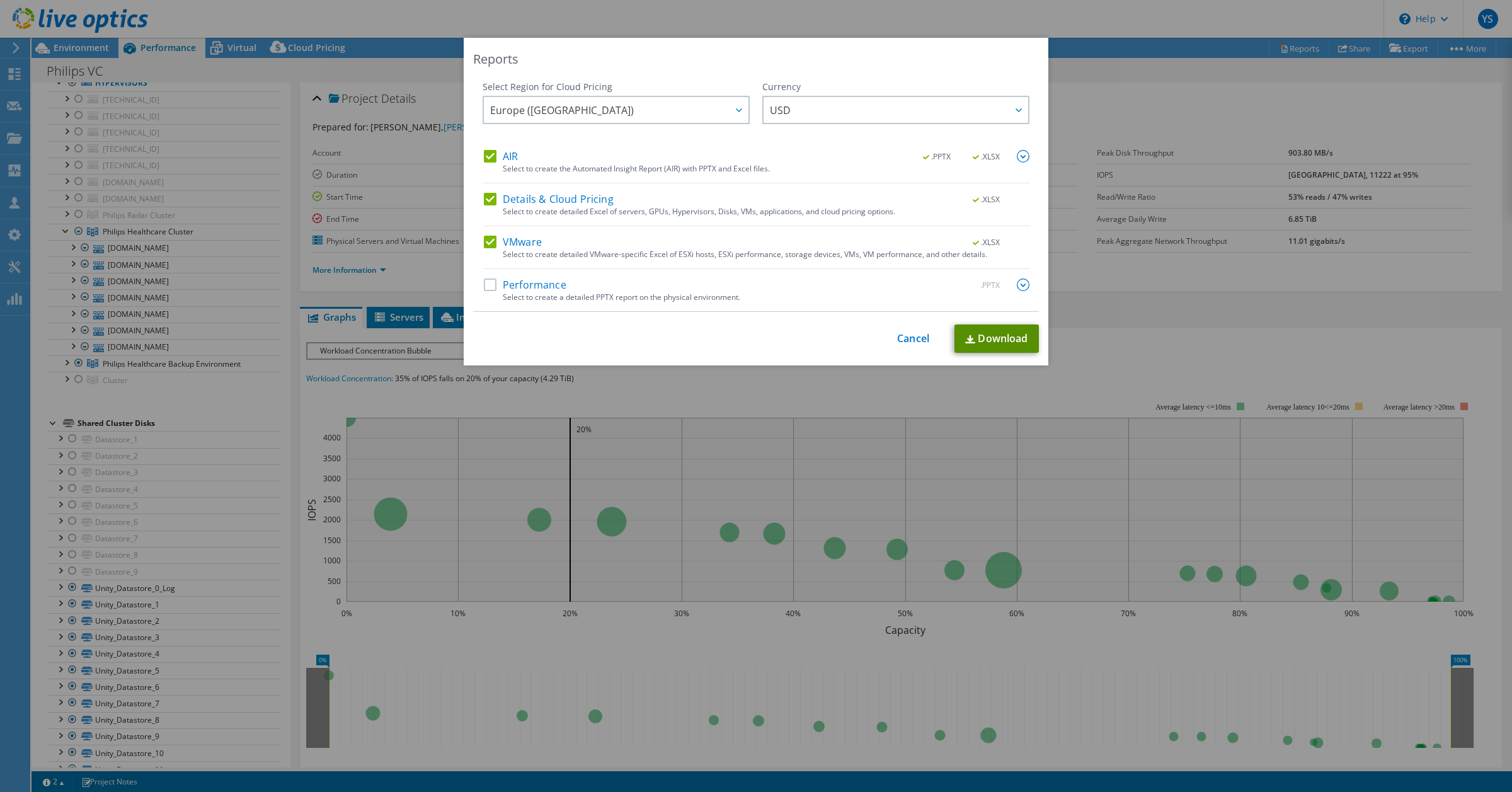
click at [1005, 335] on link "Download" at bounding box center [996, 339] width 85 height 29
click at [917, 335] on link "Cancel" at bounding box center [914, 339] width 32 height 12
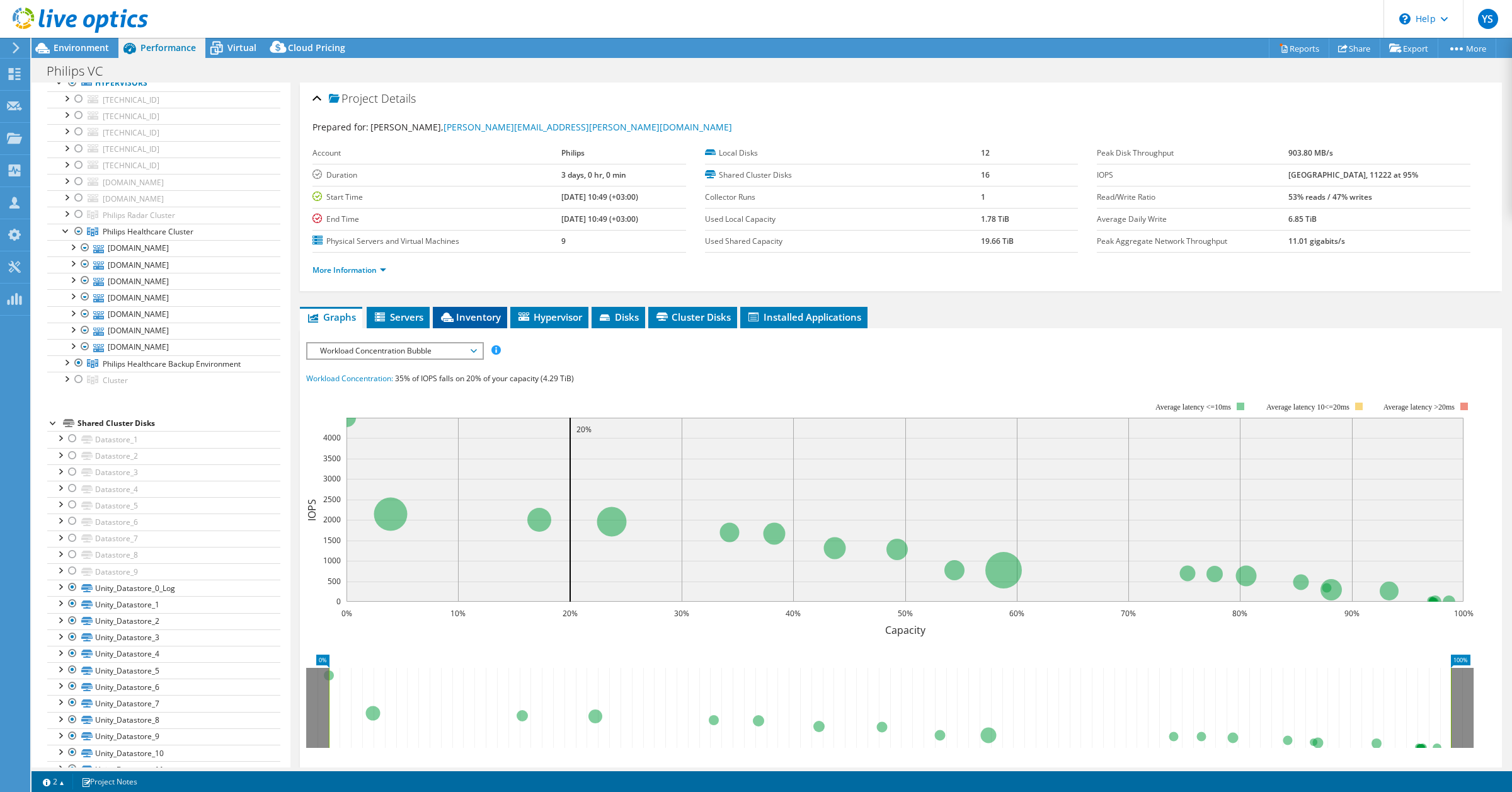
click at [469, 319] on span "Inventory" at bounding box center [469, 317] width 61 height 12
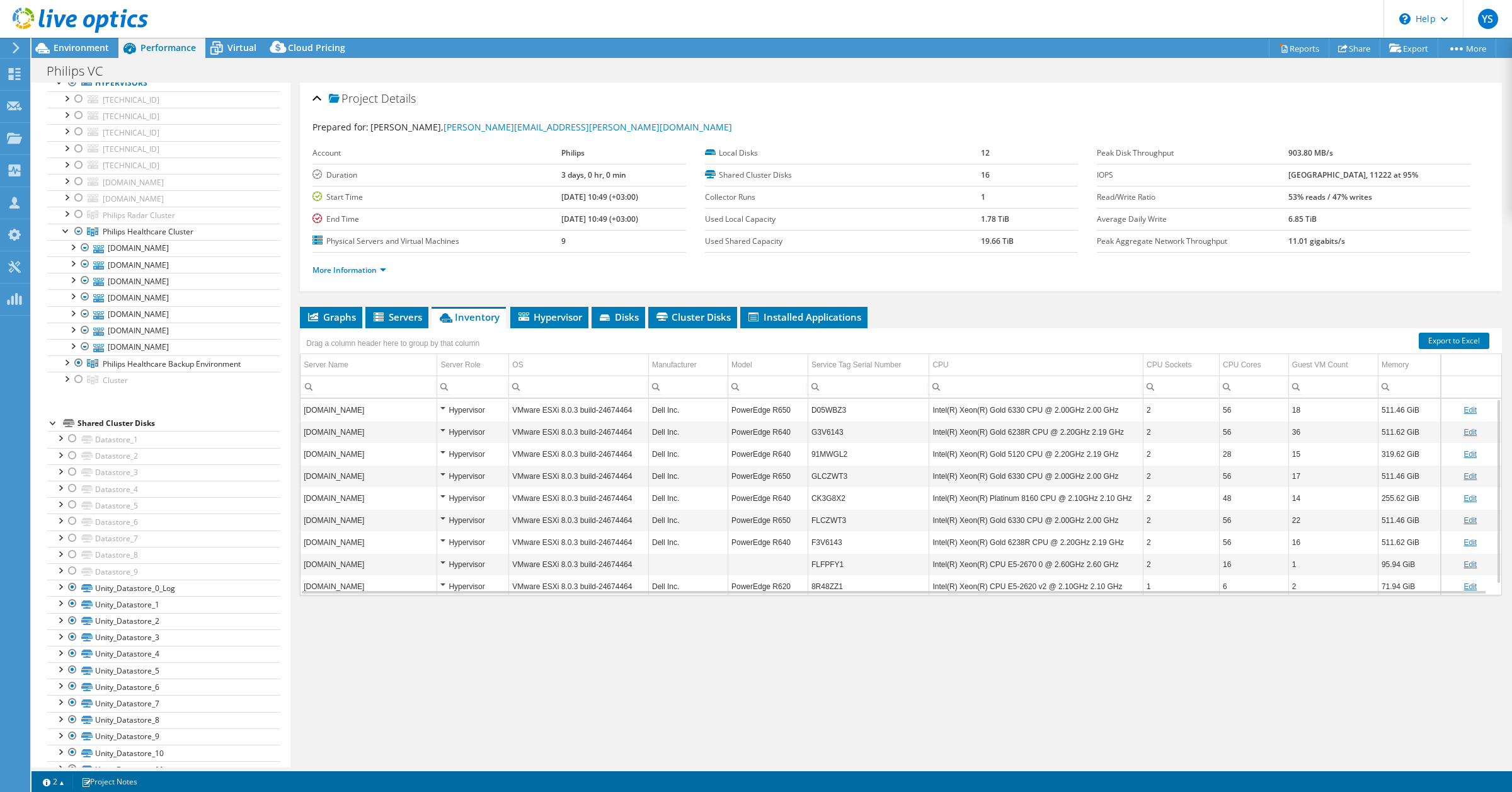
scroll to position [10, 0]
click at [597, 421] on td "VMware ESXi 8.0.3 build-24674464" at bounding box center [579, 423] width 140 height 22
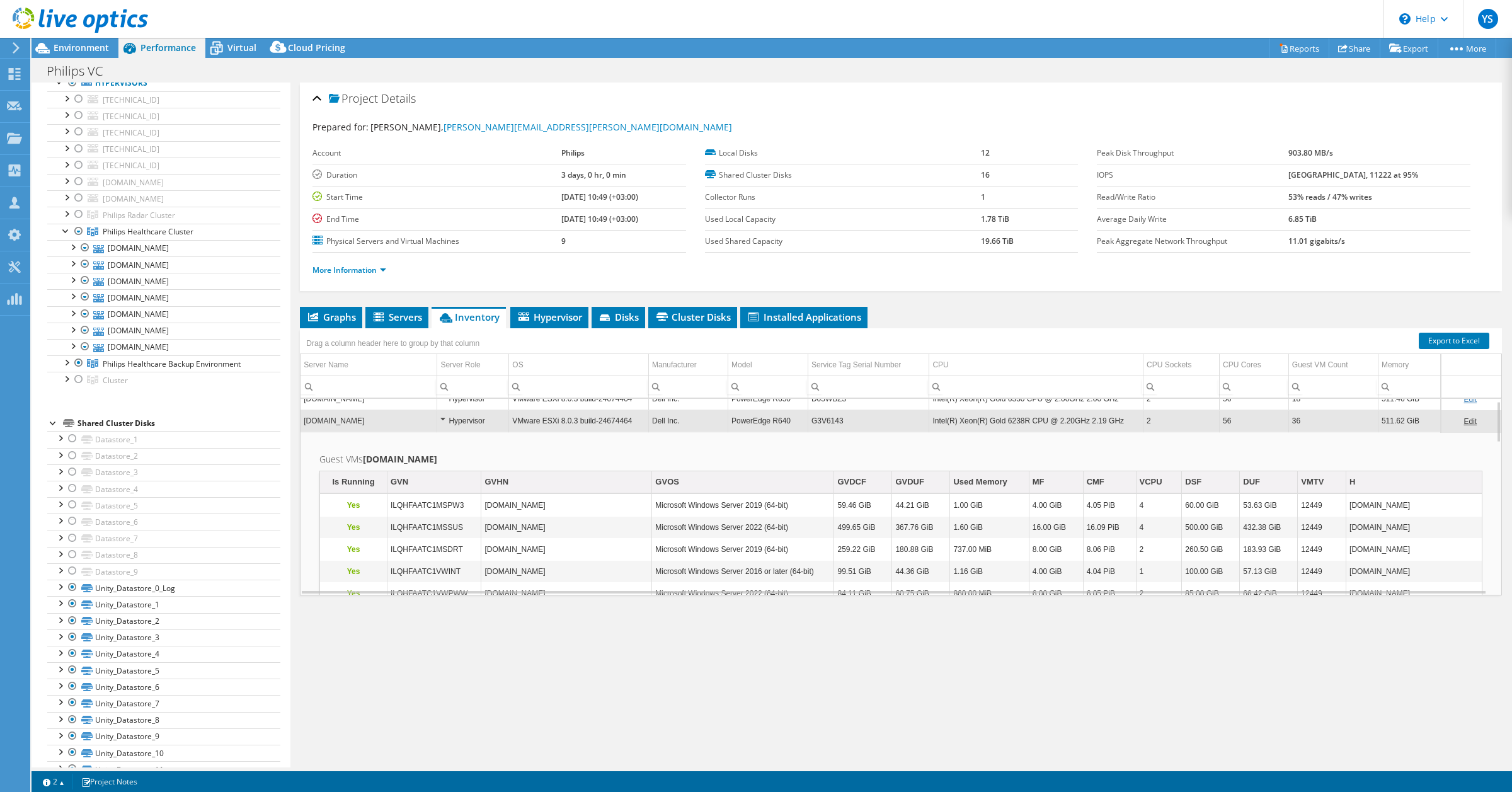
click at [598, 420] on td "VMware ESXi 8.0.3 build-24674464" at bounding box center [579, 420] width 140 height 22
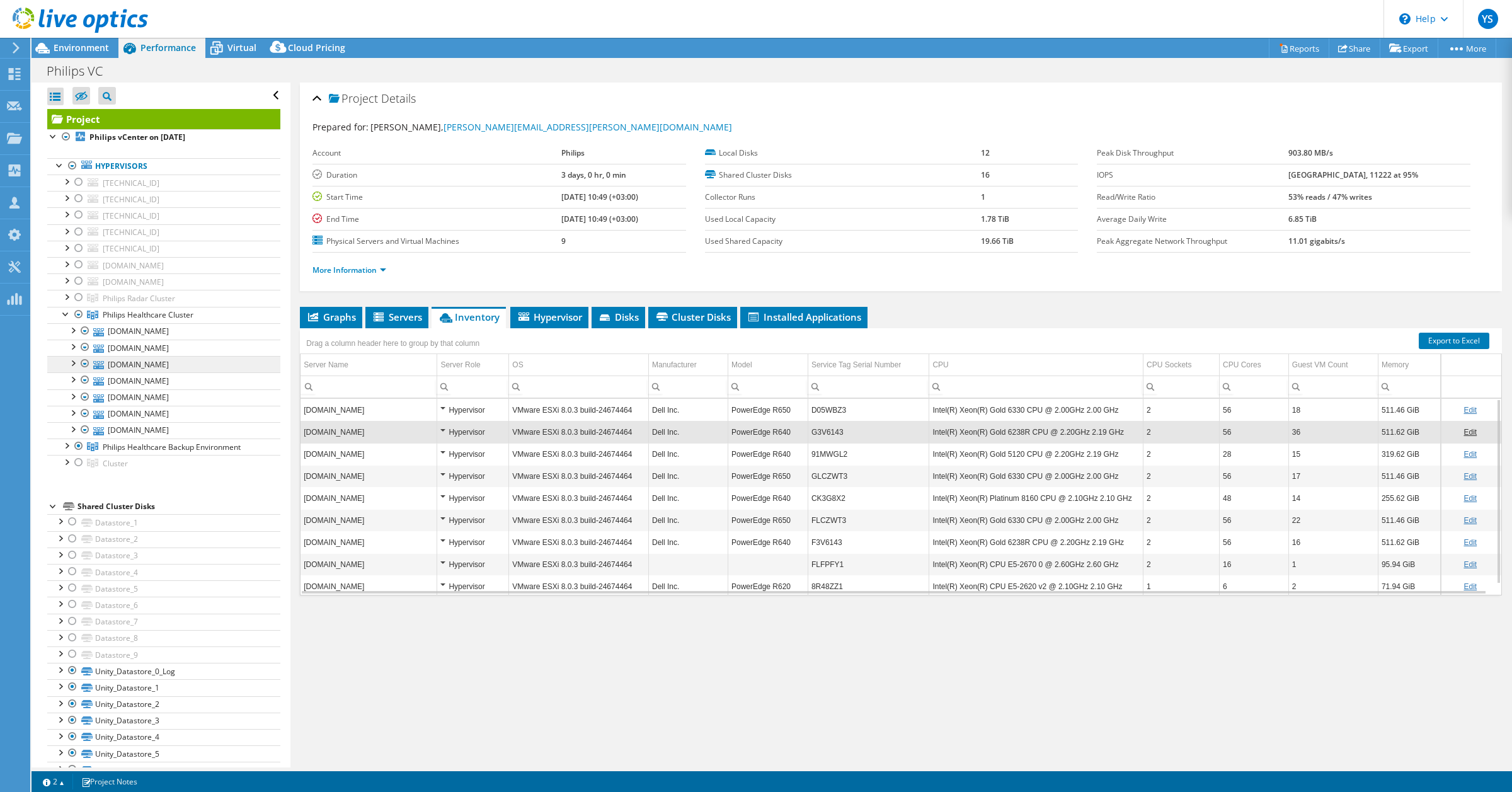
scroll to position [236, 0]
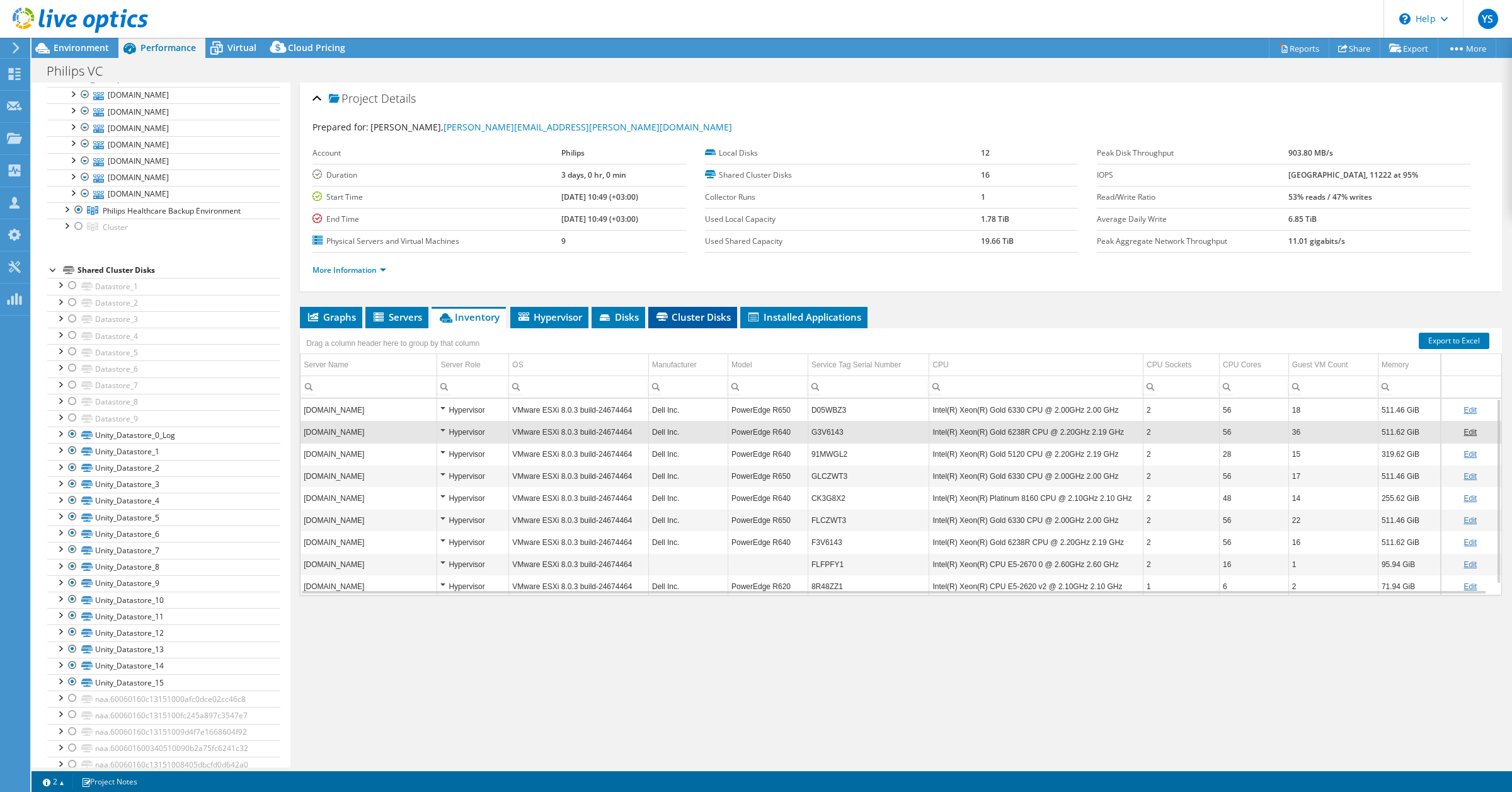
click at [691, 320] on span "Cluster Disks" at bounding box center [693, 317] width 77 height 12
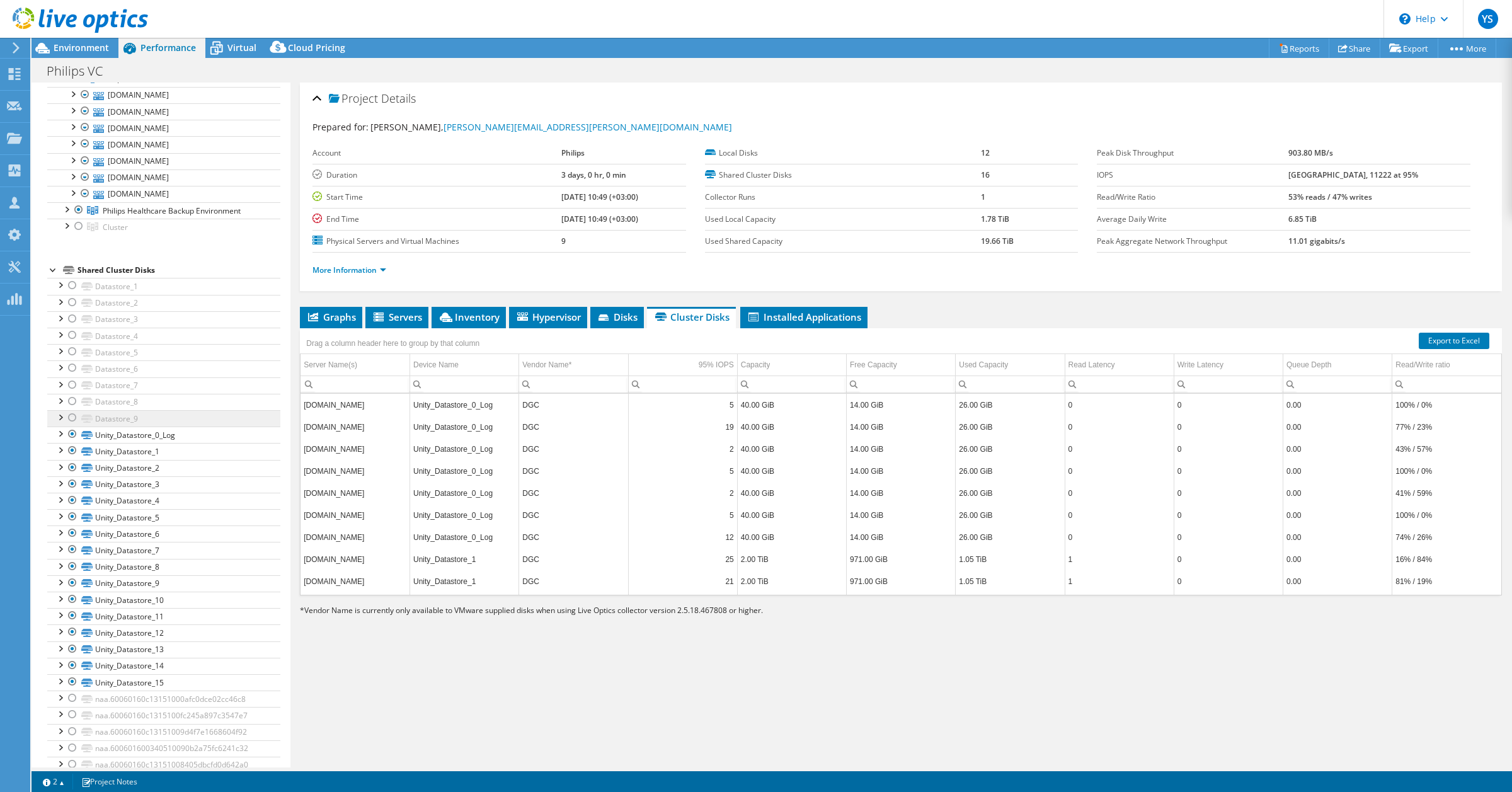
scroll to position [0, 0]
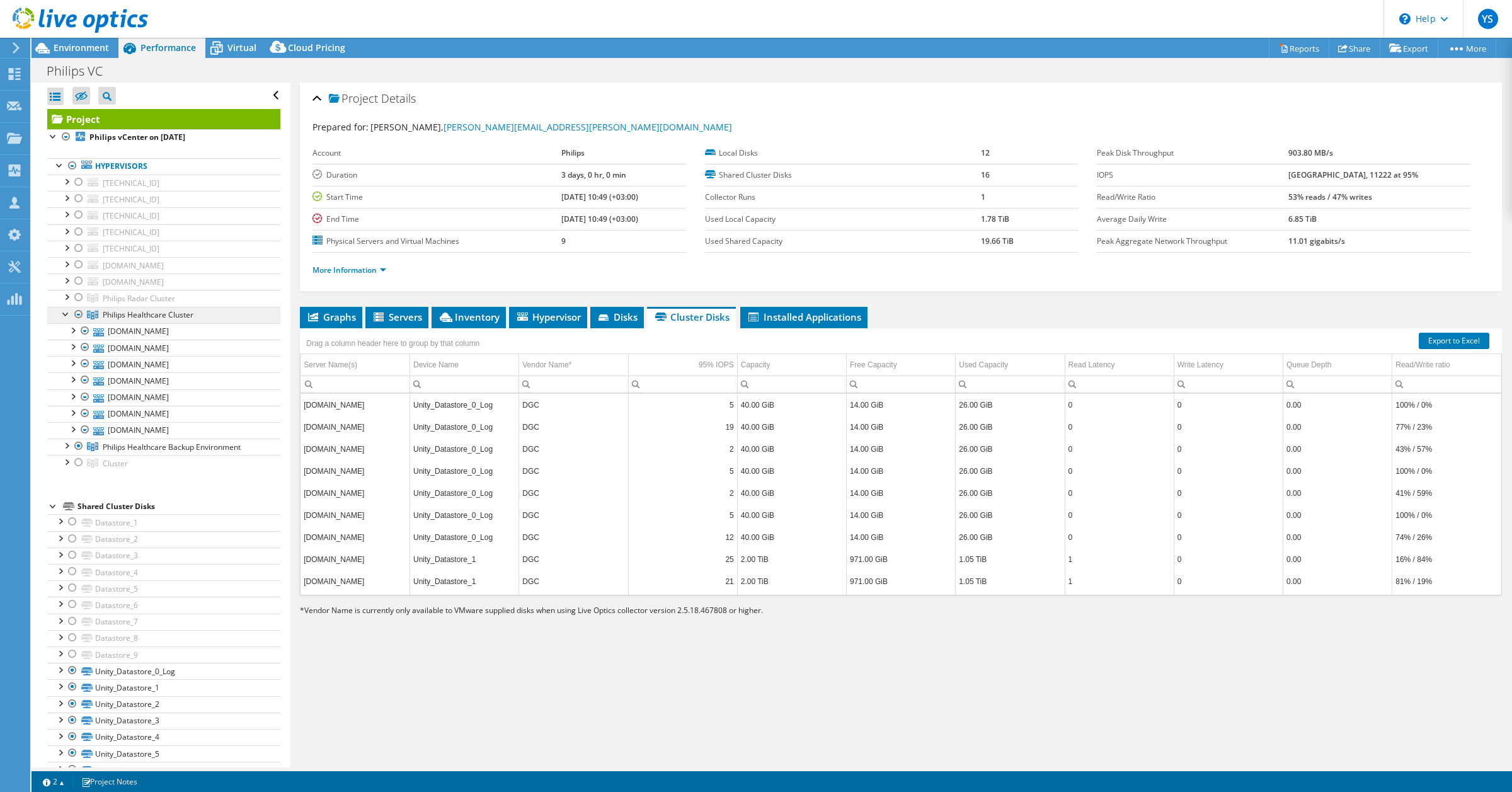
click at [143, 304] on span "Philips Healthcare Cluster" at bounding box center [138, 298] width 72 height 11
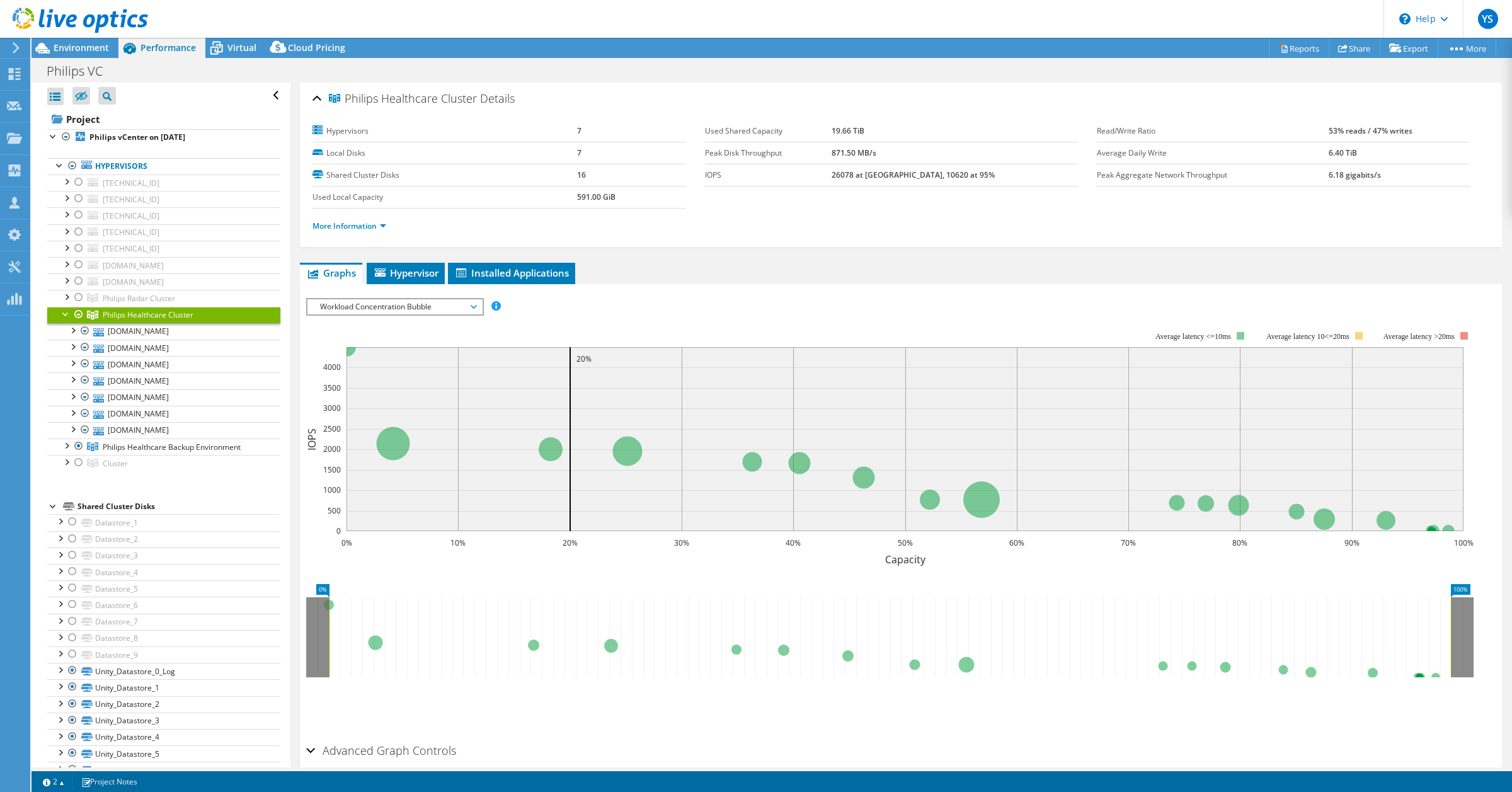
drag, startPoint x: 206, startPoint y: 318, endPoint x: 102, endPoint y: 320, distance: 104.0
click at [102, 320] on link "Philips Healthcare Cluster" at bounding box center [164, 315] width 233 height 16
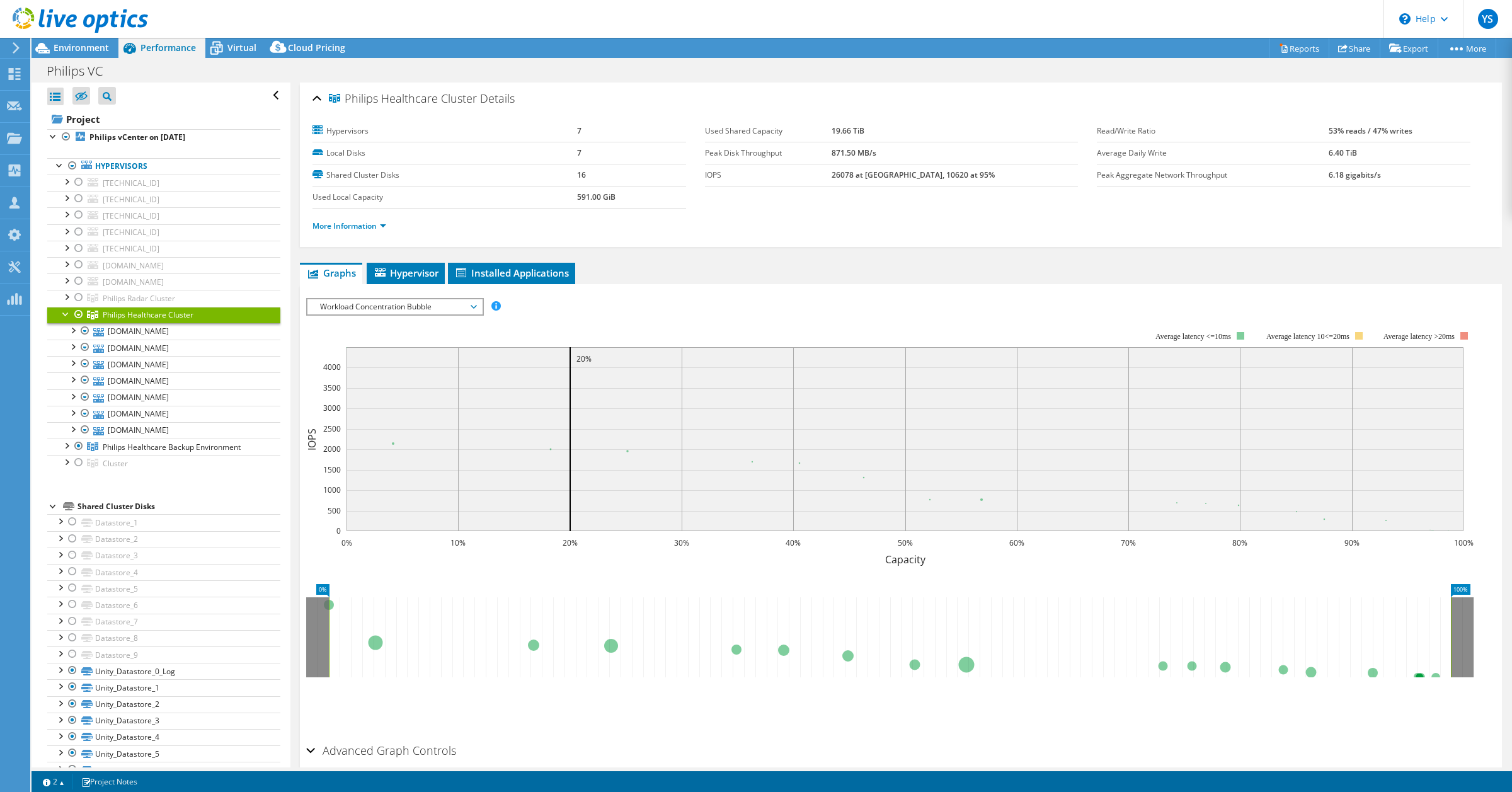
copy span "Philips Healthcare Cluster"
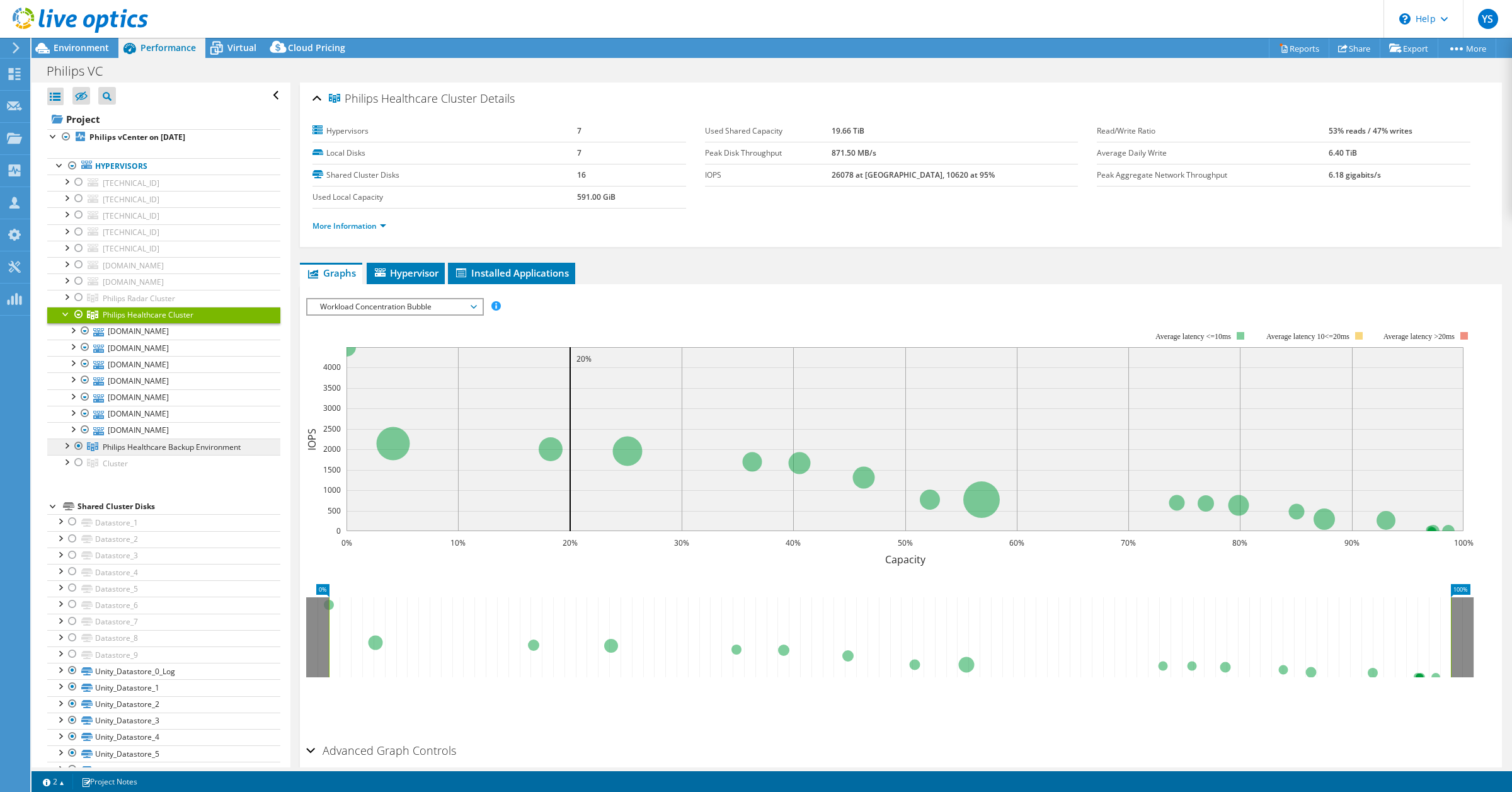
drag, startPoint x: 248, startPoint y: 448, endPoint x: 102, endPoint y: 455, distance: 146.2
click at [102, 306] on link "Philips Healthcare Backup Environment" at bounding box center [164, 298] width 233 height 16
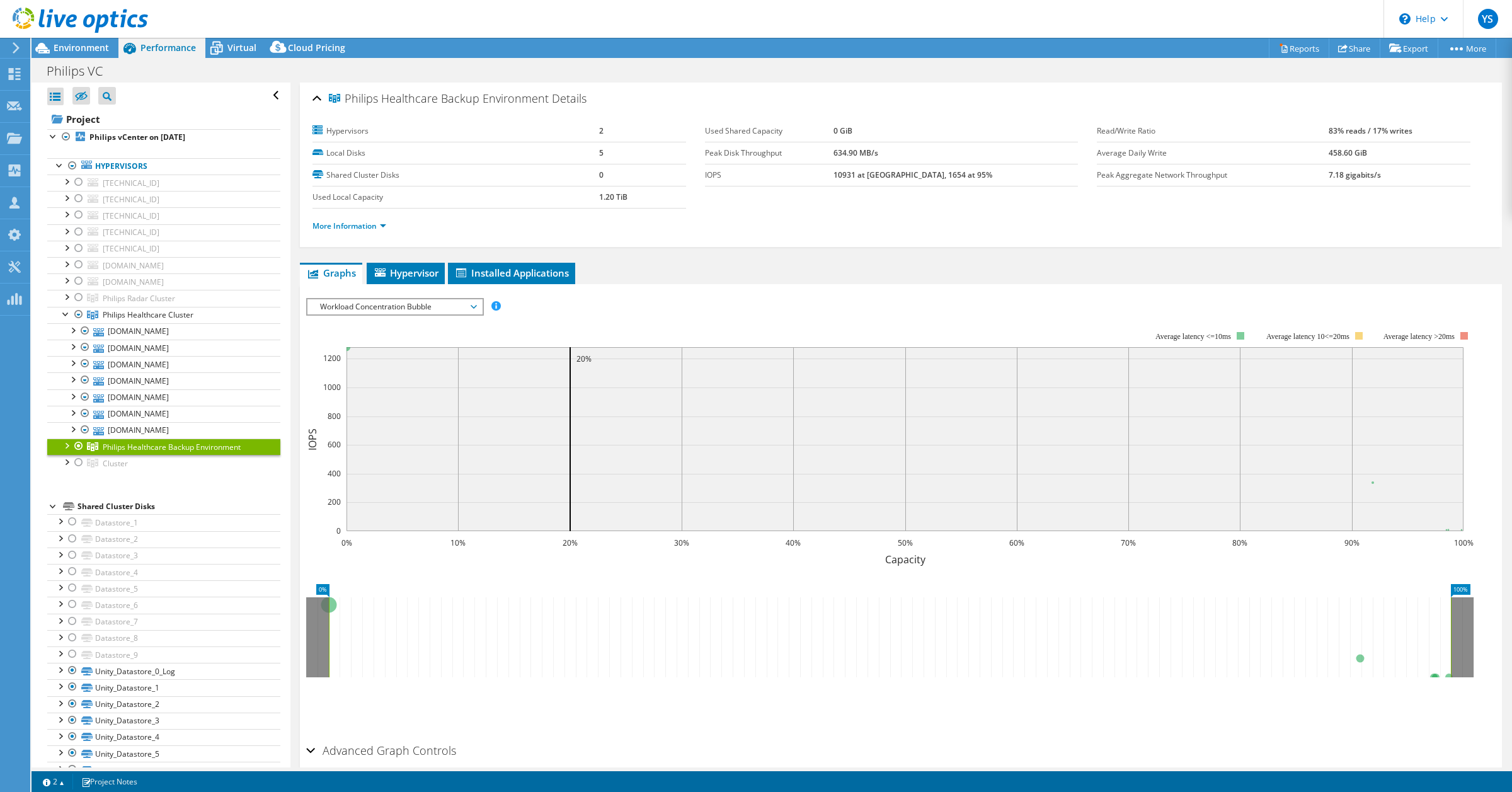
copy span "Philips Healthcare Backup Environment"
